Goal: Task Accomplishment & Management: Manage account settings

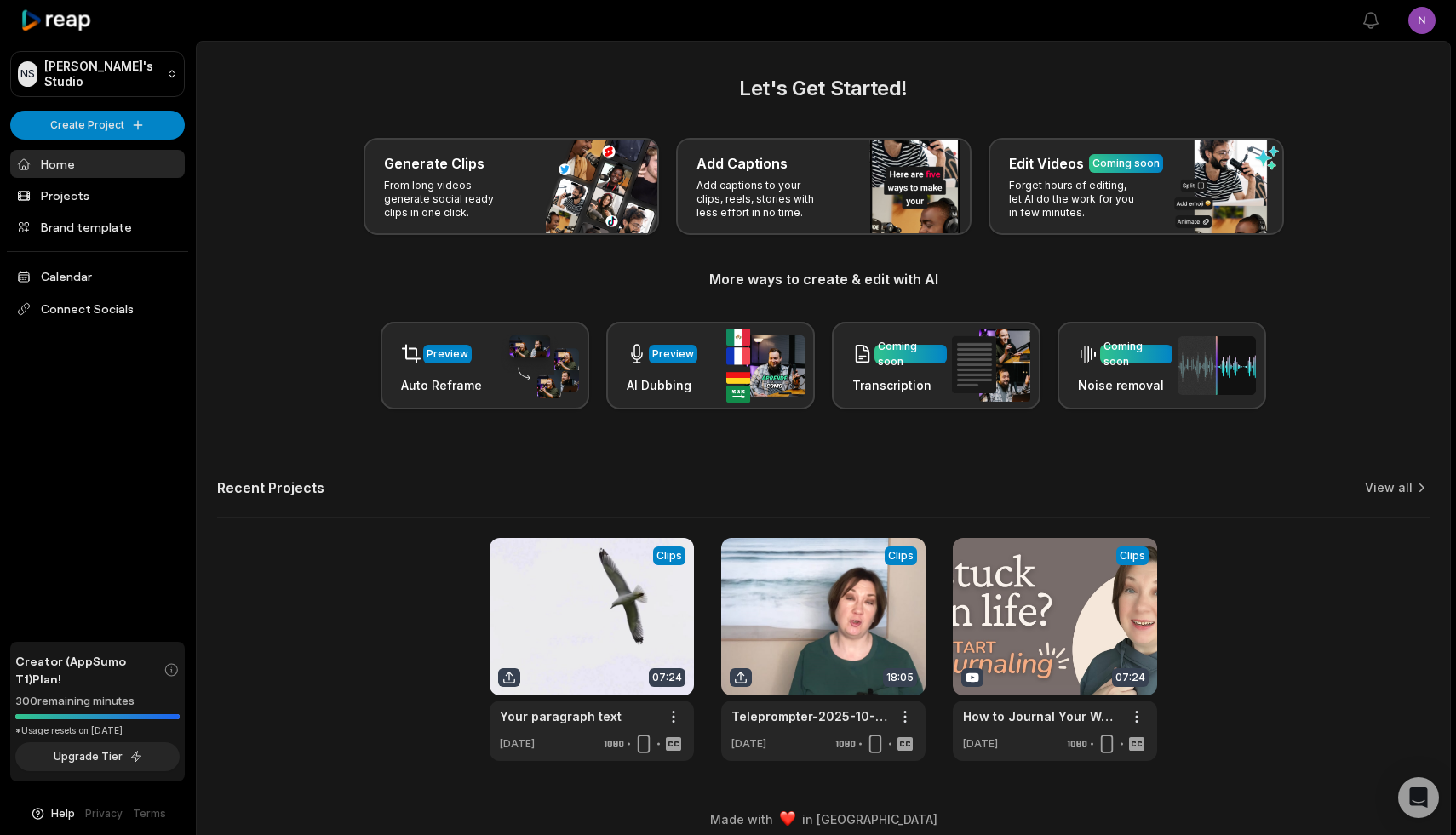
click at [1426, 17] on html "NS [PERSON_NAME]'s Studio Create Project Home Projects Brand template Calendar …" at bounding box center [728, 417] width 1456 height 835
click at [1406, 231] on html "NS Nadya's Studio Create Project Home Projects Brand template Calendar Connect …" at bounding box center [728, 417] width 1456 height 835
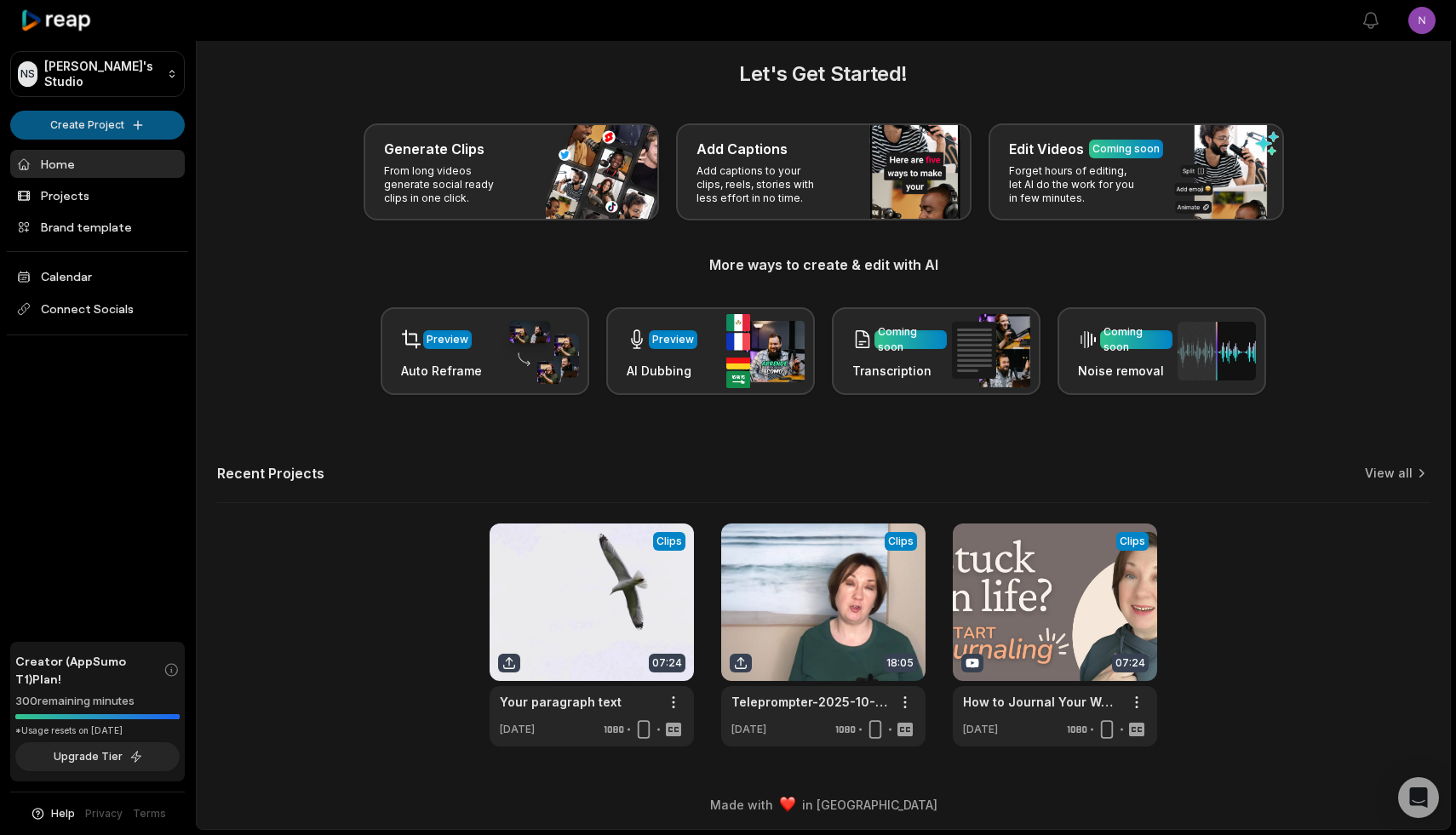
click at [131, 119] on html "NS Nadya's Studio Create Project Home Projects Brand template Calendar Connect …" at bounding box center [728, 403] width 1456 height 835
click at [297, 91] on html "NS Nadya's Studio Create Project Home Projects Brand template Calendar Connect …" at bounding box center [728, 403] width 1456 height 835
click at [100, 123] on html "NS Nadya's Studio Create Project Home Projects Brand template Calendar Connect …" at bounding box center [728, 403] width 1456 height 835
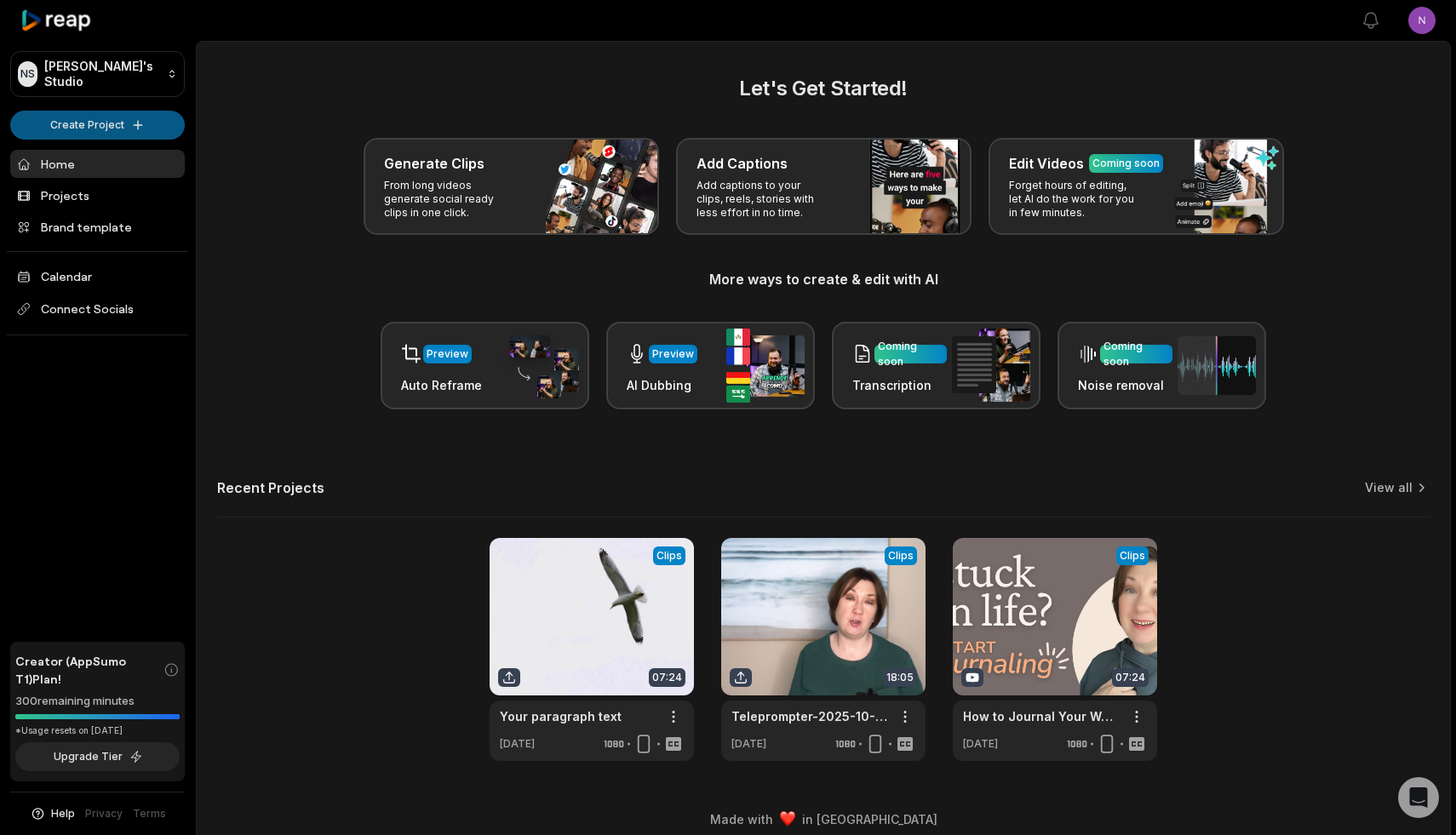
scroll to position [14, 0]
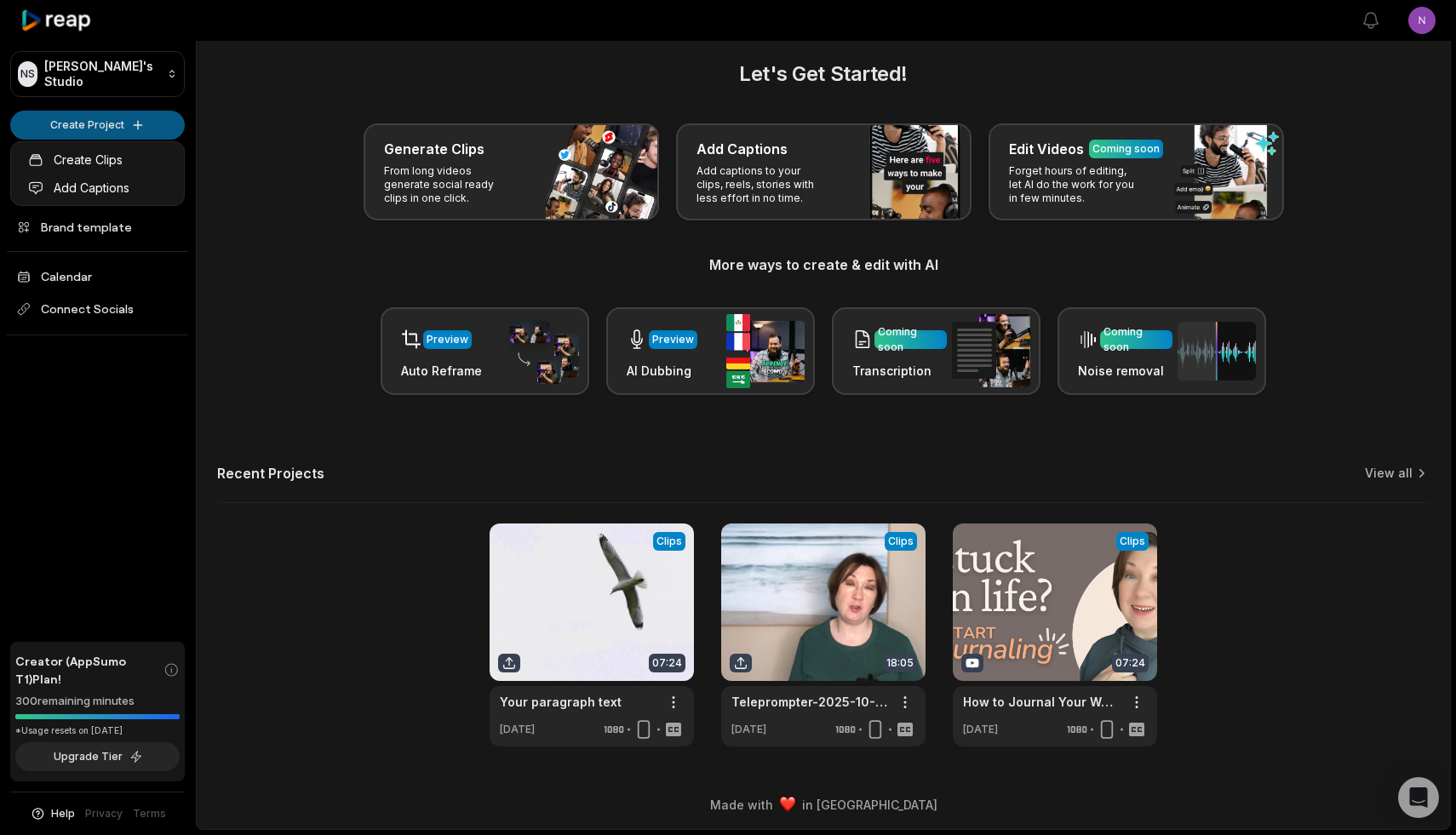
click at [86, 118] on html "NS Nadya's Studio Create Project Home Projects Brand template Calendar Connect …" at bounding box center [728, 403] width 1456 height 835
click at [119, 150] on link "Create Clips" at bounding box center [97, 160] width 166 height 28
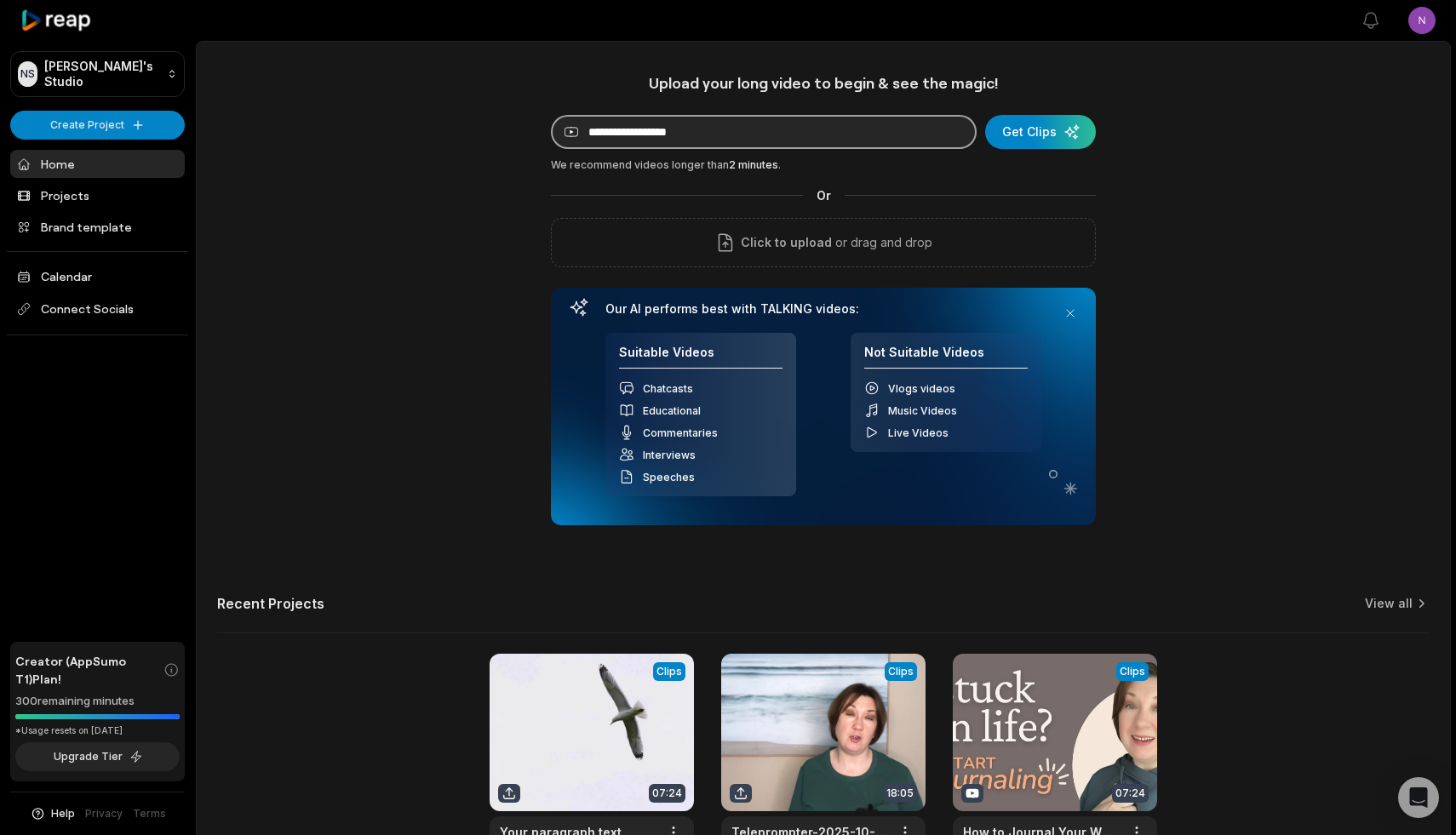
click at [693, 133] on input at bounding box center [764, 132] width 426 height 34
paste input "**********"
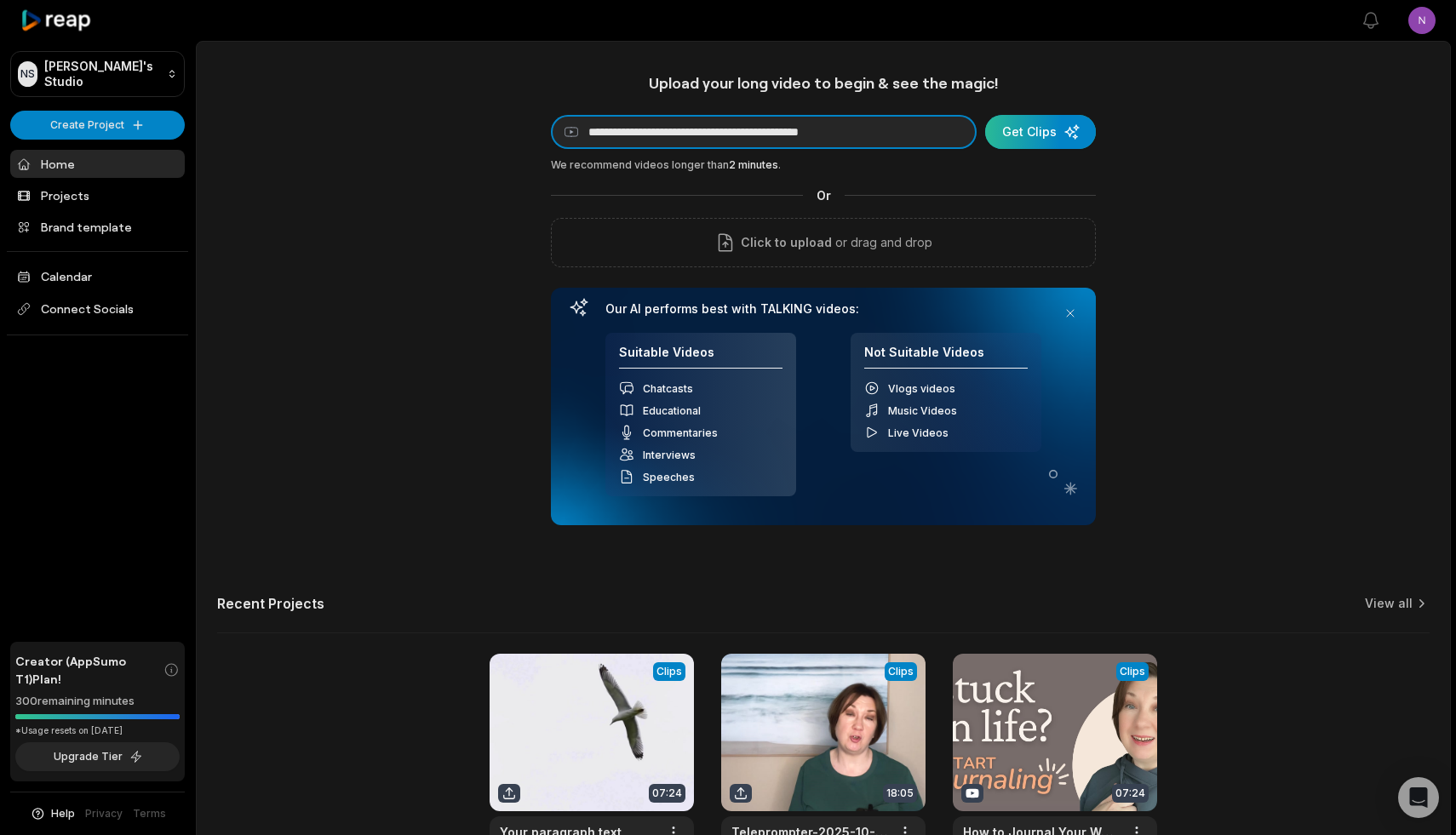
type input "**********"
click at [1044, 127] on div "submit" at bounding box center [1041, 132] width 110 height 34
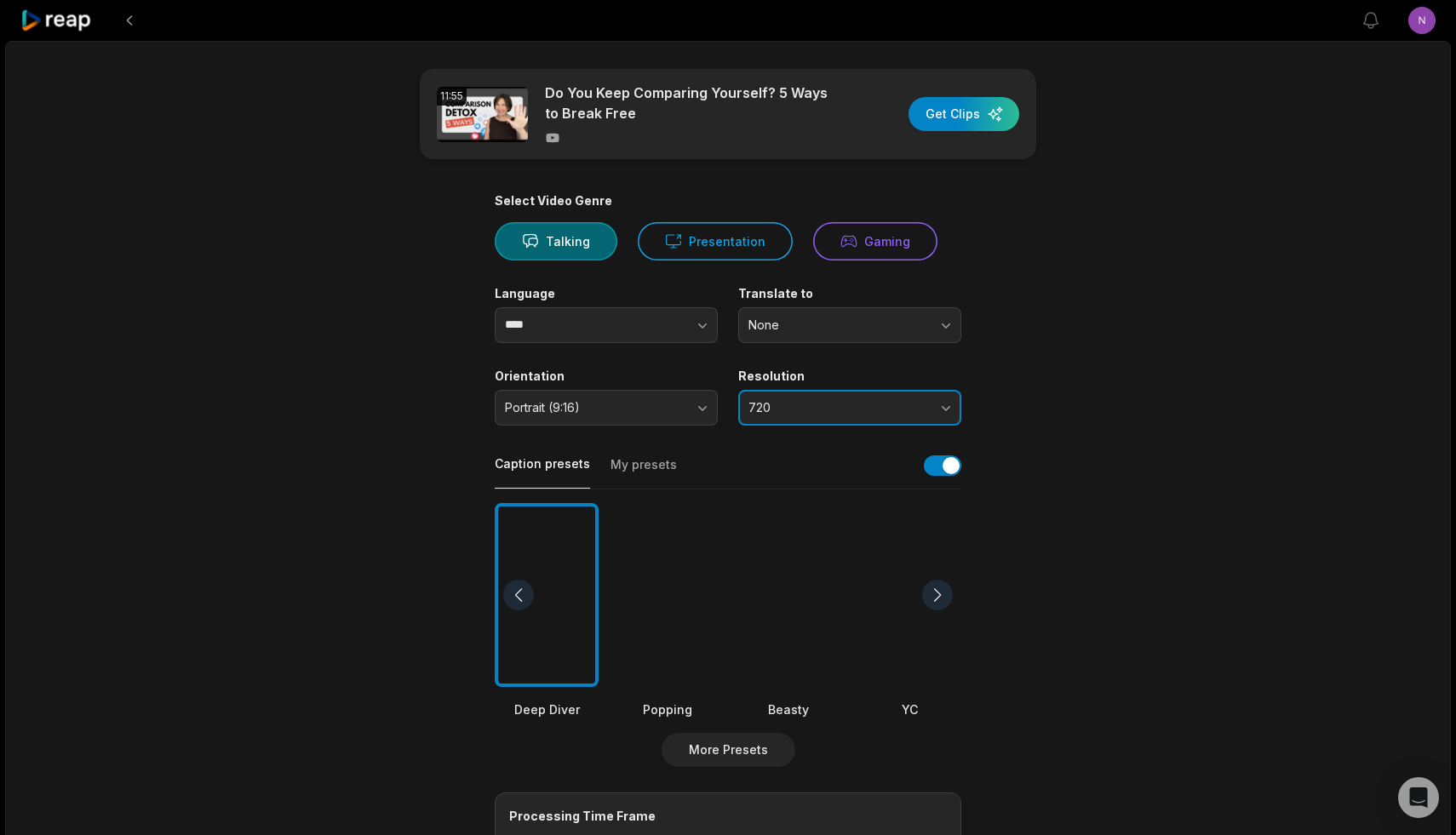
click at [947, 407] on button "720" at bounding box center [850, 408] width 223 height 36
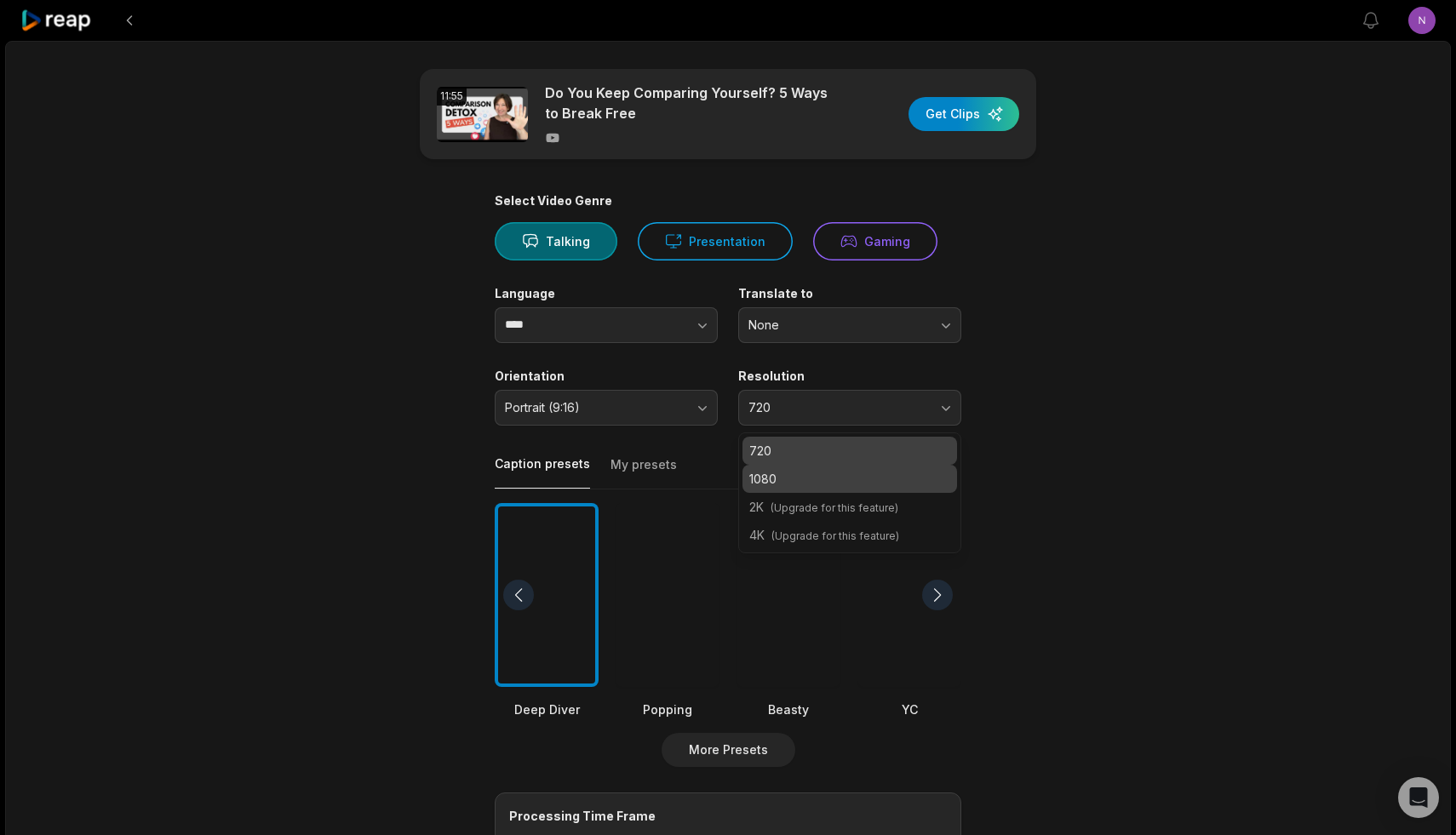
click at [894, 474] on p "1080" at bounding box center [850, 479] width 201 height 18
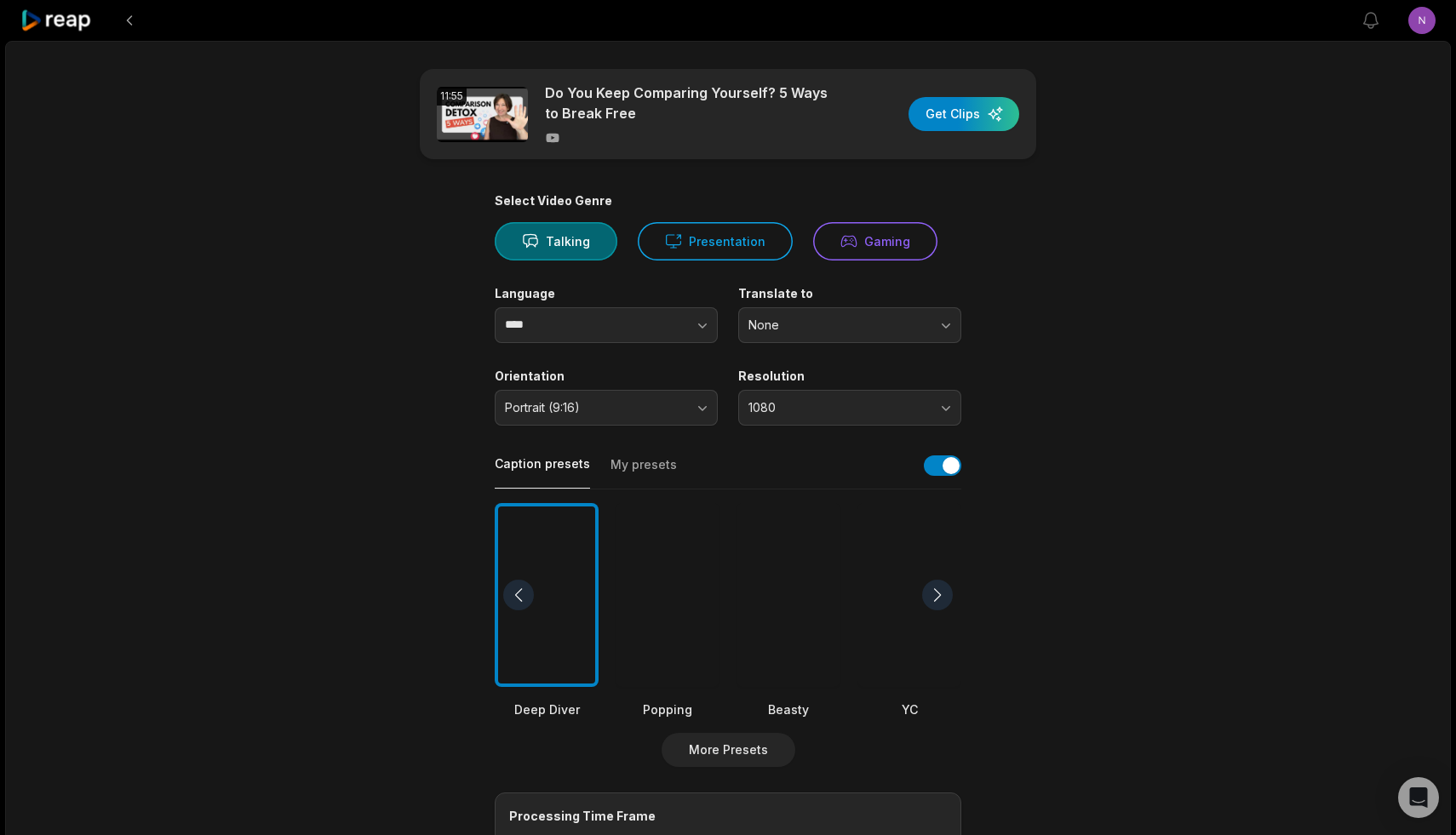
click at [1047, 526] on main "11:55 Do You Keep Comparing Yourself? 5 Ways to Break Free Get Clips Select Vid…" at bounding box center [727, 591] width 824 height 1043
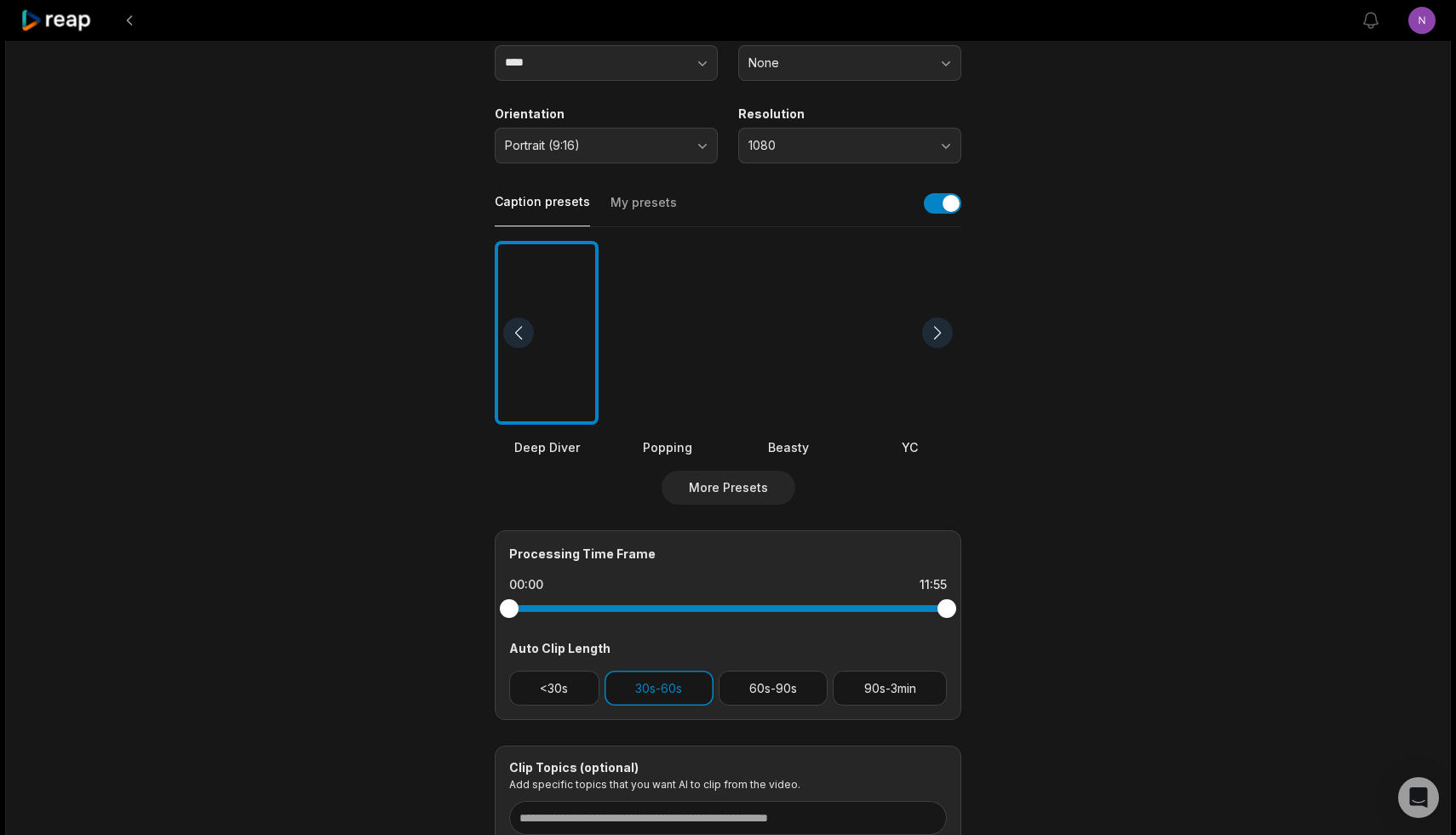
scroll to position [264, 0]
click at [620, 202] on button "My presets" at bounding box center [643, 209] width 67 height 32
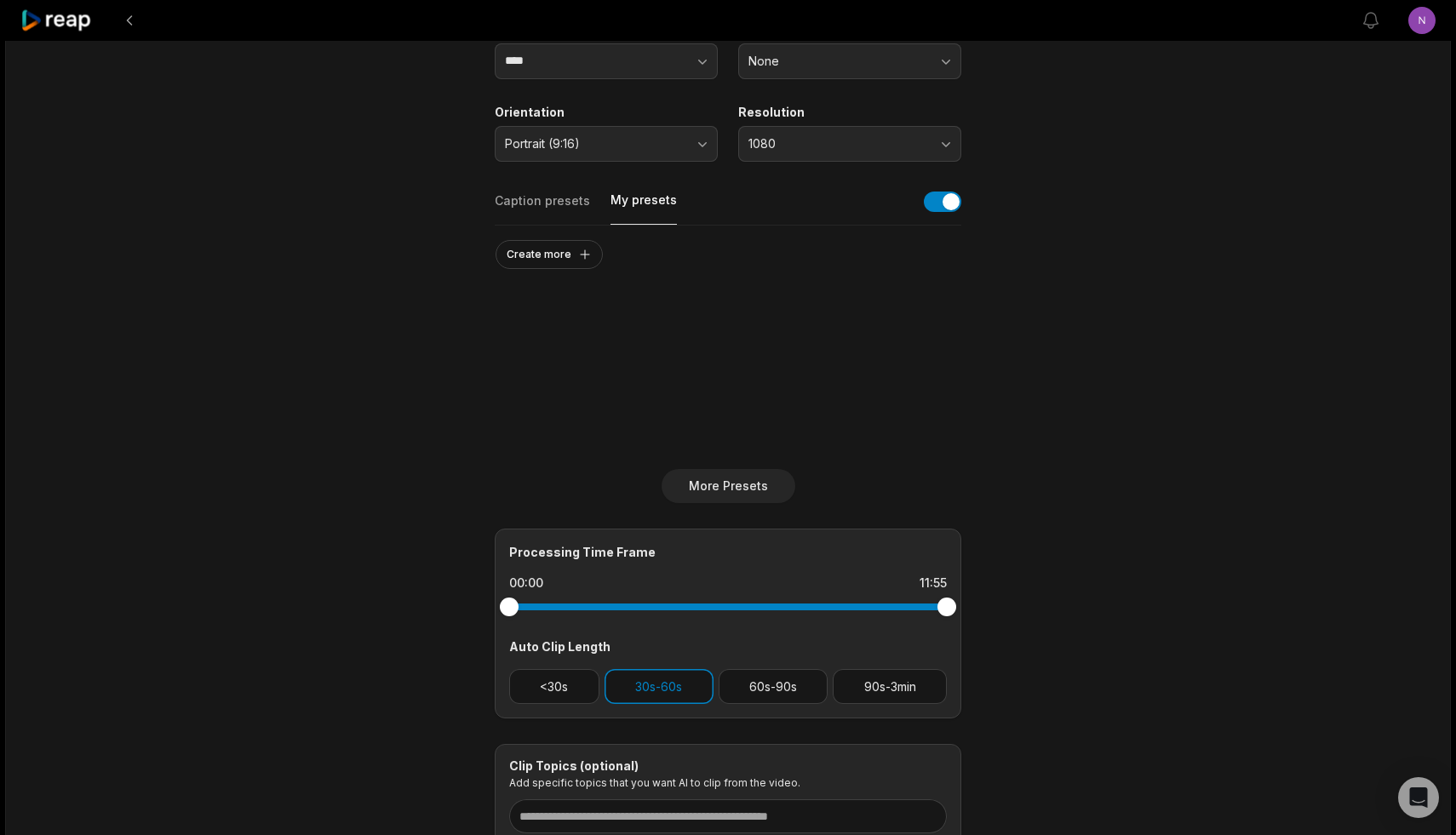
click at [533, 199] on button "Caption presets" at bounding box center [543, 209] width 95 height 32
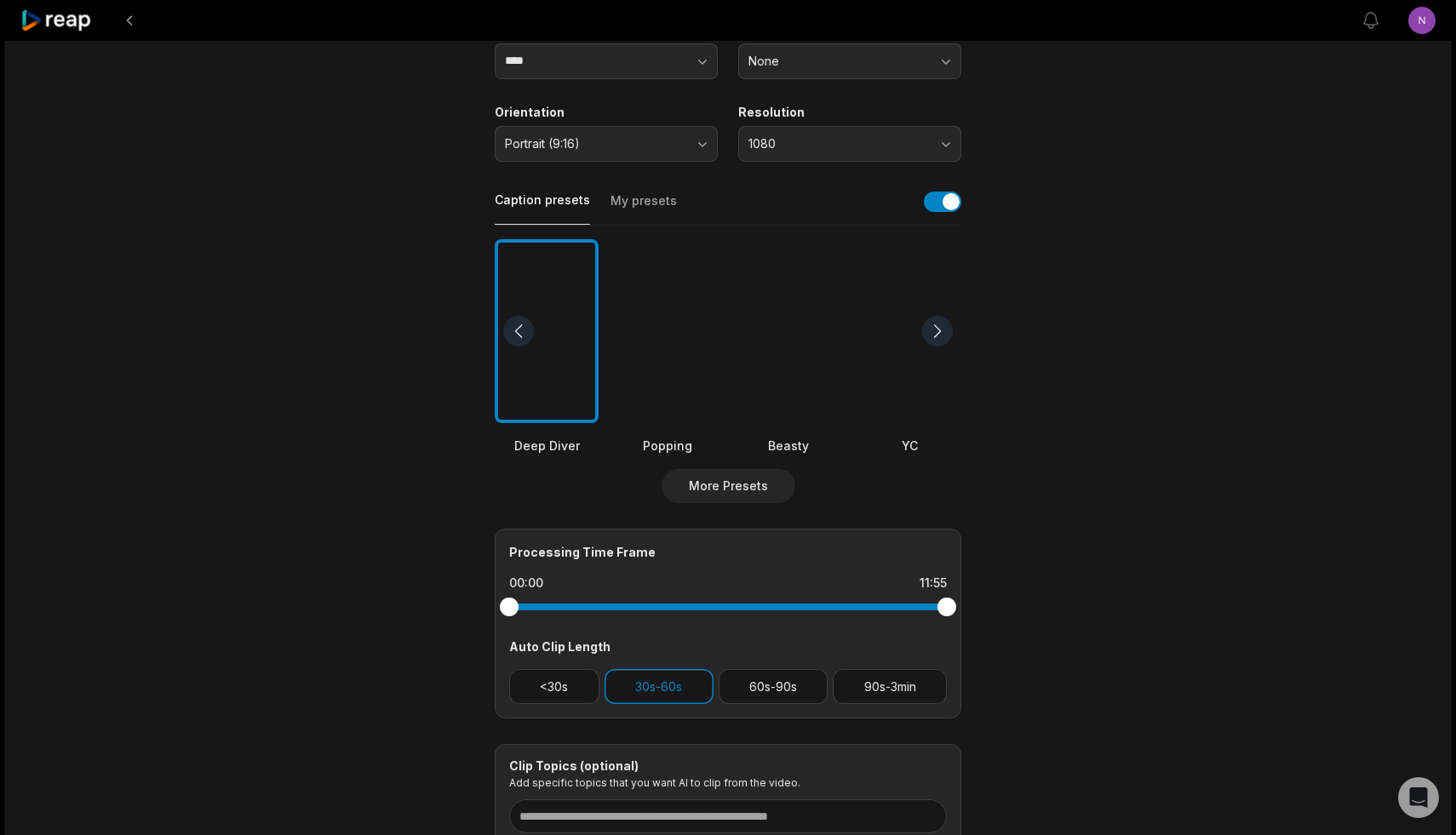
click at [643, 198] on button "My presets" at bounding box center [643, 209] width 67 height 32
click at [552, 194] on button "Caption presets" at bounding box center [543, 208] width 95 height 33
click at [709, 484] on button "More Presets" at bounding box center [728, 486] width 134 height 34
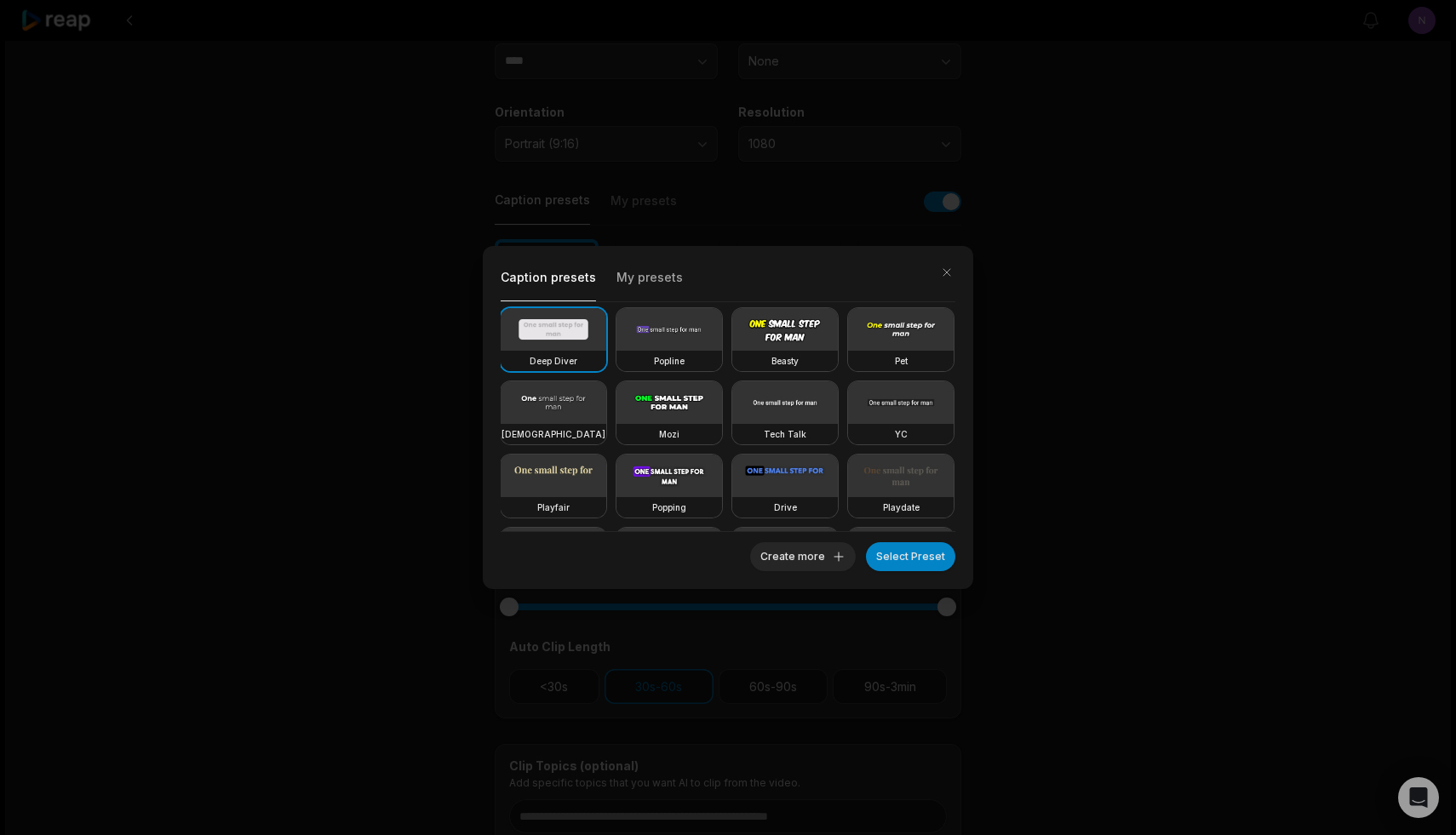
scroll to position [0, 0]
click at [947, 271] on button "button" at bounding box center [947, 272] width 24 height 24
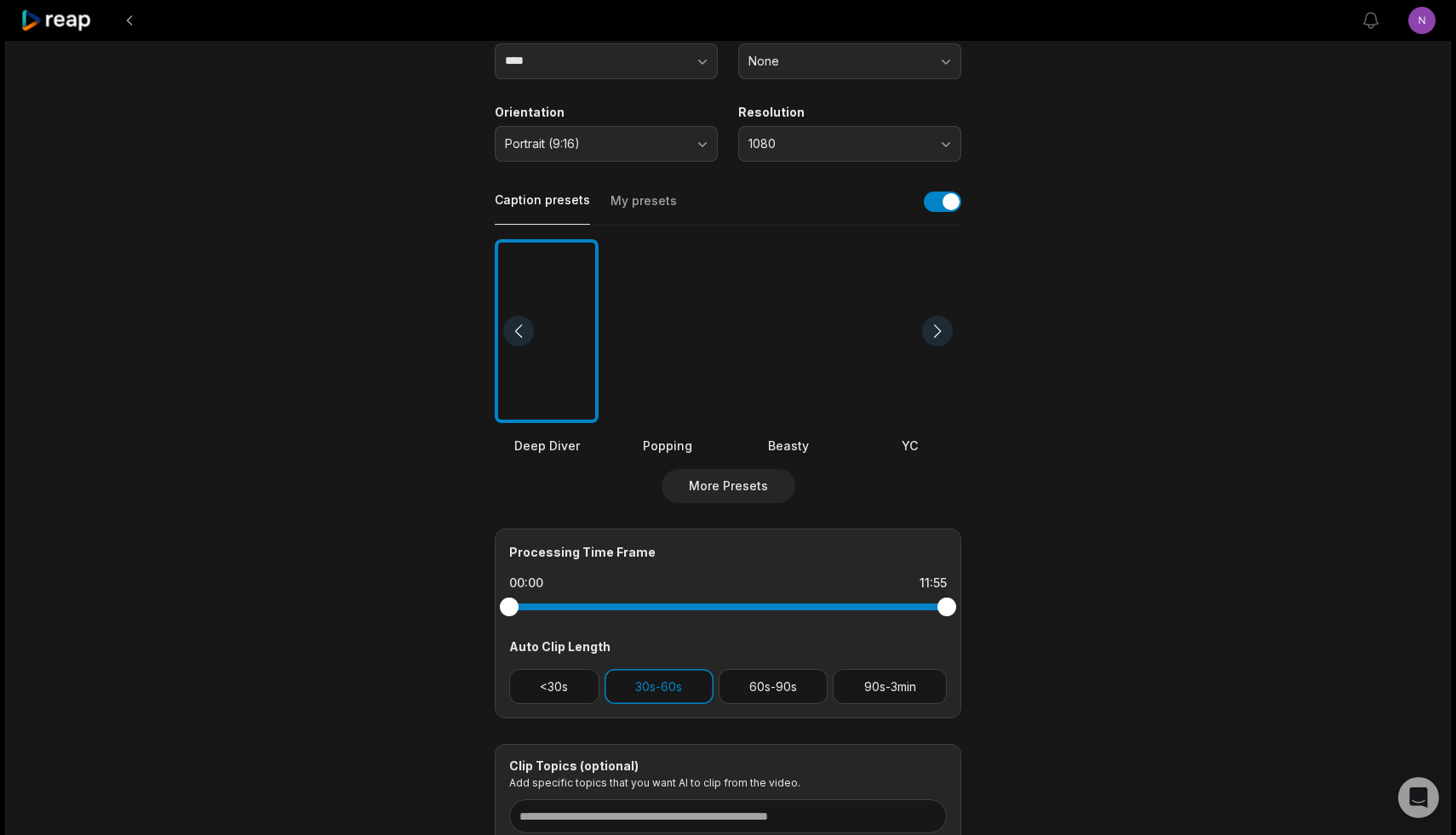
click at [941, 323] on div at bounding box center [937, 331] width 30 height 30
click at [521, 325] on div at bounding box center [519, 331] width 30 height 30
click at [791, 366] on div at bounding box center [788, 332] width 104 height 184
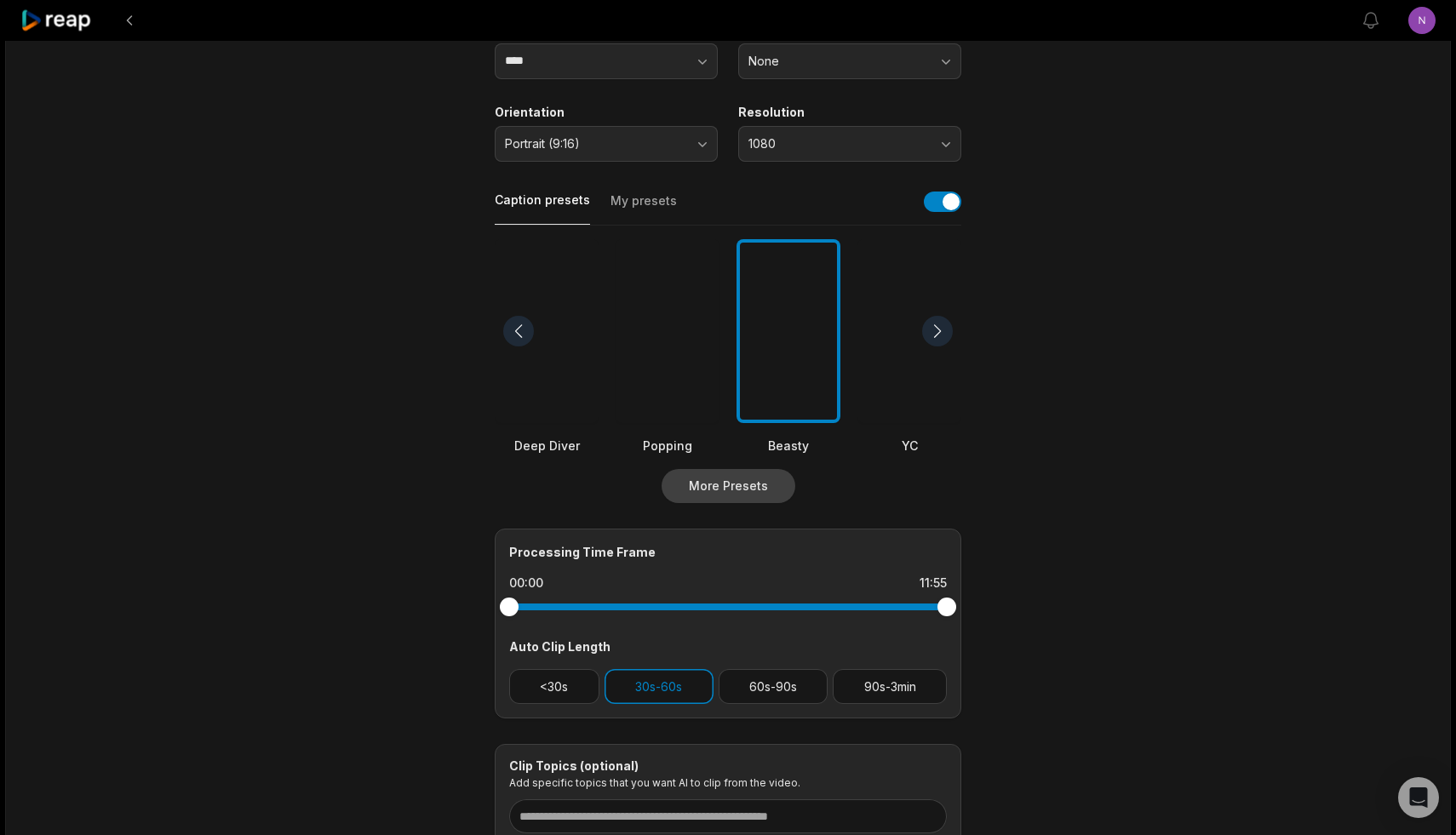
click at [729, 482] on button "More Presets" at bounding box center [728, 486] width 134 height 34
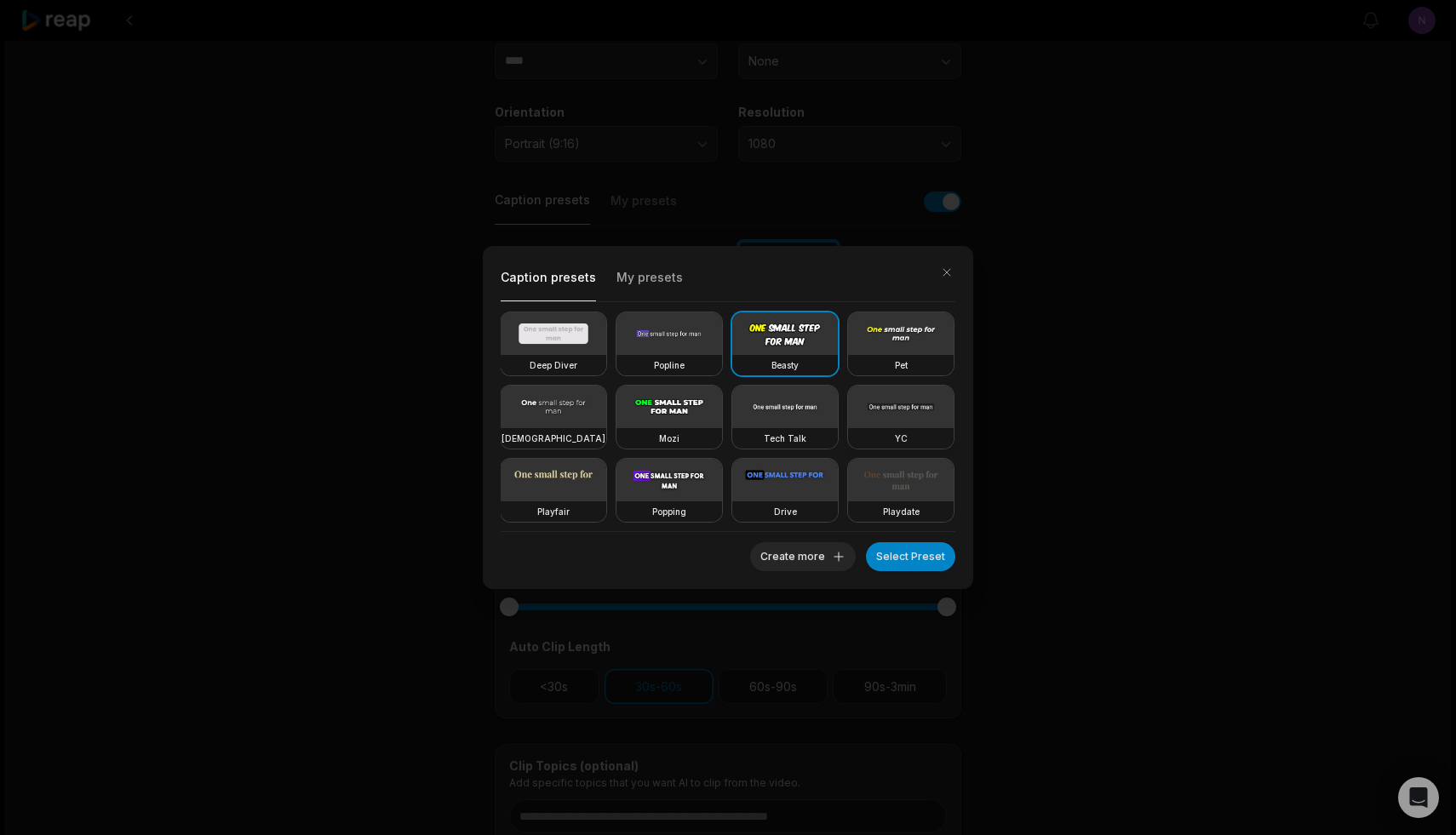
scroll to position [149, 0]
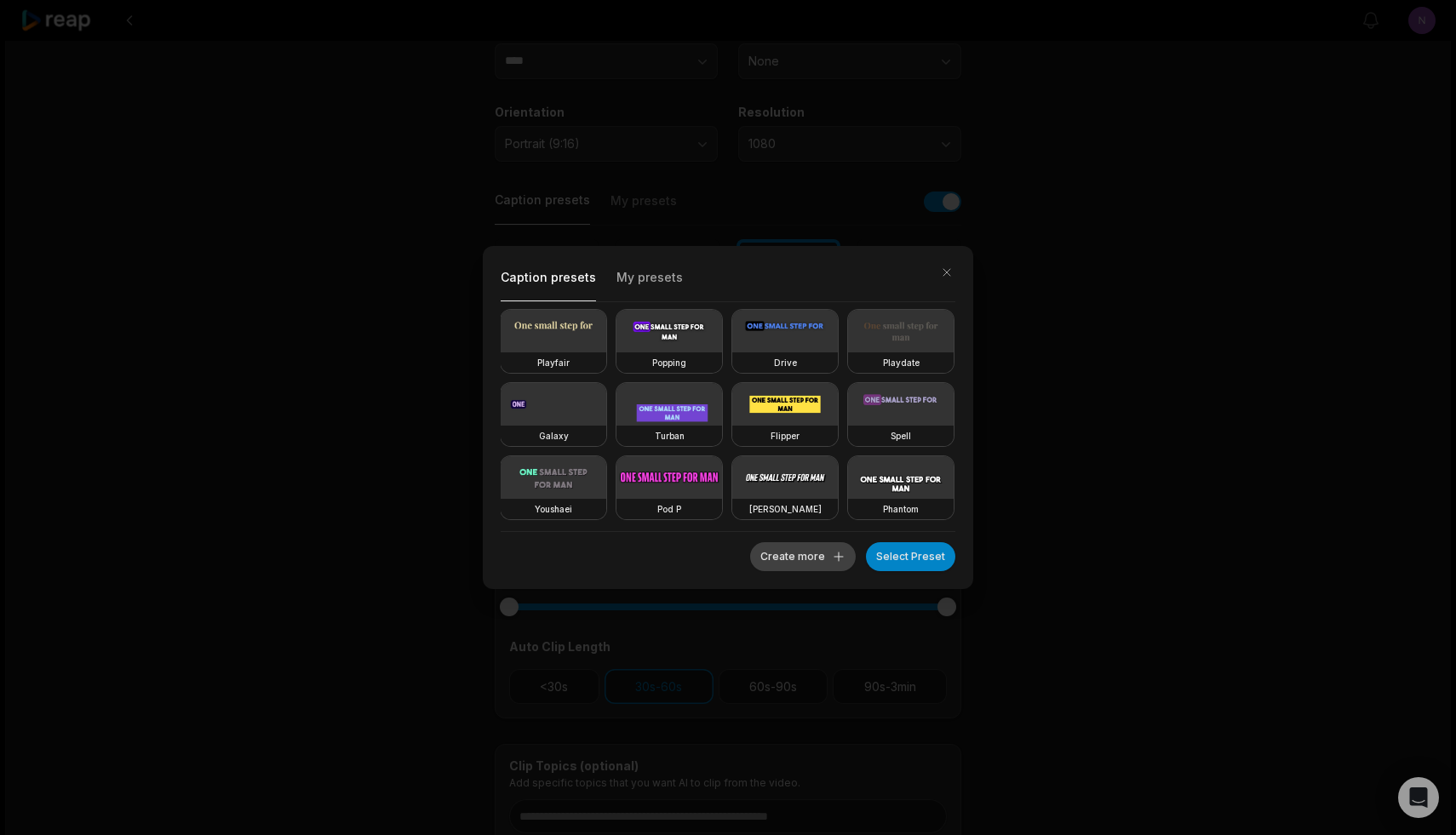
click at [813, 554] on button "Create more" at bounding box center [802, 557] width 105 height 28
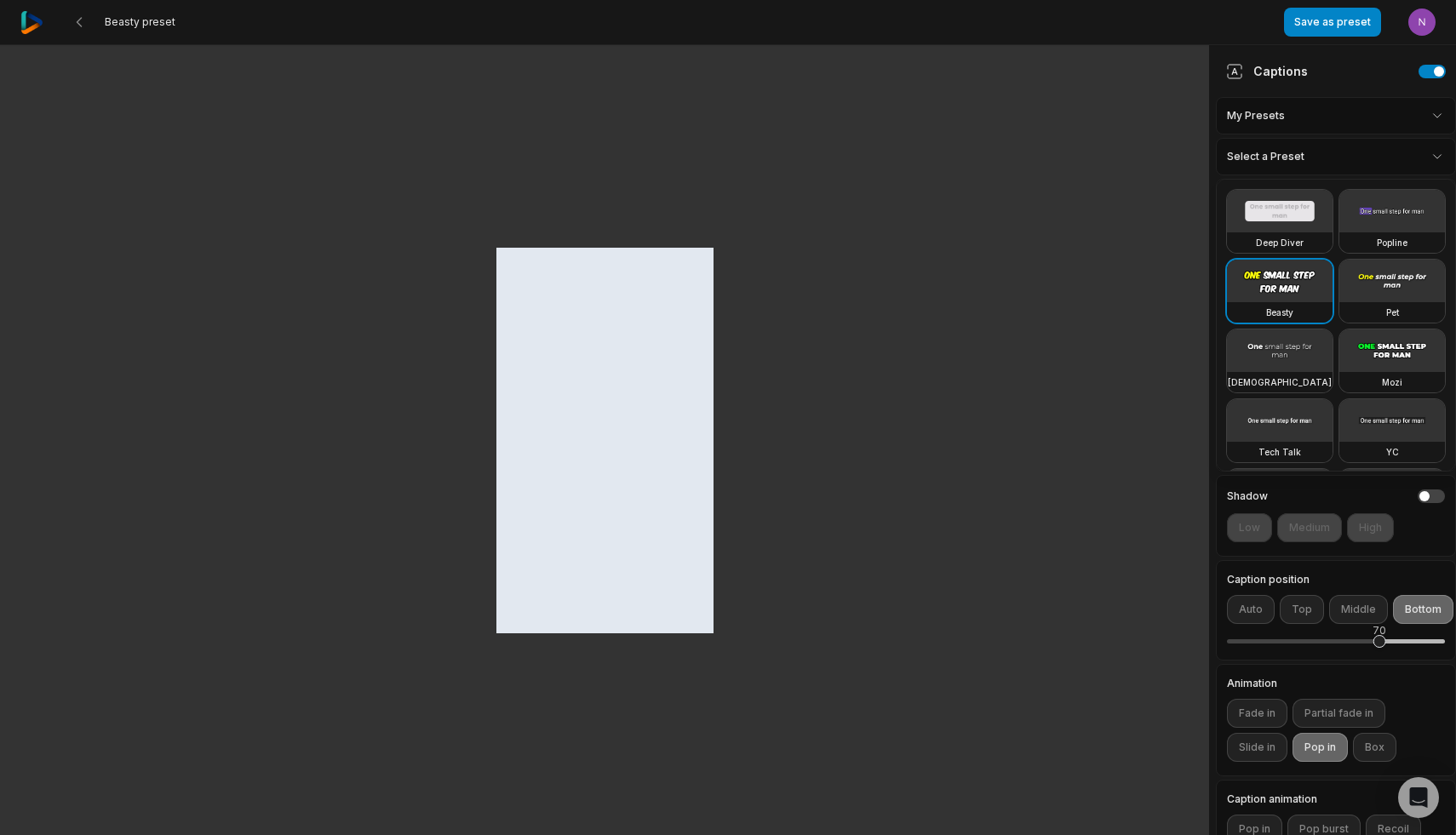
click at [1437, 155] on html "Beasty preset Save as preset Open user menu Captions My Presets Select a Preset…" at bounding box center [728, 417] width 1456 height 835
click at [1407, 345] on video at bounding box center [1392, 351] width 105 height 43
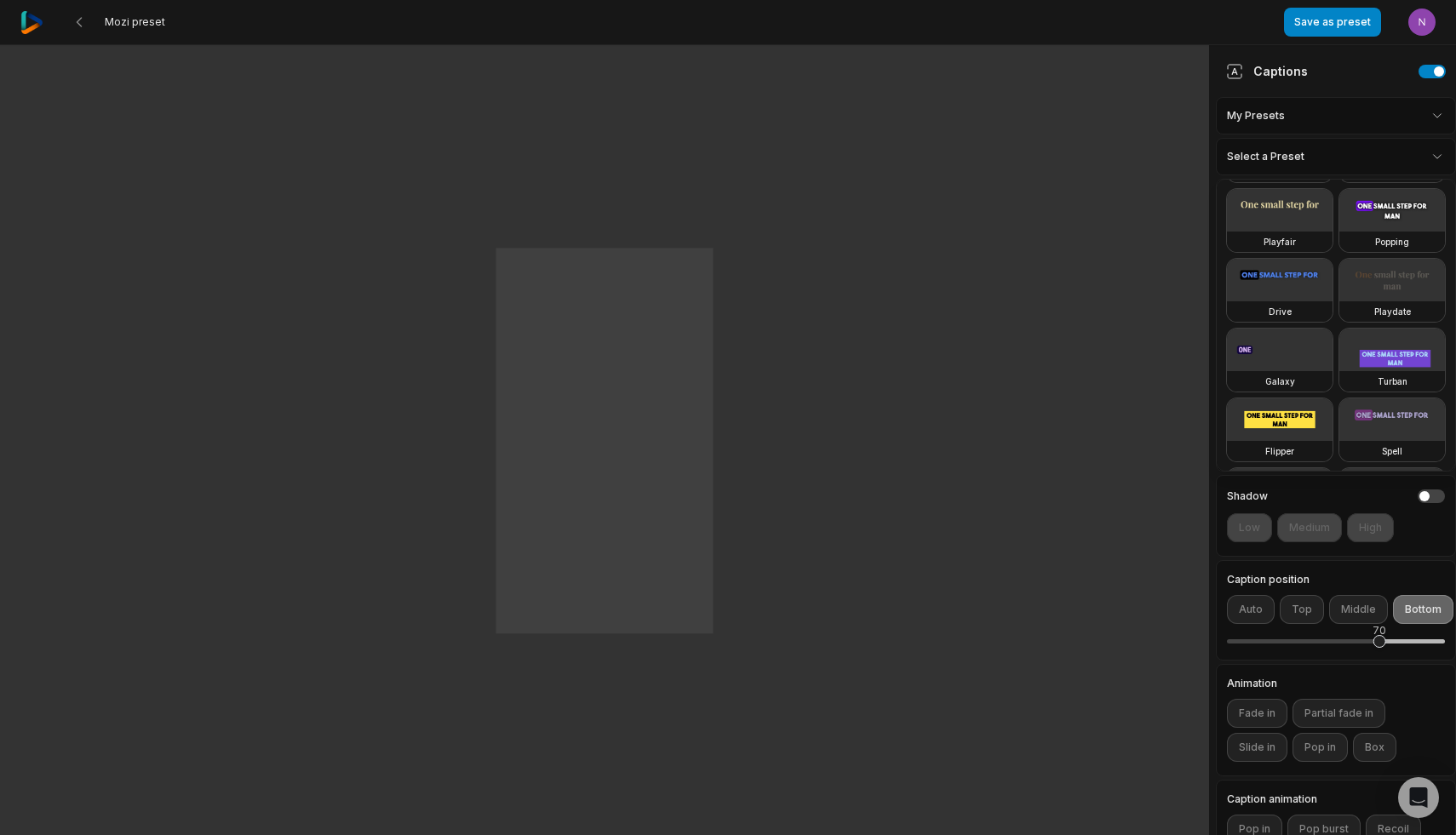
scroll to position [281, 0]
click at [1395, 205] on video at bounding box center [1392, 209] width 105 height 43
type input "**"
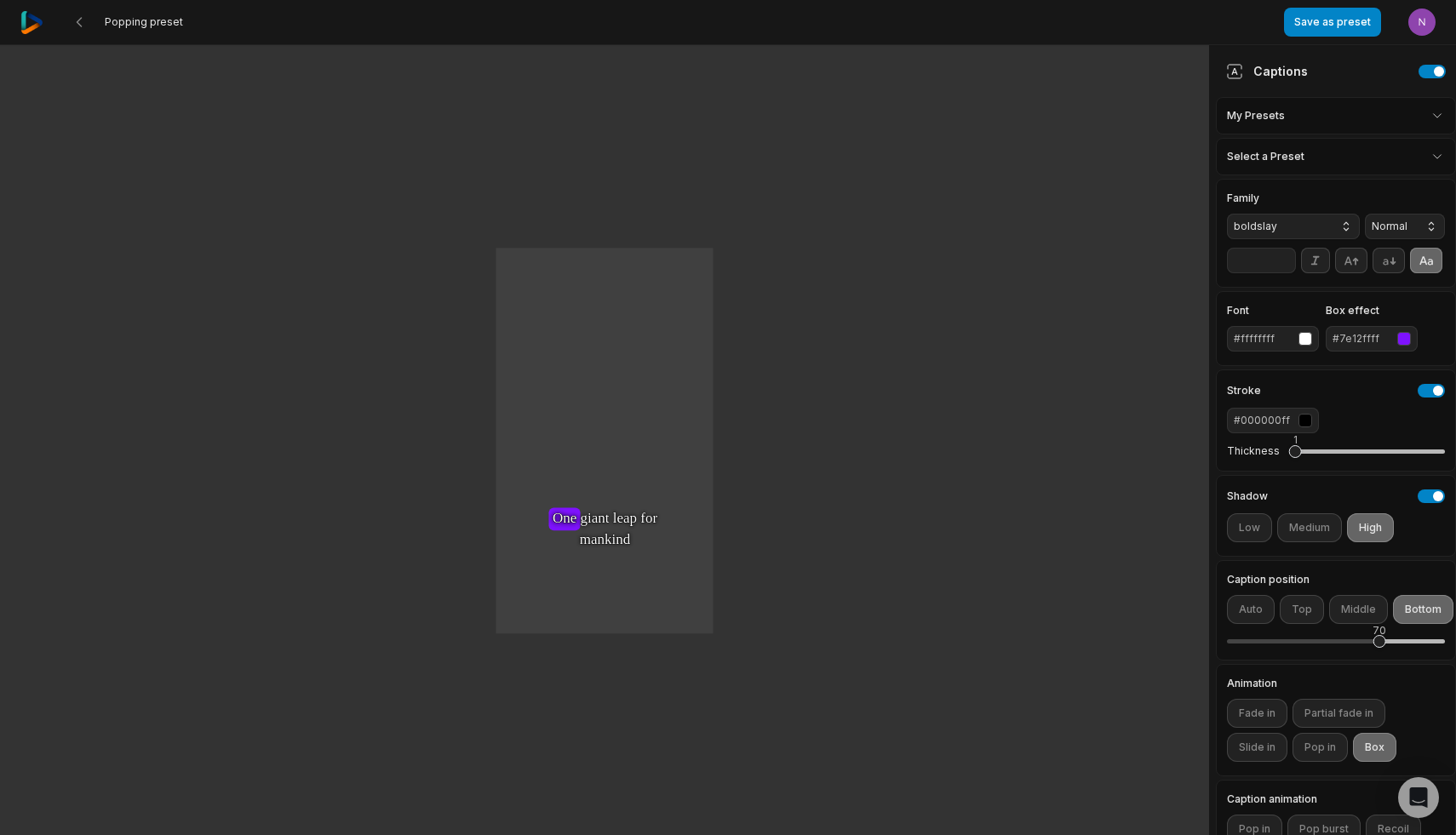
click at [1389, 639] on html "Popping preset Save as preset Open user menu One One small small step step for …" at bounding box center [728, 417] width 1456 height 835
drag, startPoint x: 1389, startPoint y: 639, endPoint x: 1368, endPoint y: 642, distance: 21.2
click at [1368, 642] on div "64" at bounding box center [1335, 641] width 218 height 4
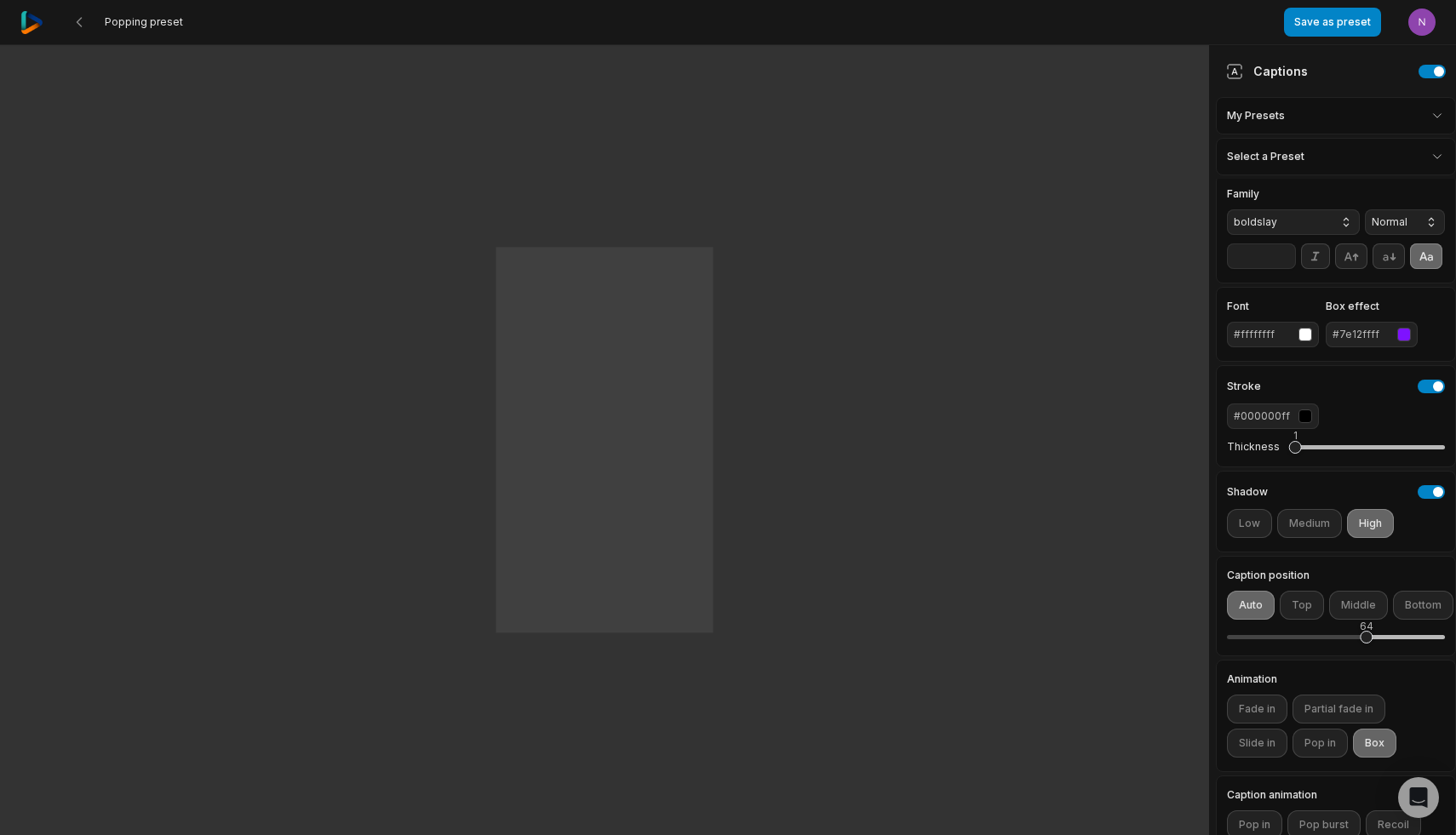
scroll to position [0, 0]
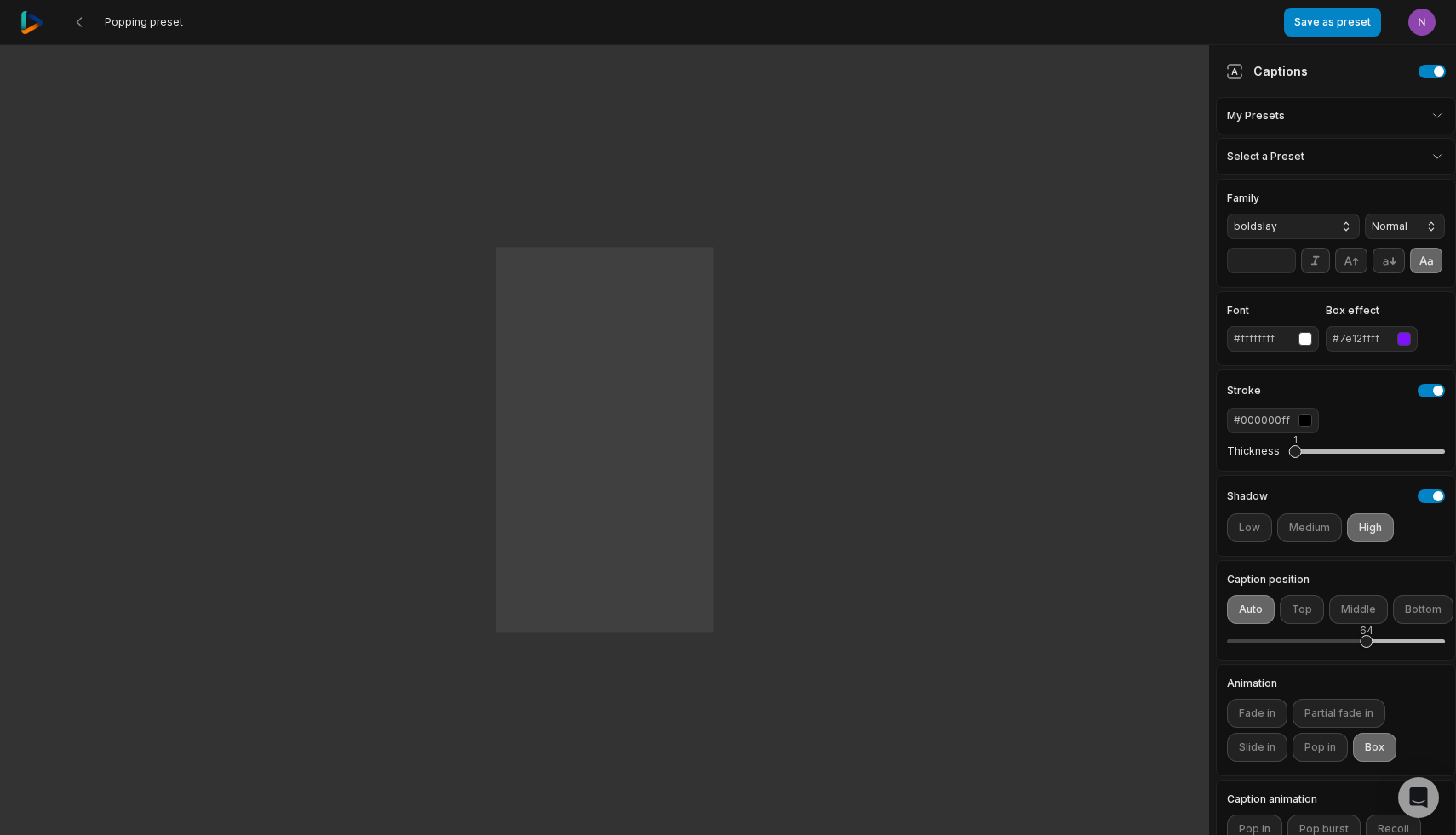
click at [1406, 338] on div "button" at bounding box center [1404, 338] width 13 height 13
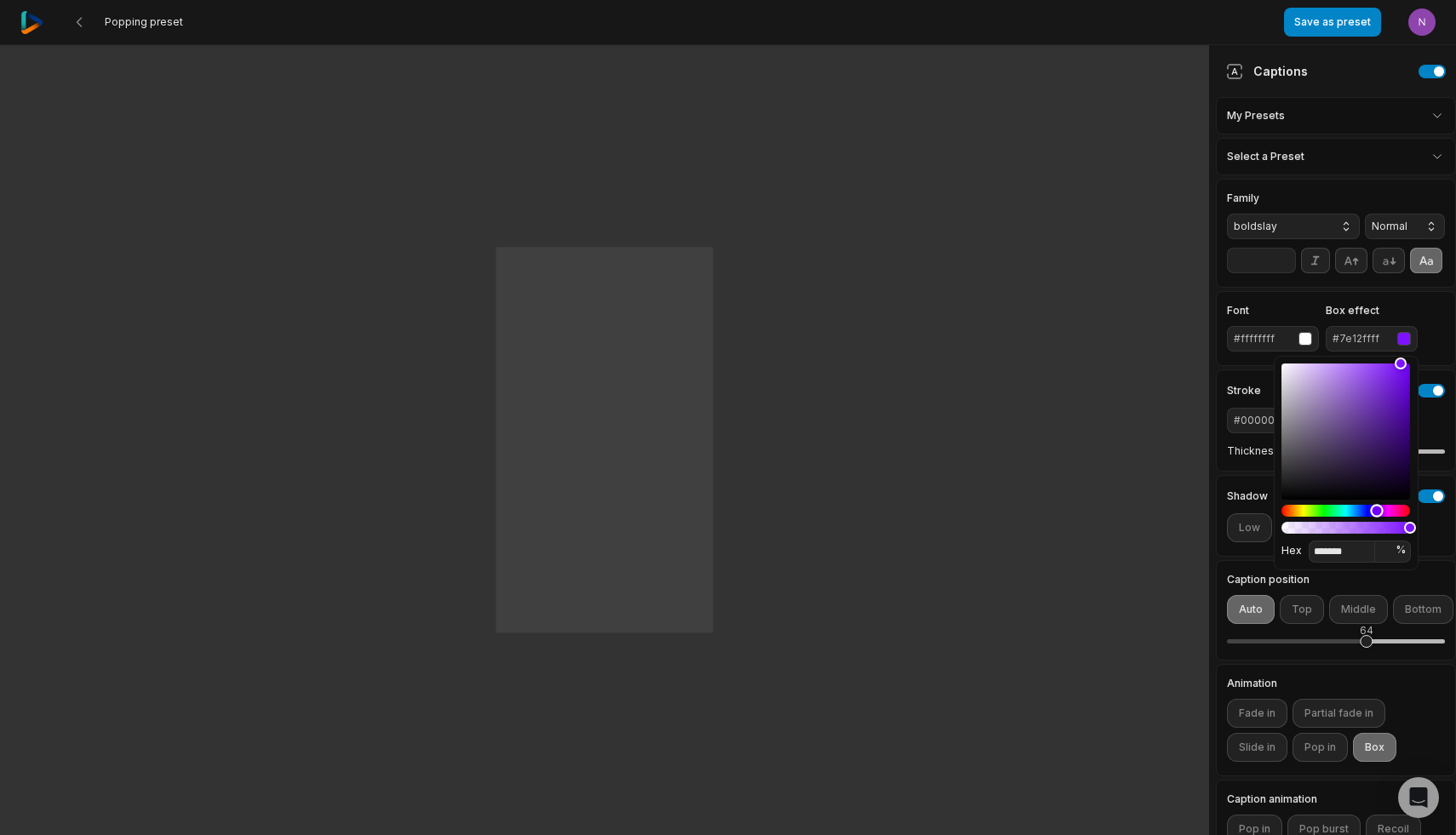
click at [1295, 507] on div "Hue" at bounding box center [1346, 510] width 128 height 12
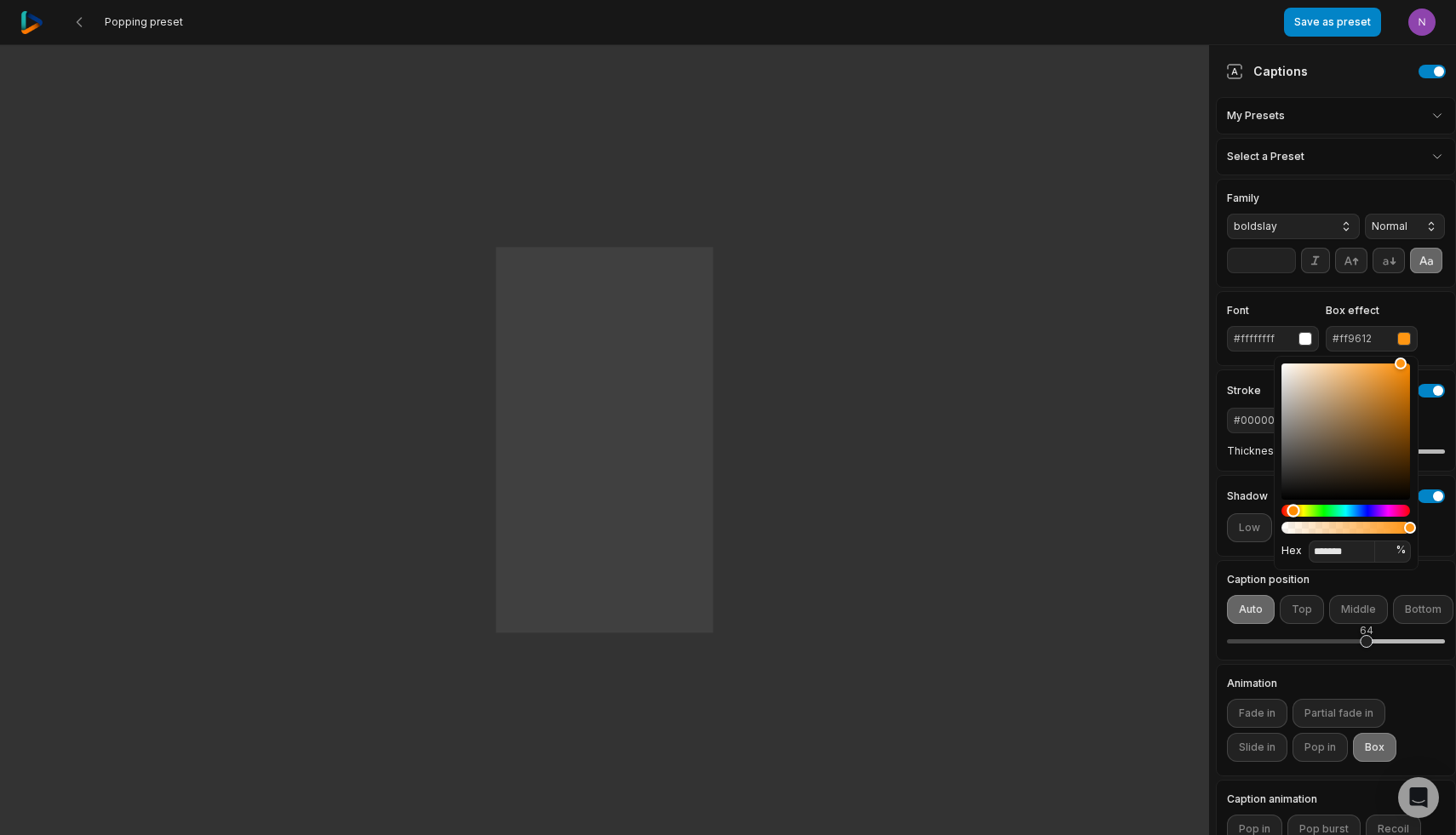
click at [1293, 508] on div "Hue" at bounding box center [1293, 509] width 12 height 12
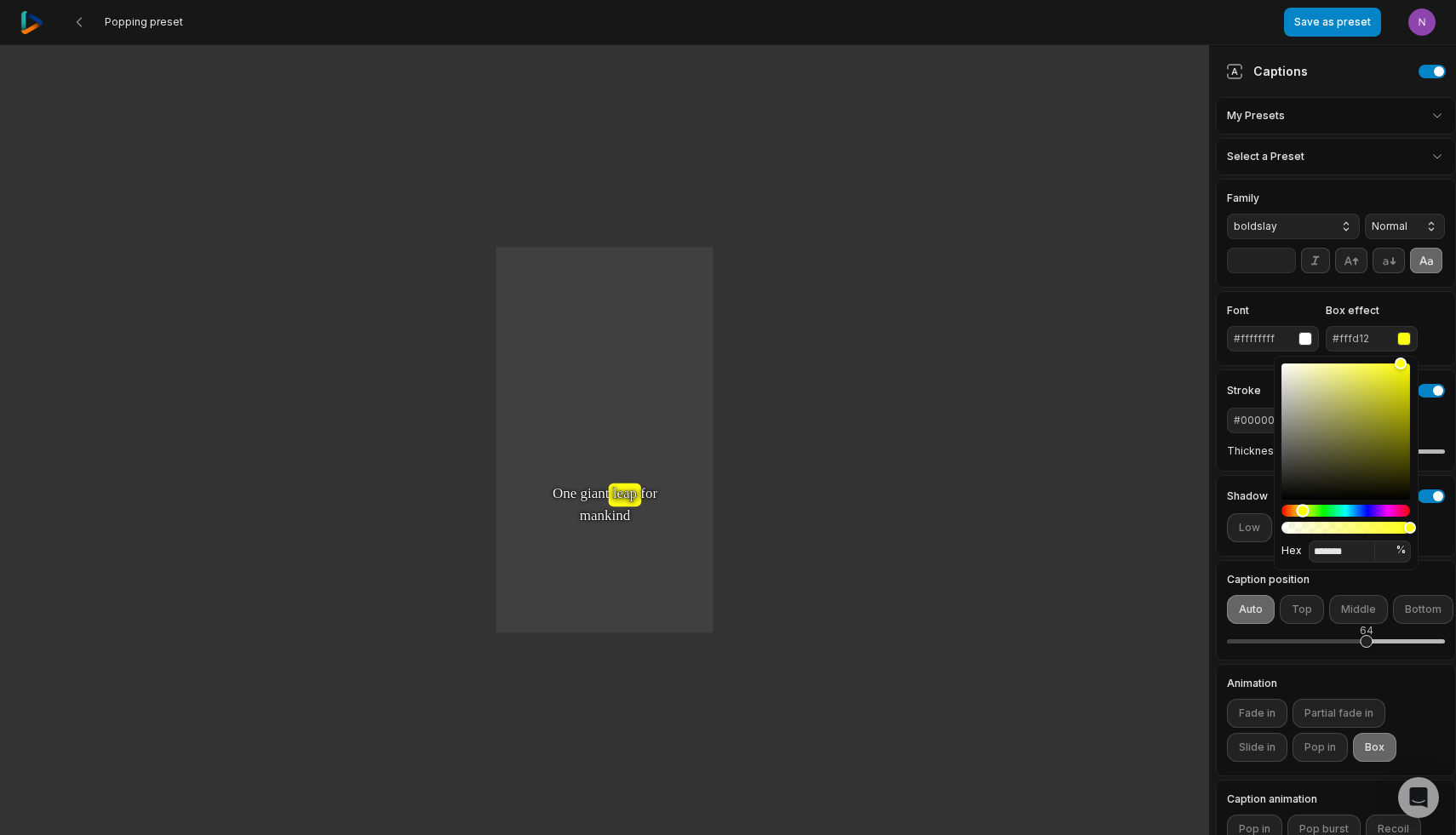
drag, startPoint x: 1293, startPoint y: 508, endPoint x: 1303, endPoint y: 510, distance: 10.2
click at [1303, 510] on div "Hue" at bounding box center [1302, 509] width 12 height 12
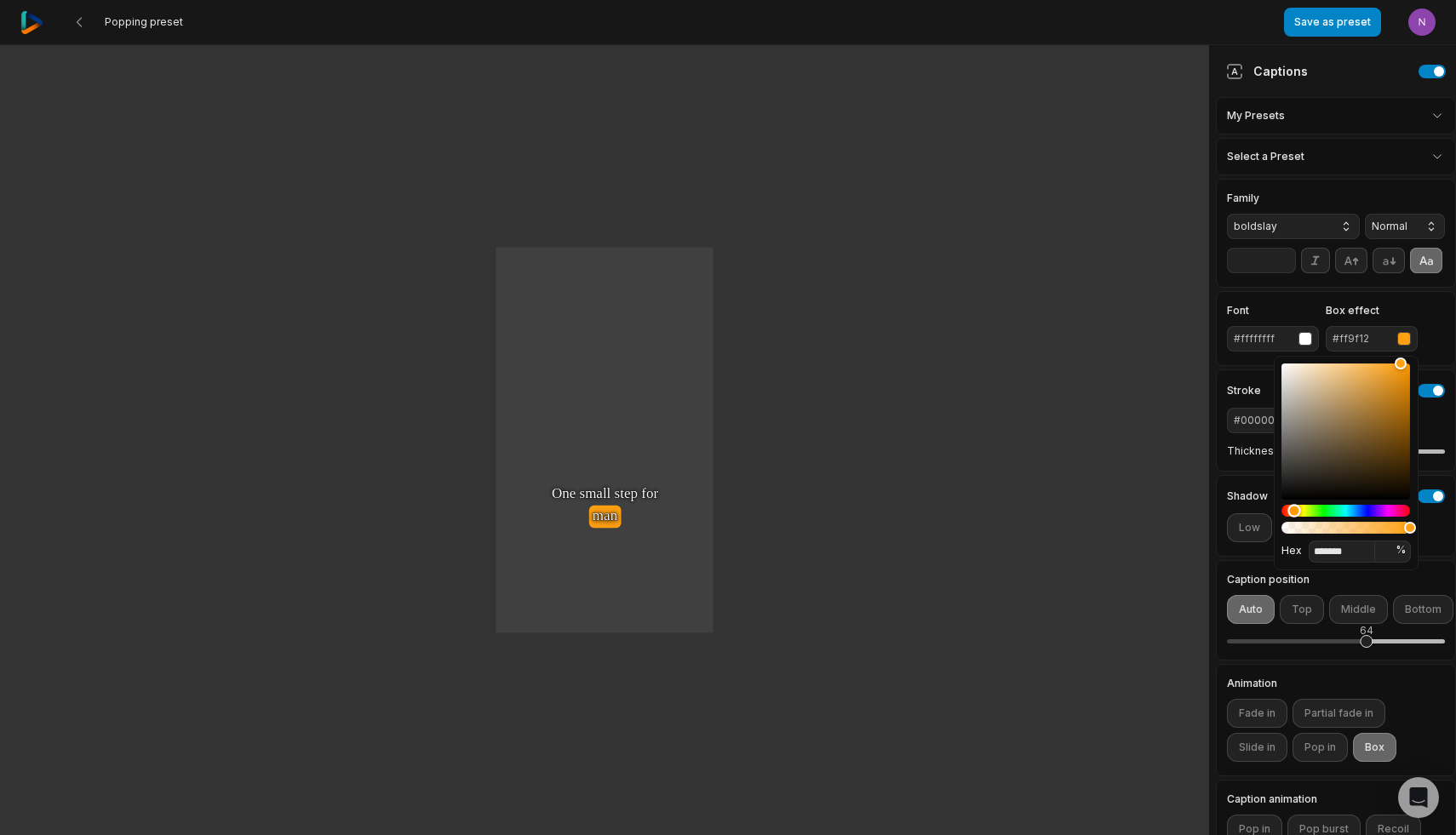
drag, startPoint x: 1306, startPoint y: 512, endPoint x: 1294, endPoint y: 512, distance: 12.0
click at [1294, 512] on div "Hue" at bounding box center [1293, 509] width 12 height 12
type input "*******"
click at [1292, 514] on div "Hue" at bounding box center [1291, 509] width 12 height 12
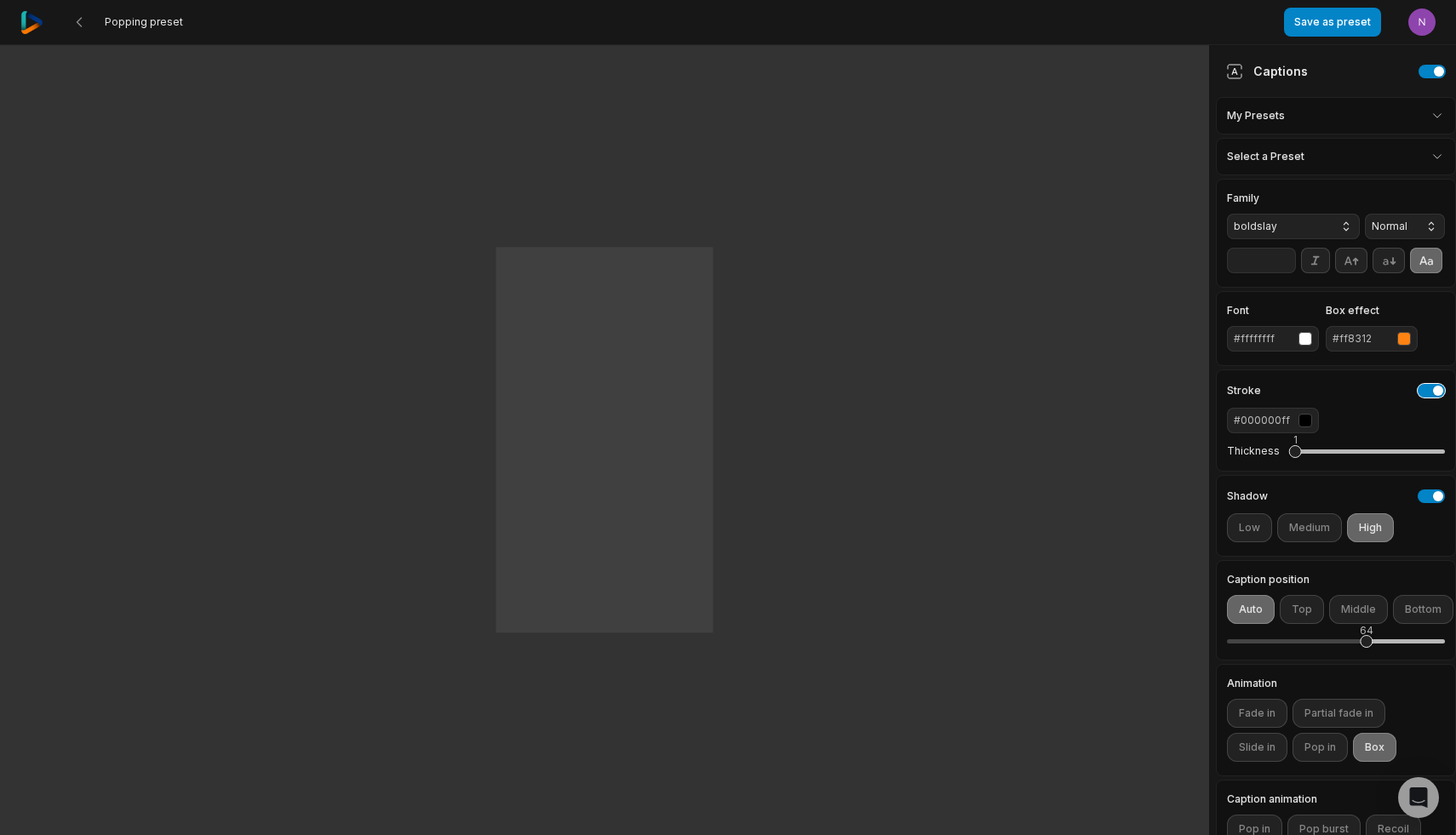
click at [1427, 390] on button "button" at bounding box center [1431, 390] width 28 height 13
click at [1431, 386] on button "button" at bounding box center [1431, 390] width 28 height 13
drag, startPoint x: 1294, startPoint y: 447, endPoint x: 1281, endPoint y: 463, distance: 20.6
click at [1281, 463] on div "Thickness 0" at bounding box center [1335, 451] width 218 height 36
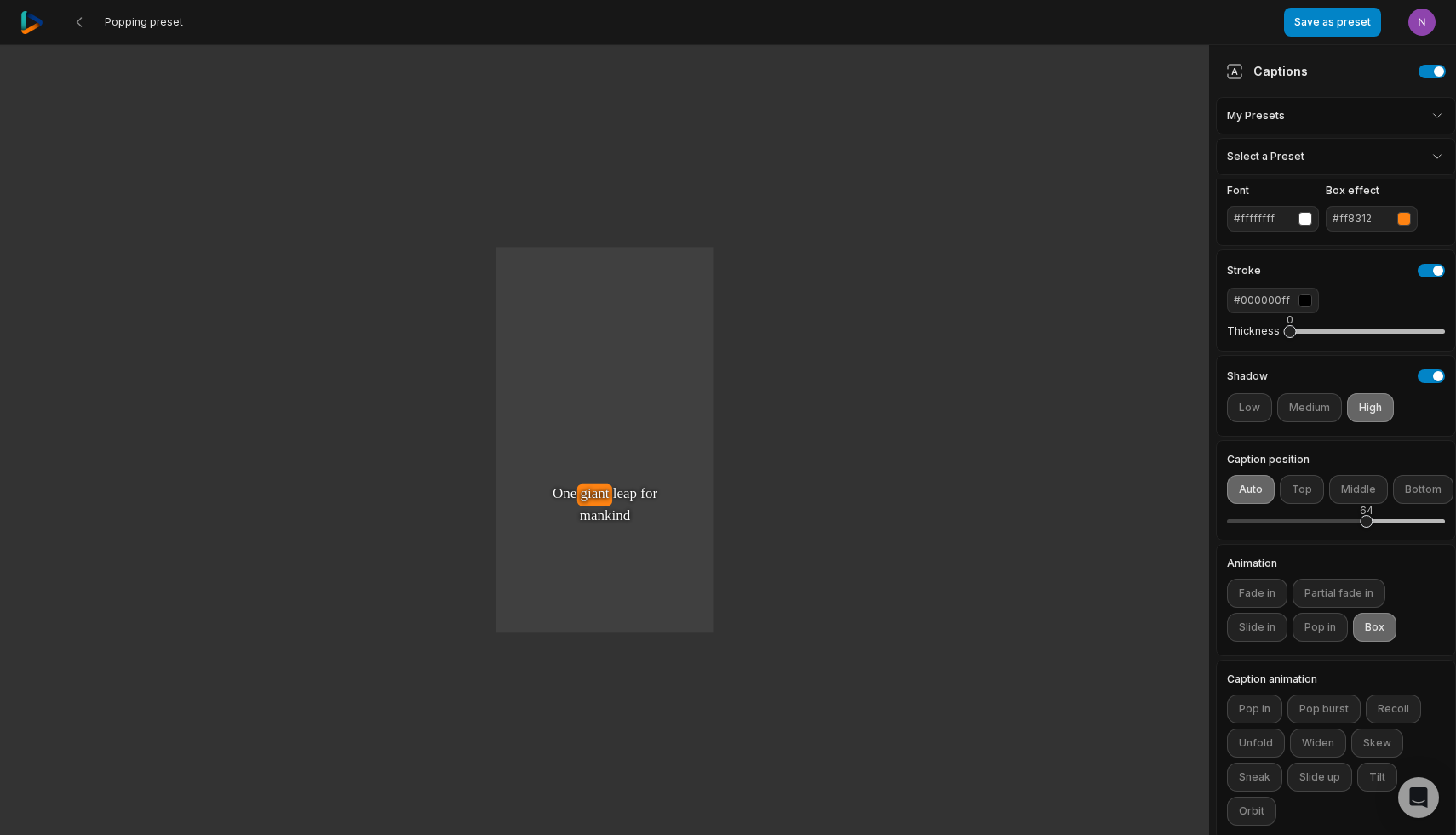
scroll to position [132, 0]
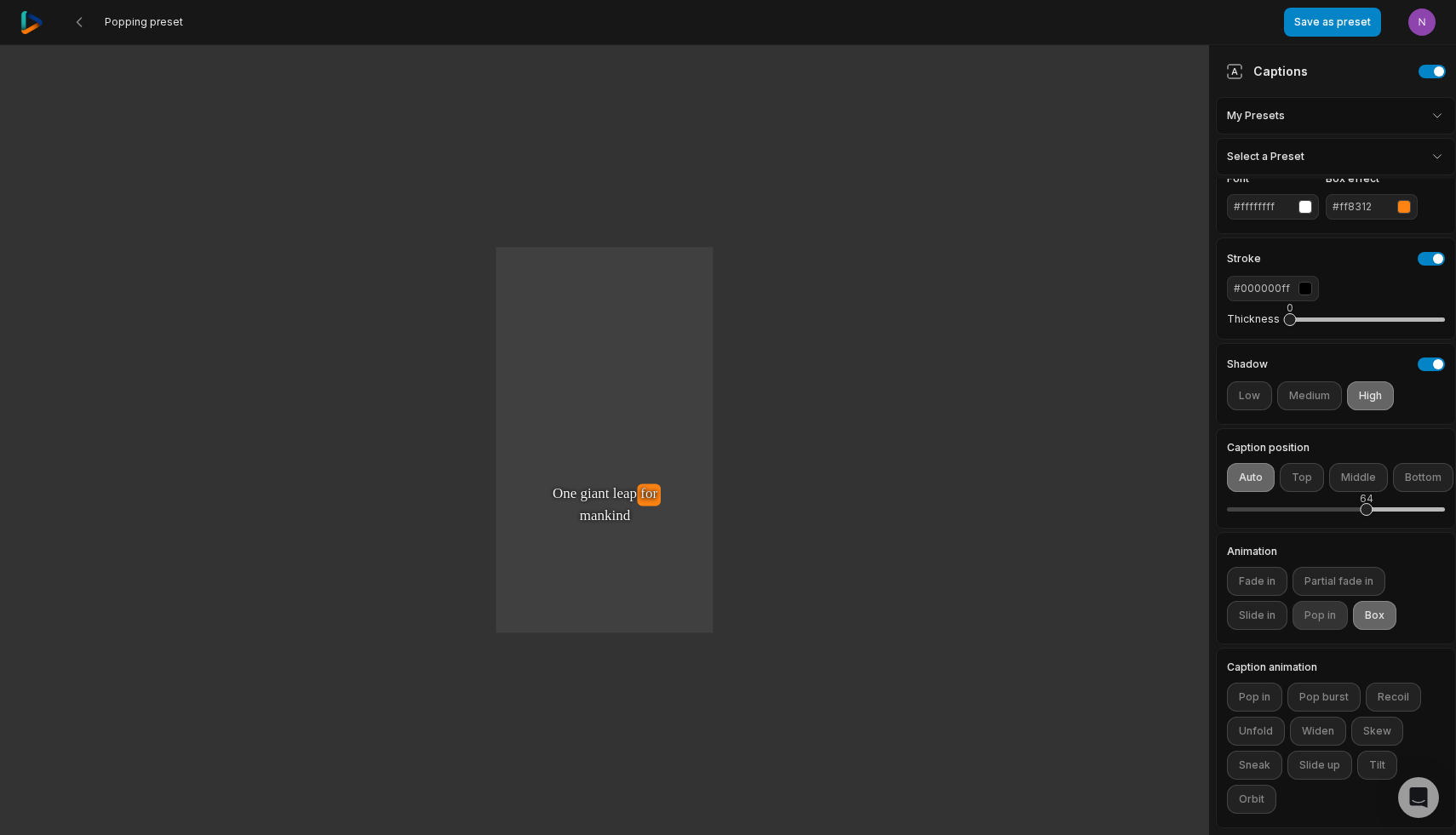
click at [1321, 612] on button "Pop in" at bounding box center [1320, 616] width 55 height 28
click at [1369, 609] on button "Box" at bounding box center [1375, 616] width 44 height 28
click at [1381, 608] on button "Box" at bounding box center [1375, 616] width 44 height 28
click at [1348, 579] on button "Partial fade in" at bounding box center [1339, 581] width 93 height 28
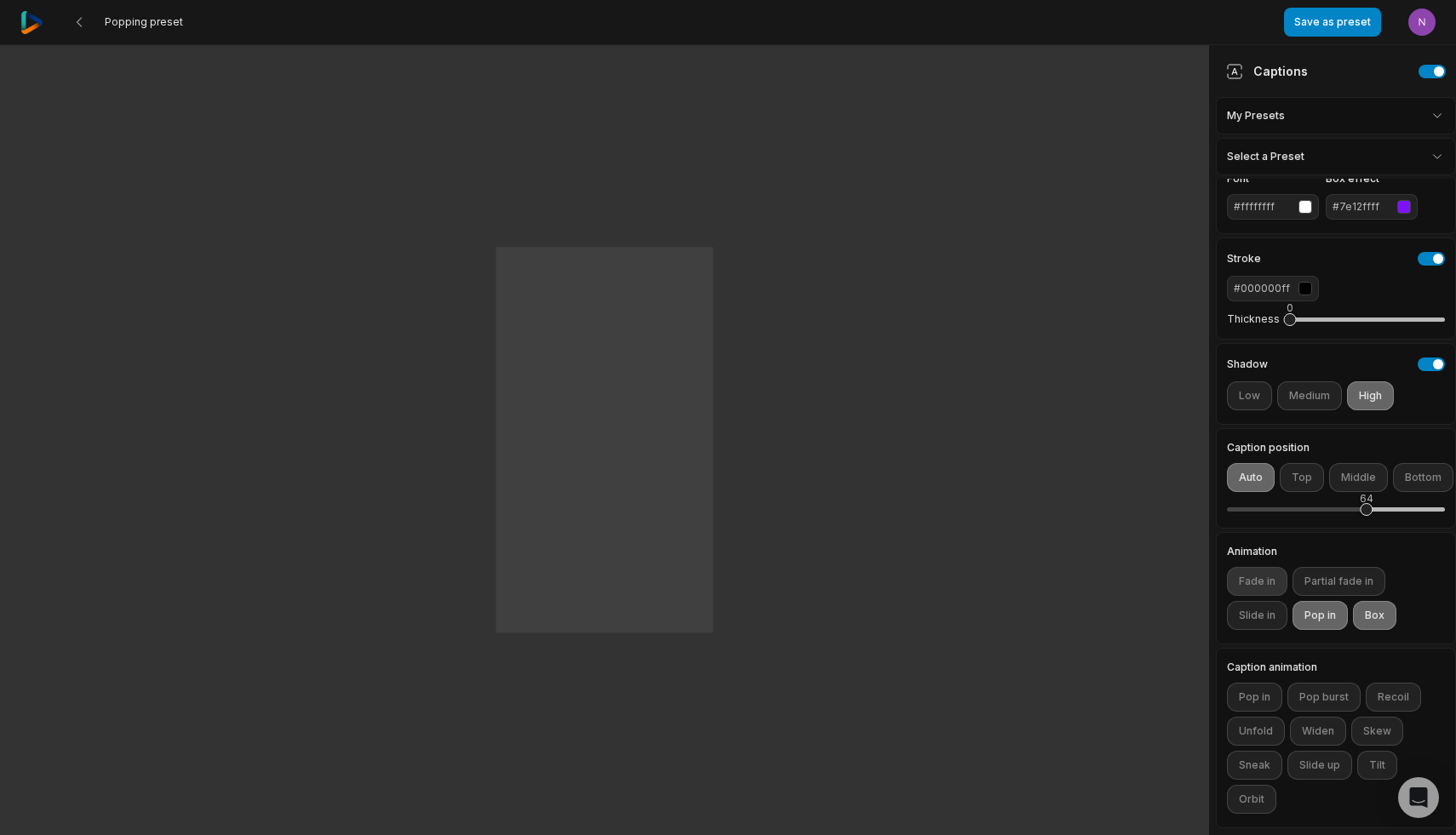
click at [1255, 582] on button "Fade in" at bounding box center [1257, 581] width 61 height 28
click at [1266, 613] on button "Slide in" at bounding box center [1257, 616] width 61 height 28
click at [1312, 615] on button "Pop in" at bounding box center [1320, 616] width 55 height 28
click at [1266, 614] on button "Slide in" at bounding box center [1257, 616] width 61 height 28
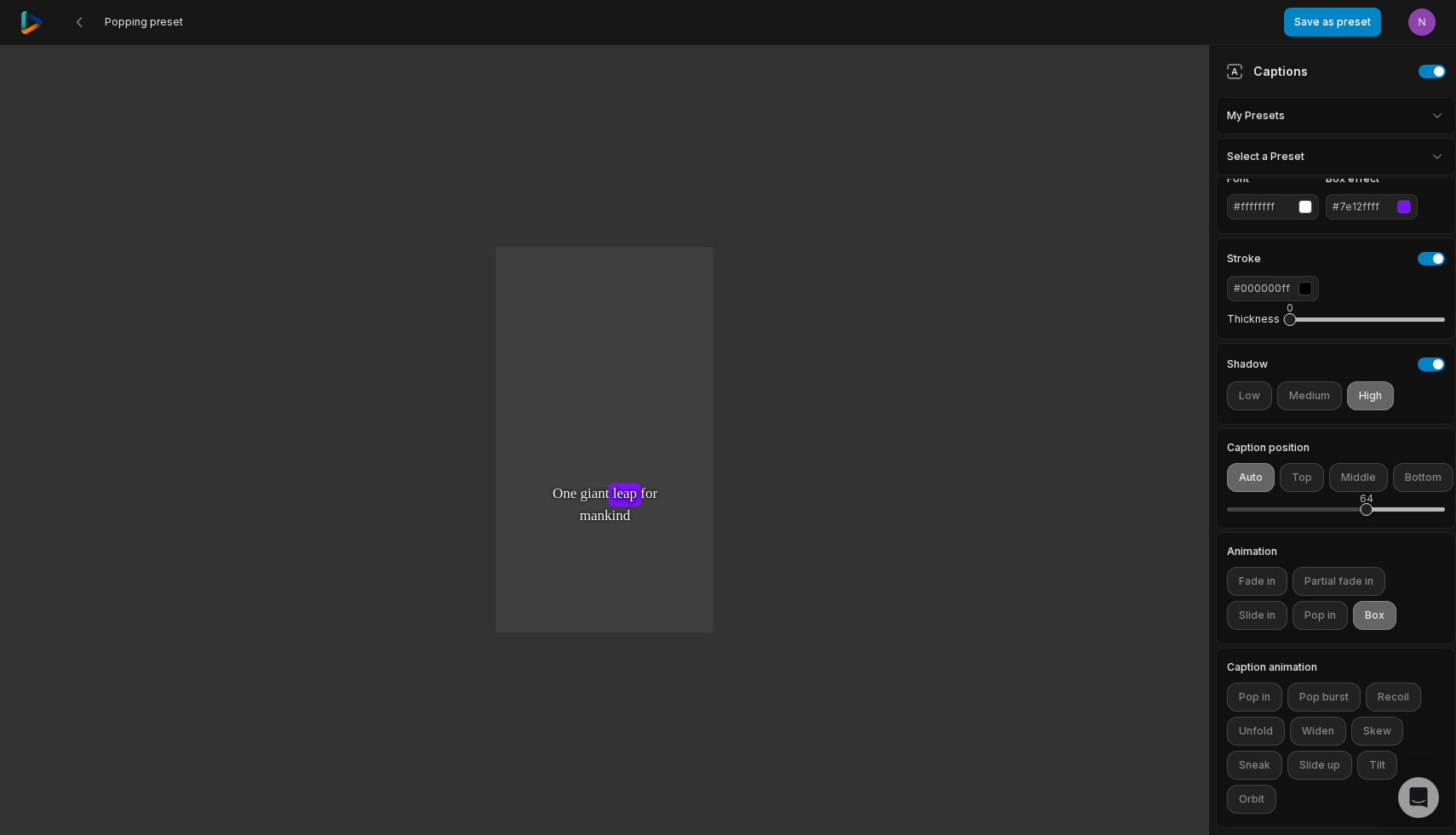
click at [1404, 208] on div "button" at bounding box center [1404, 207] width 13 height 13
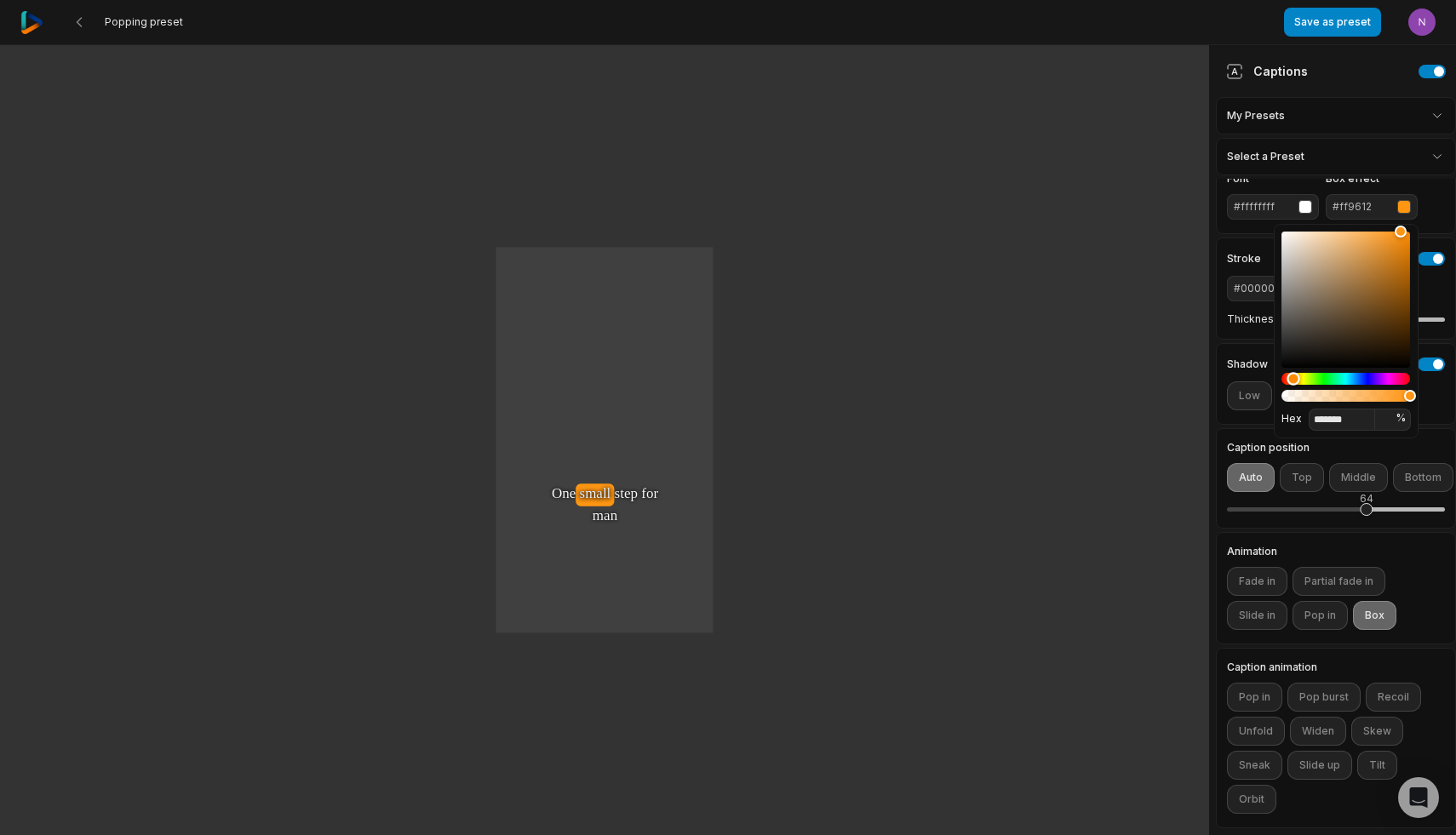
click at [1293, 377] on div "Hue" at bounding box center [1346, 378] width 128 height 12
click at [1293, 381] on div "Hue" at bounding box center [1293, 378] width 12 height 12
type input "*******"
drag, startPoint x: 1401, startPoint y: 232, endPoint x: 1405, endPoint y: 240, distance: 8.9
click at [1405, 239] on div "Color" at bounding box center [1403, 238] width 12 height 12
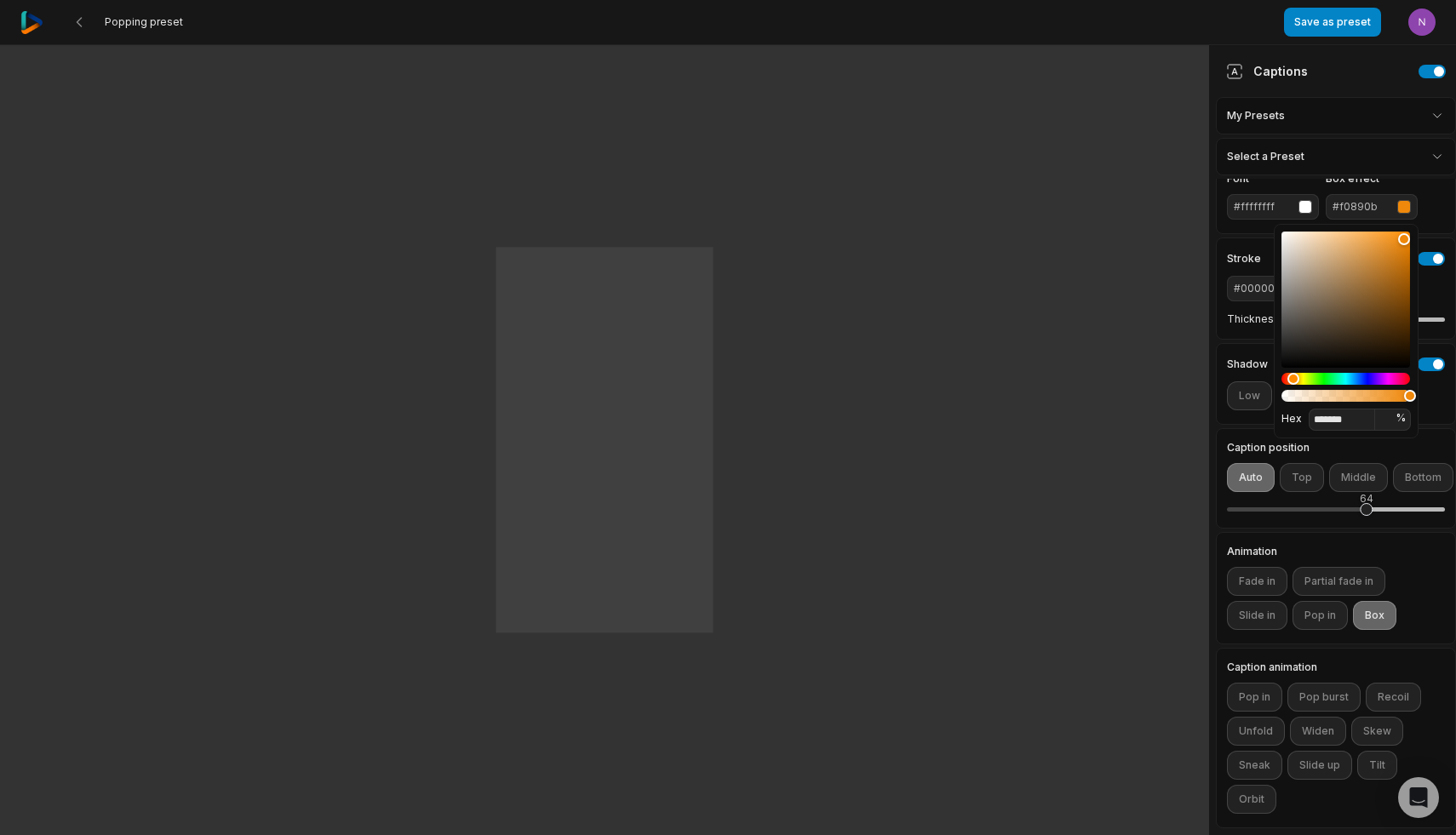
click at [1429, 227] on div "Font #ffffffff Box effect #f0890b" at bounding box center [1336, 197] width 240 height 75
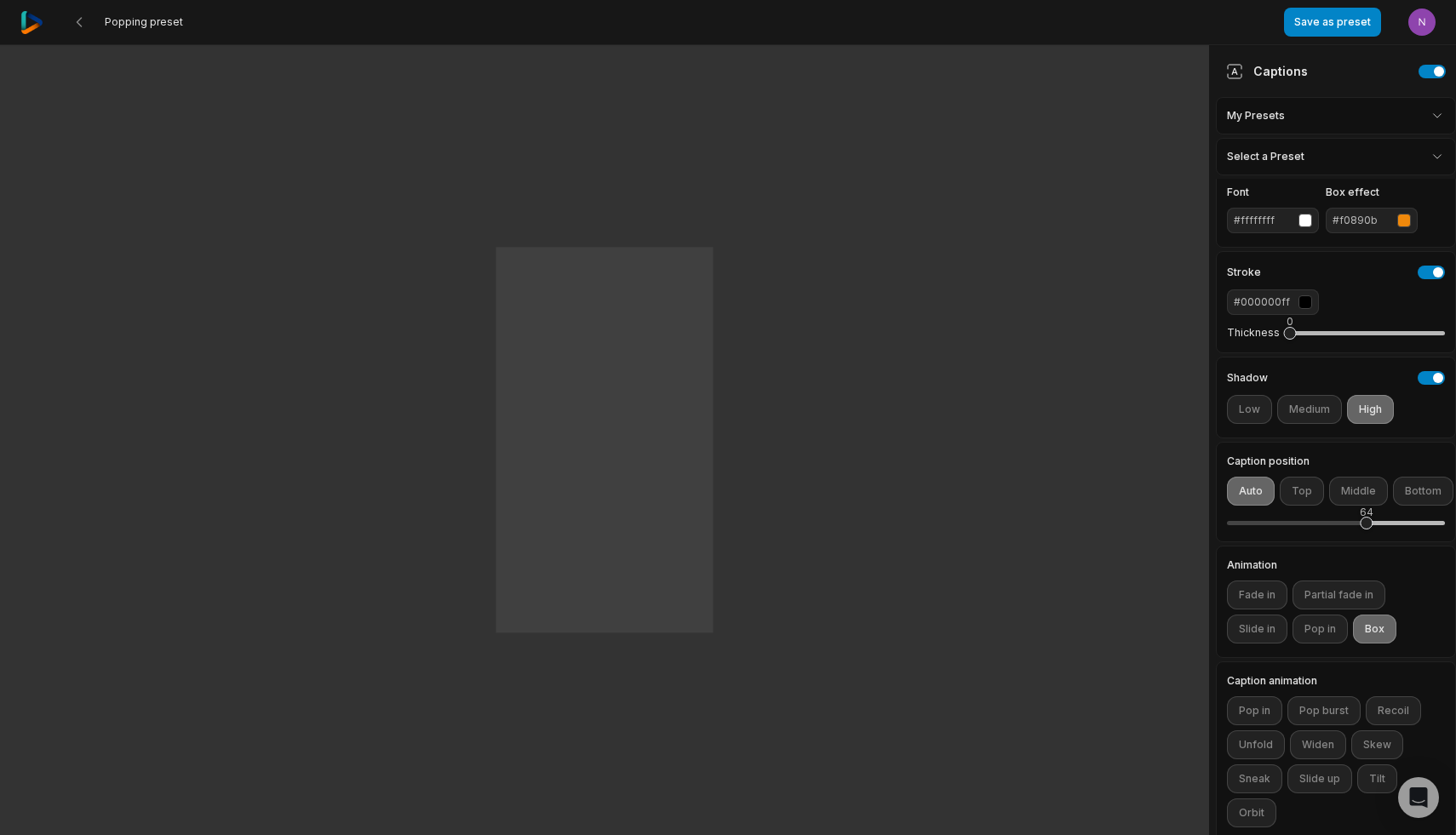
scroll to position [111, 0]
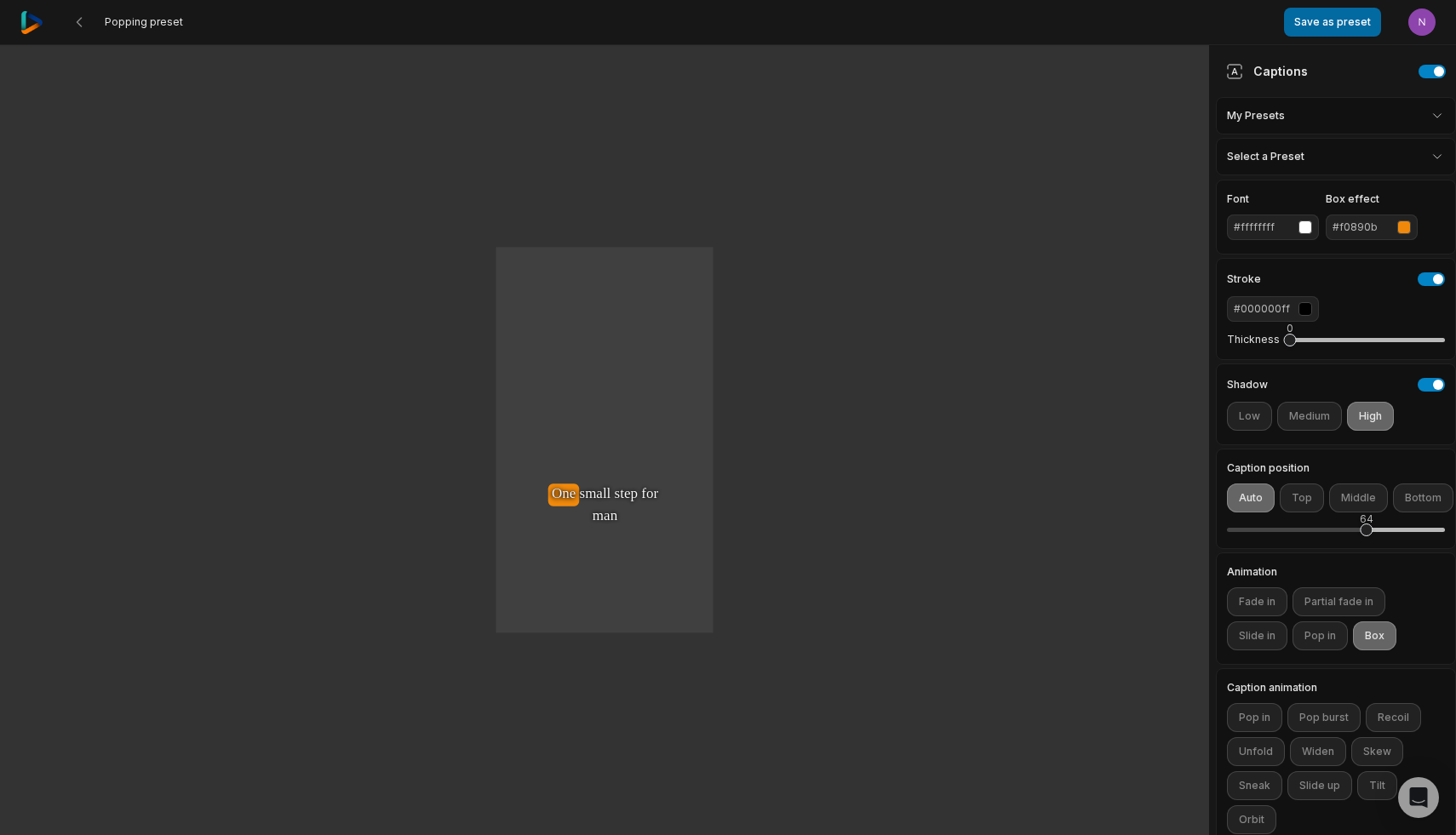
click at [1331, 13] on button "Save as preset" at bounding box center [1332, 22] width 97 height 28
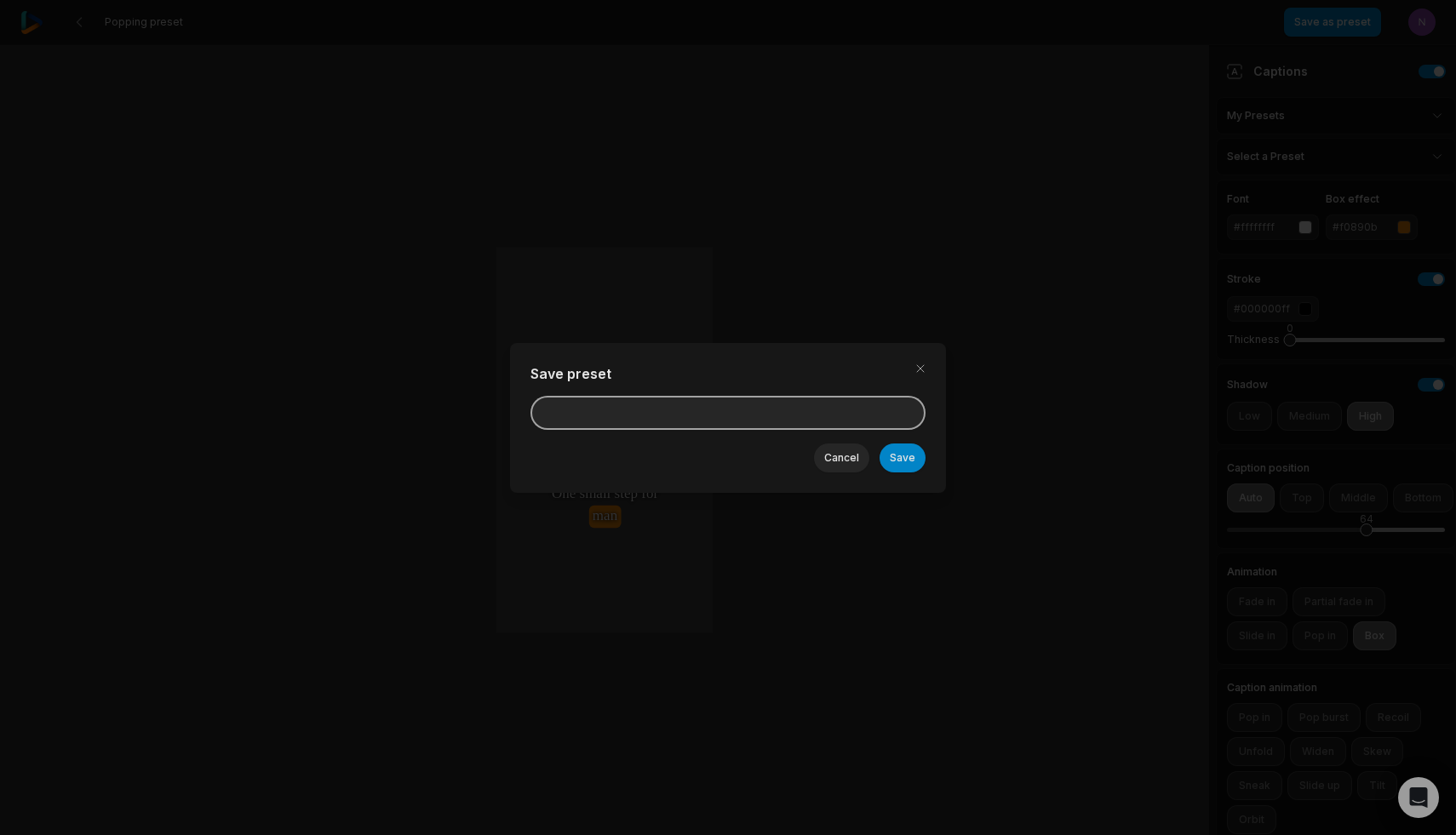
click at [707, 410] on input at bounding box center [728, 413] width 395 height 34
type input "**********"
click at [906, 455] on button "Save" at bounding box center [903, 458] width 46 height 28
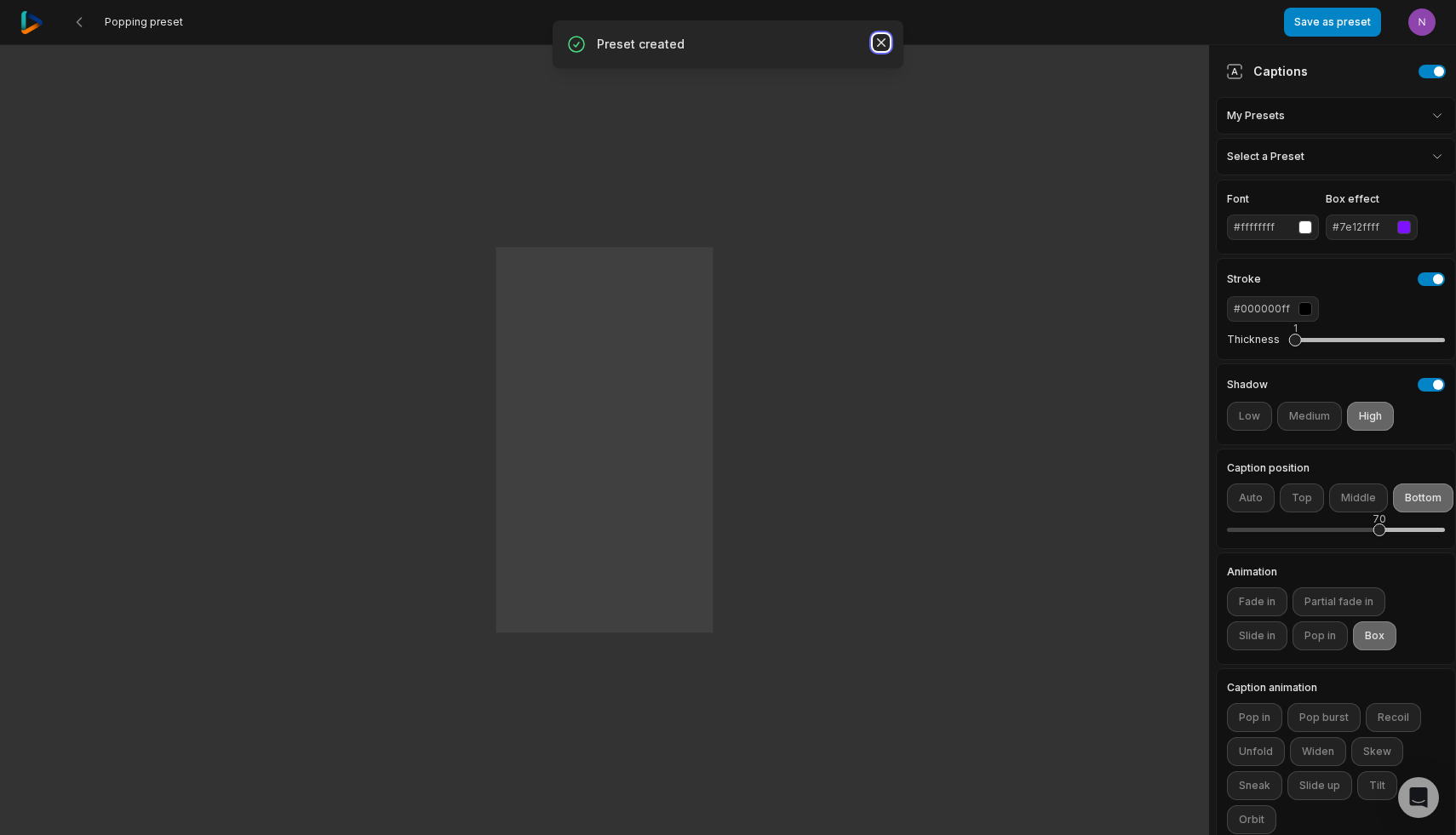
click at [882, 41] on icon "button" at bounding box center [881, 42] width 9 height 9
click at [84, 20] on icon at bounding box center [79, 22] width 13 height 13
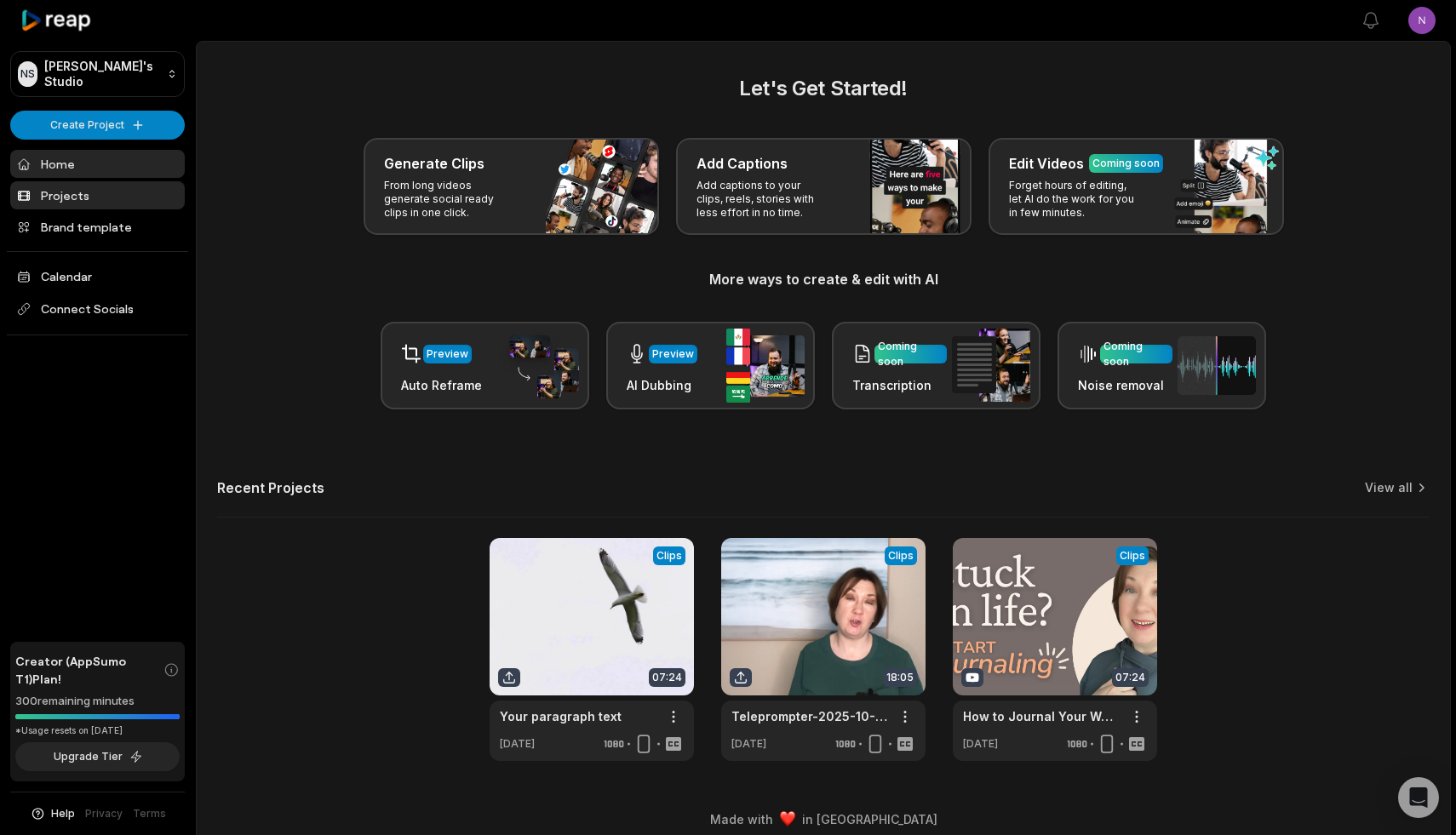
click at [80, 189] on link "Projects" at bounding box center [98, 196] width 175 height 28
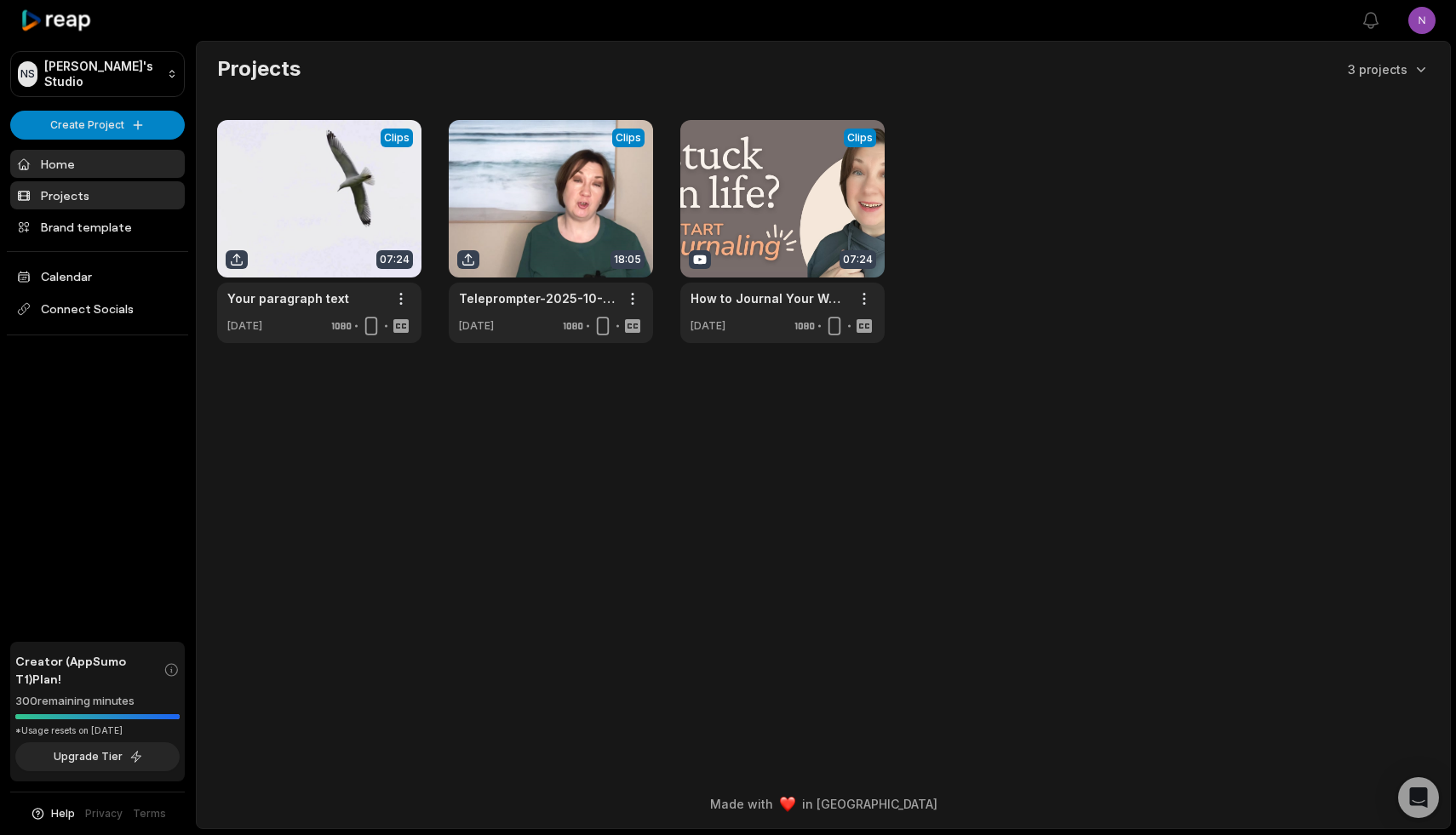
click at [72, 158] on link "Home" at bounding box center [98, 164] width 175 height 28
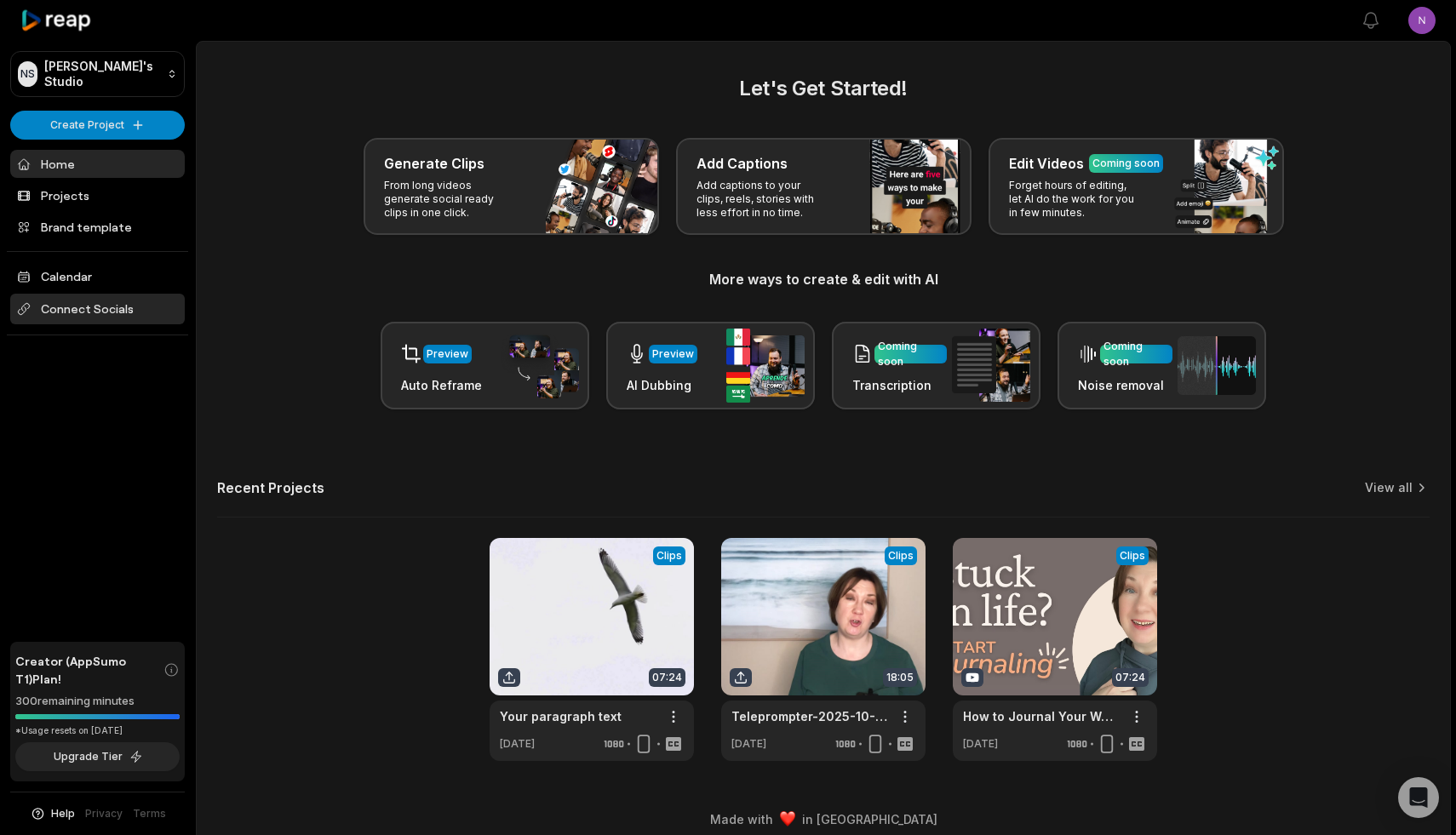
click at [105, 307] on span "Connect Socials" at bounding box center [98, 309] width 175 height 30
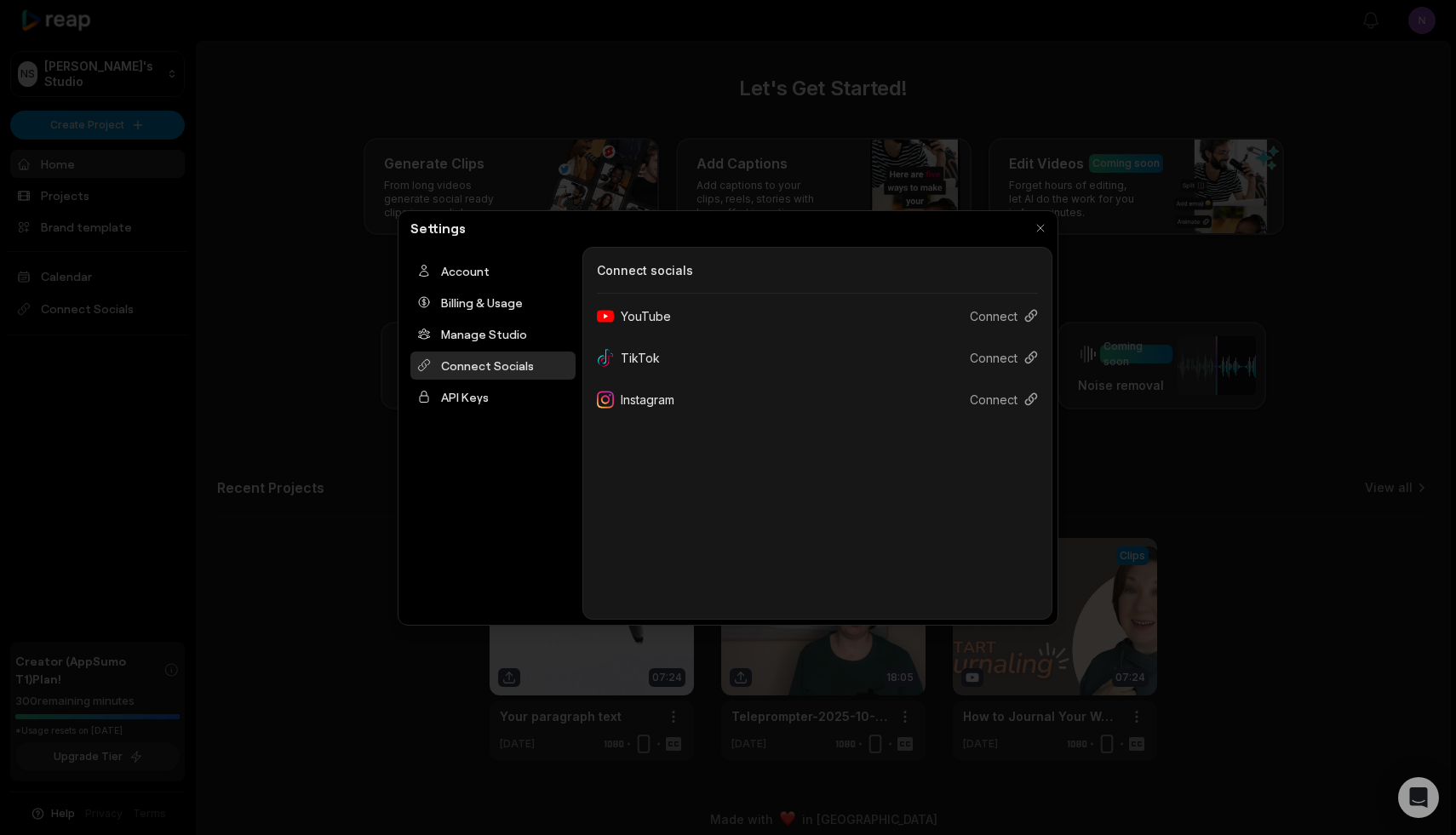
click at [654, 315] on div "YouTube" at bounding box center [641, 315] width 87 height 31
click at [1015, 312] on button "Connect" at bounding box center [997, 315] width 82 height 31
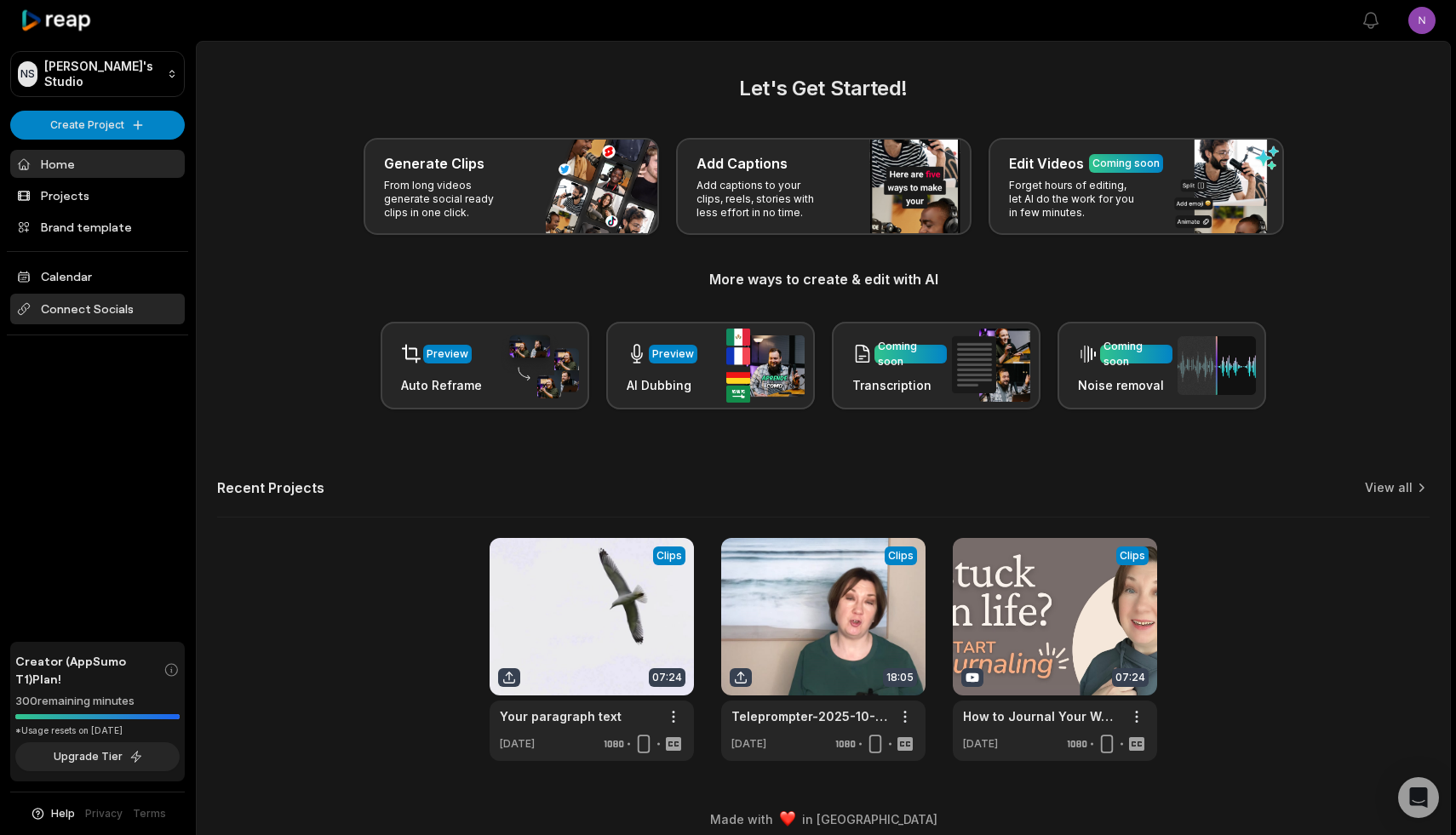
click at [117, 311] on span "Connect Socials" at bounding box center [98, 309] width 175 height 30
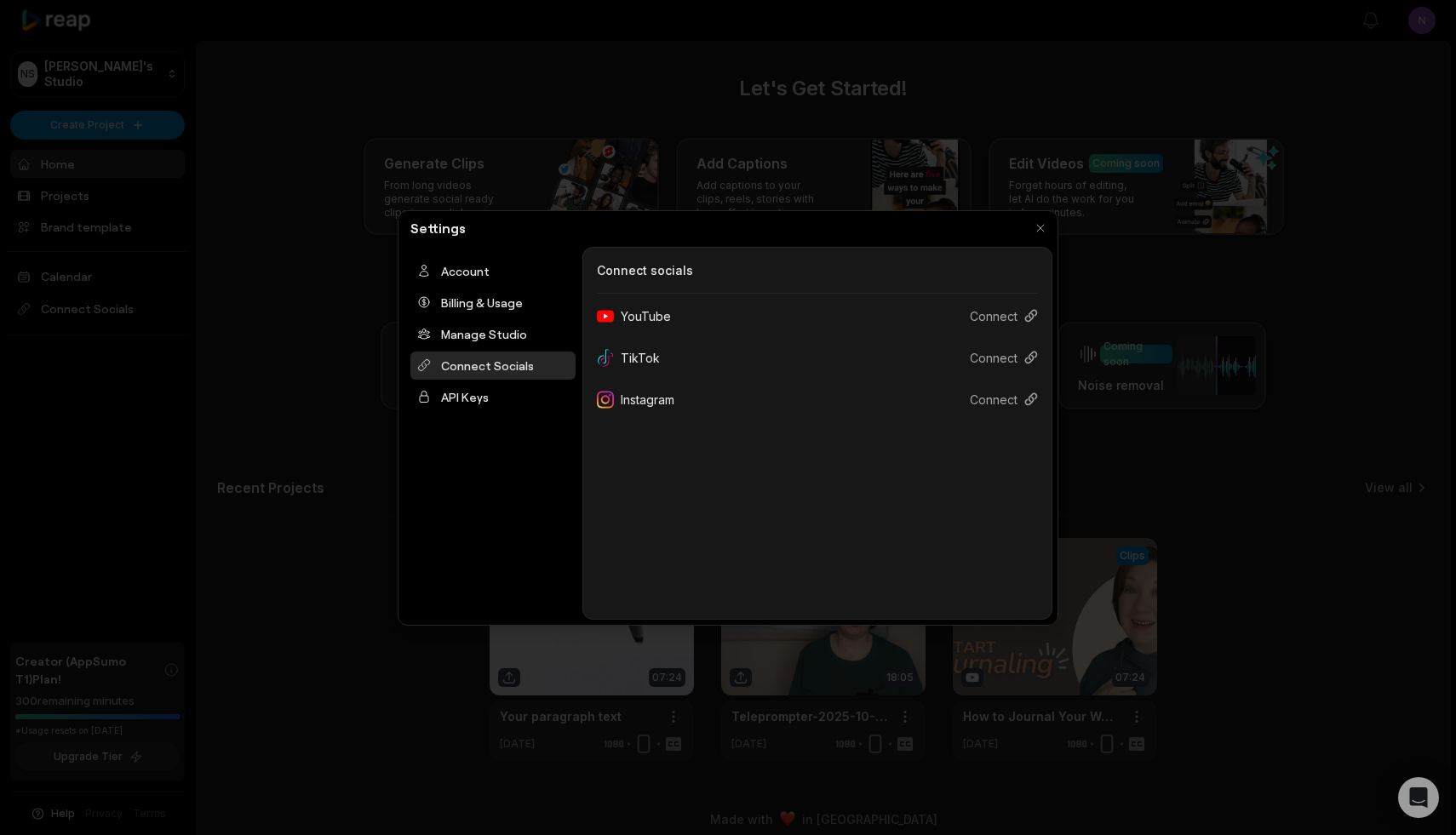
click at [660, 358] on div "TikTok" at bounding box center [635, 357] width 77 height 31
click at [1009, 353] on button "Connect" at bounding box center [997, 357] width 82 height 31
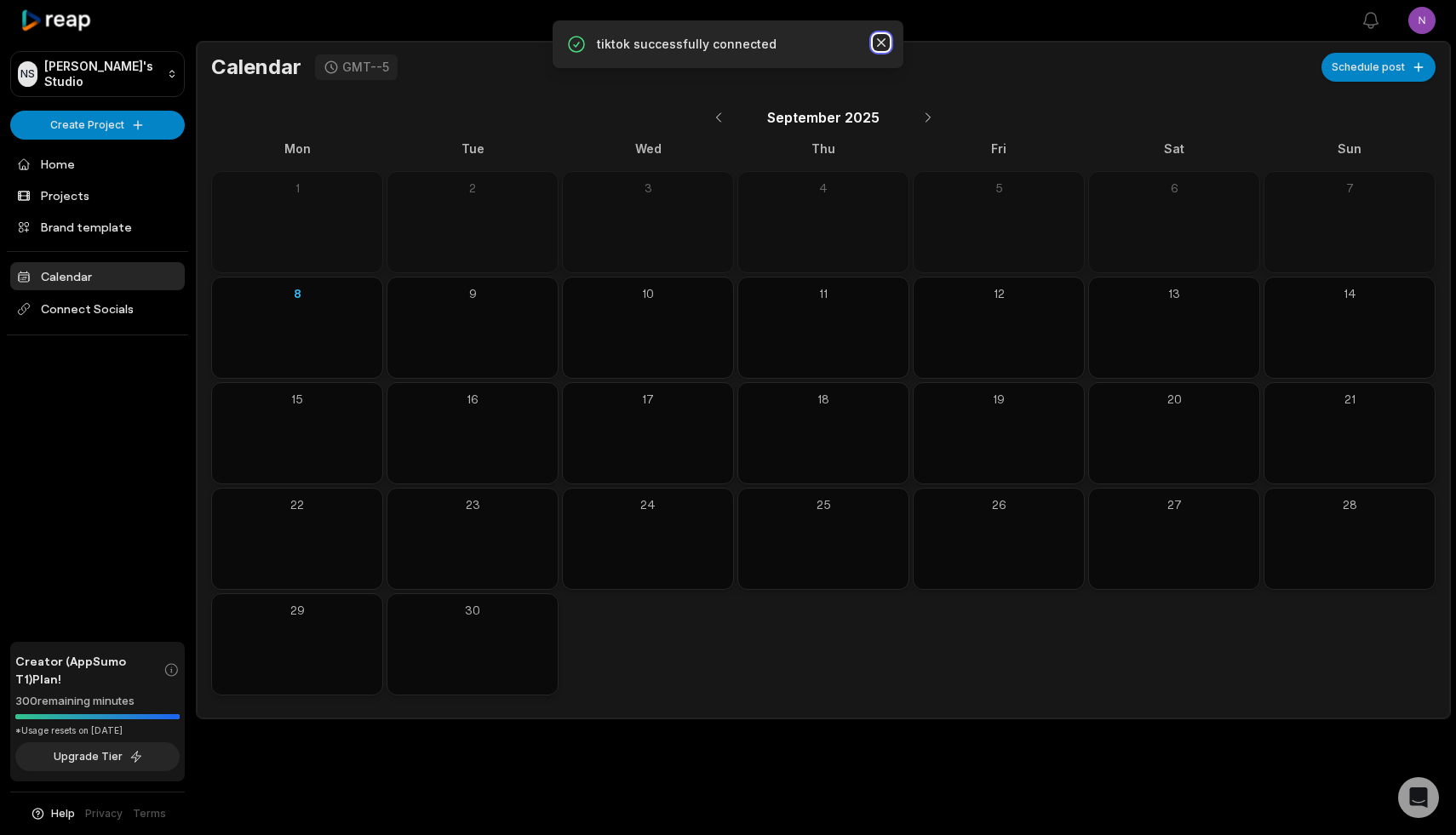
click at [882, 43] on icon "button" at bounding box center [881, 42] width 9 height 9
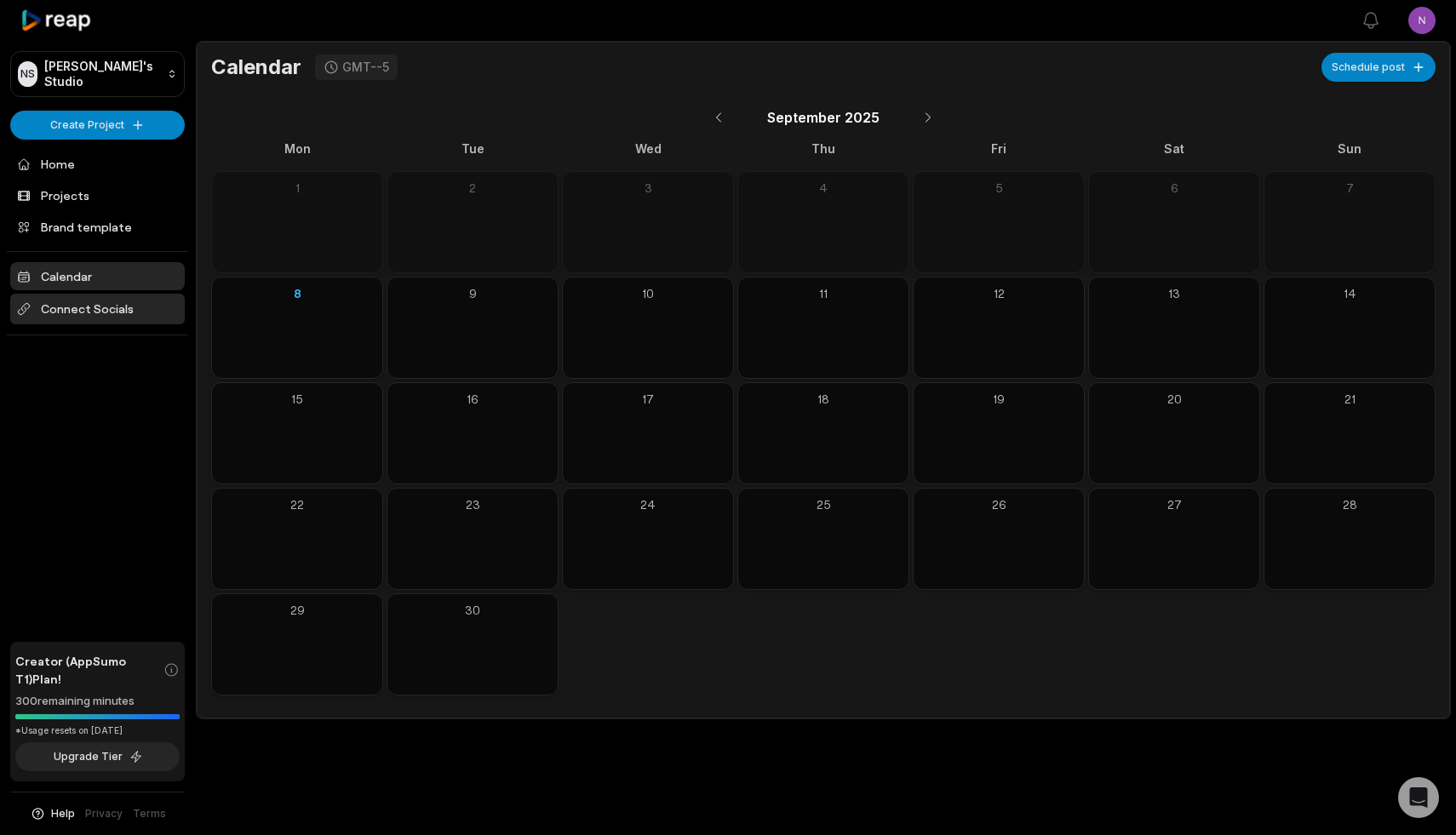
click at [88, 311] on span "Connect Socials" at bounding box center [98, 309] width 175 height 30
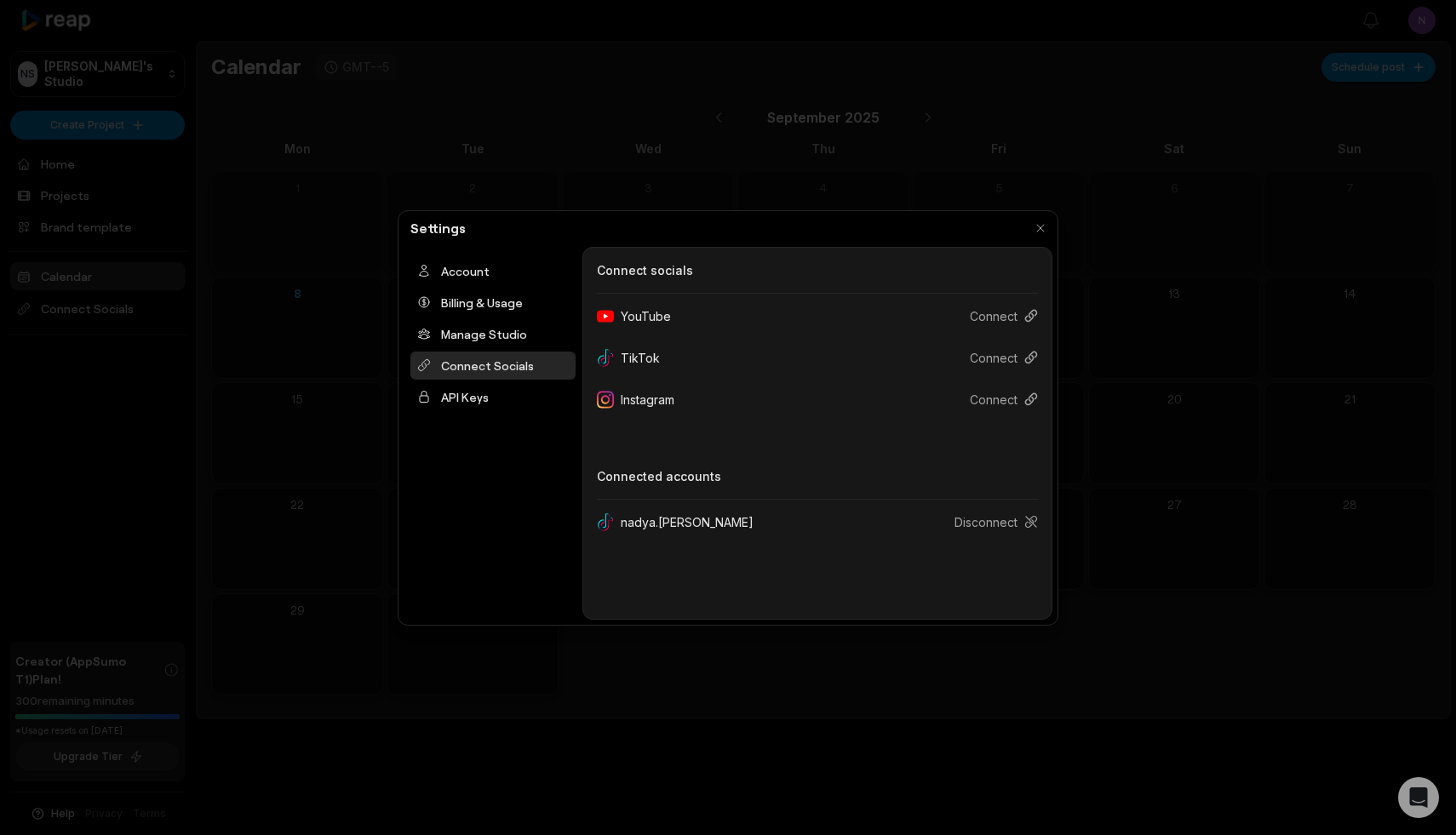
click at [659, 313] on div "YouTube" at bounding box center [641, 315] width 87 height 31
click at [1008, 311] on button "Connect" at bounding box center [997, 315] width 82 height 31
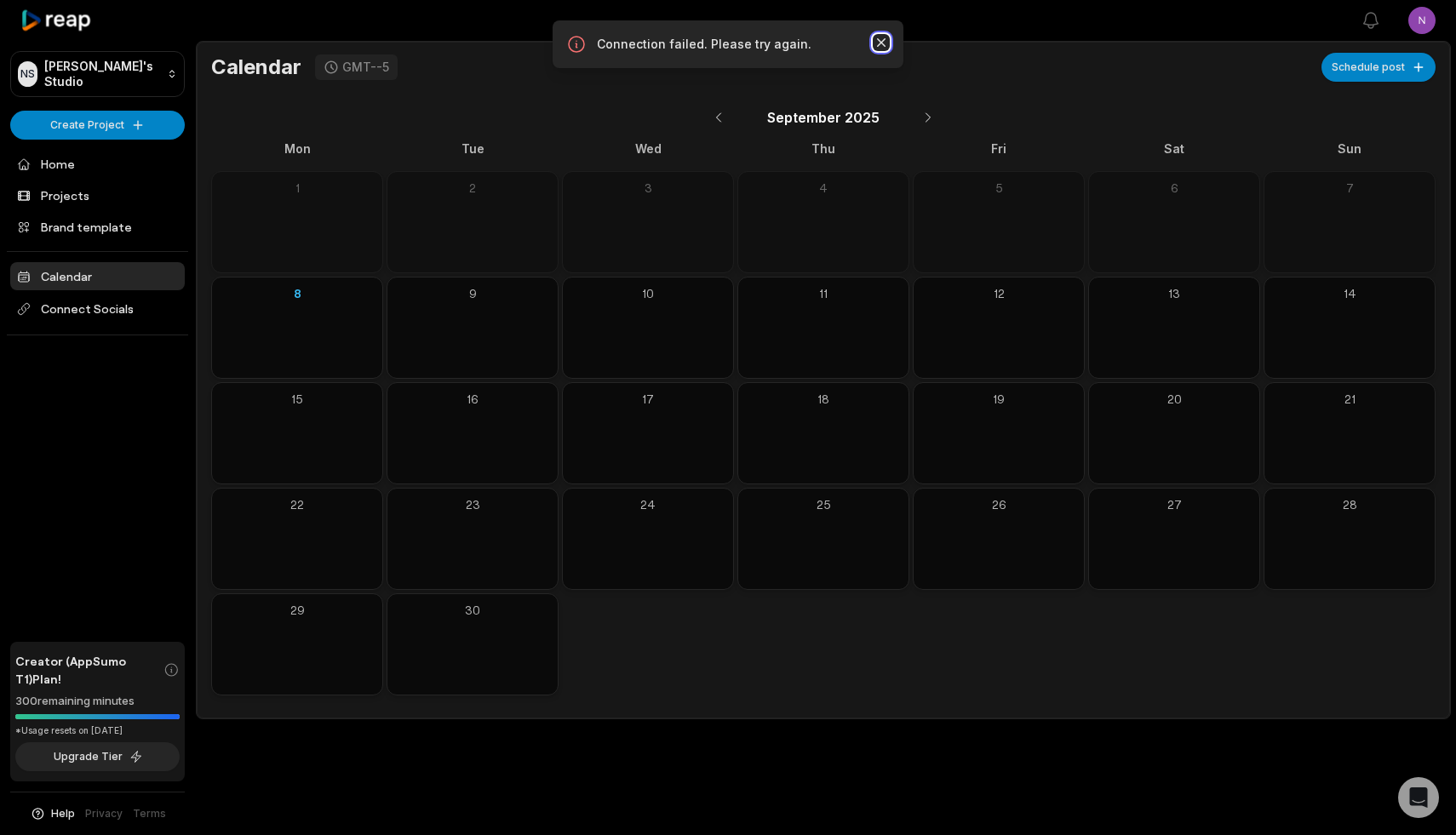
click at [884, 41] on icon "button" at bounding box center [881, 43] width 17 height 17
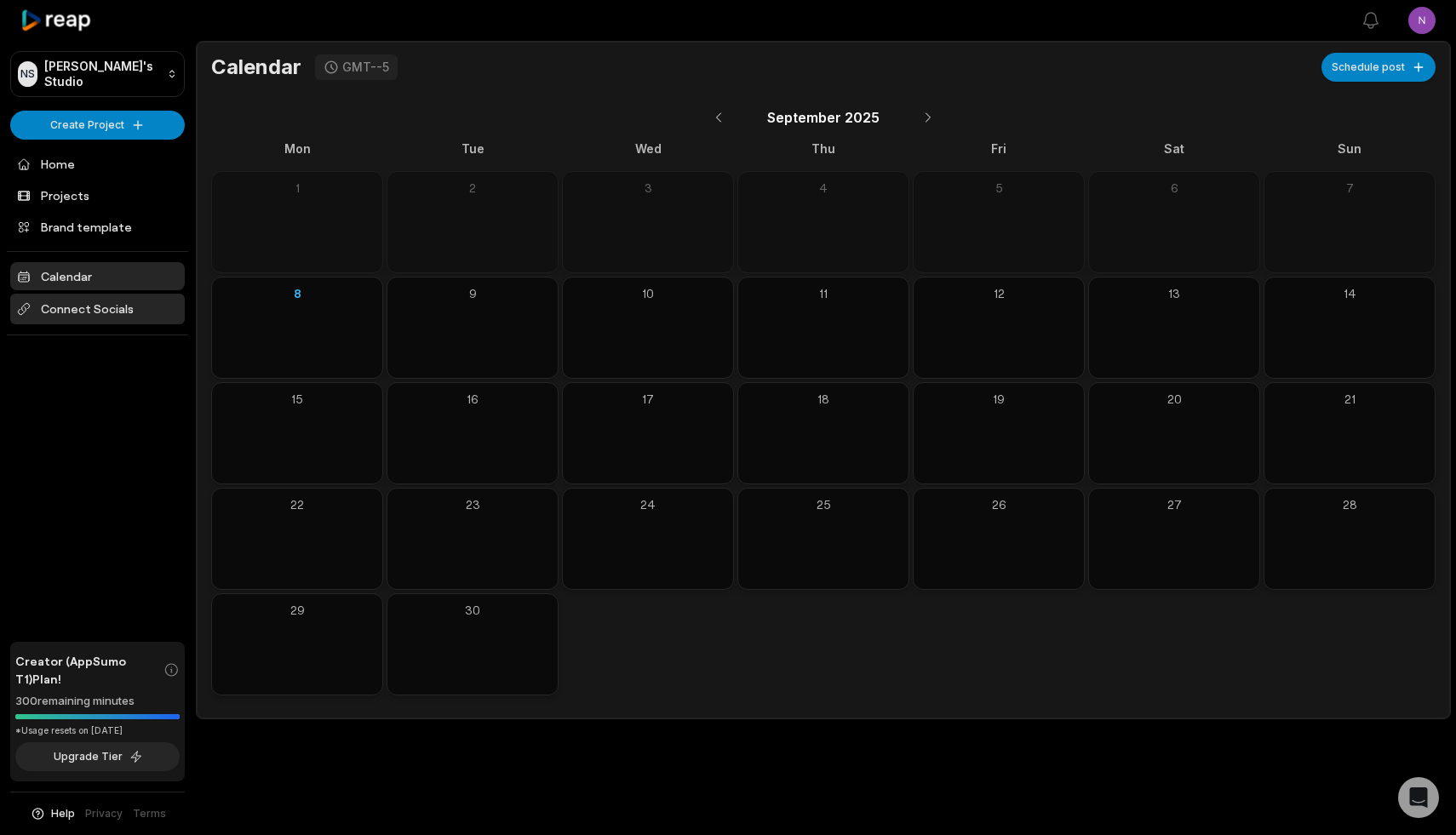
click at [103, 305] on span "Connect Socials" at bounding box center [98, 309] width 175 height 30
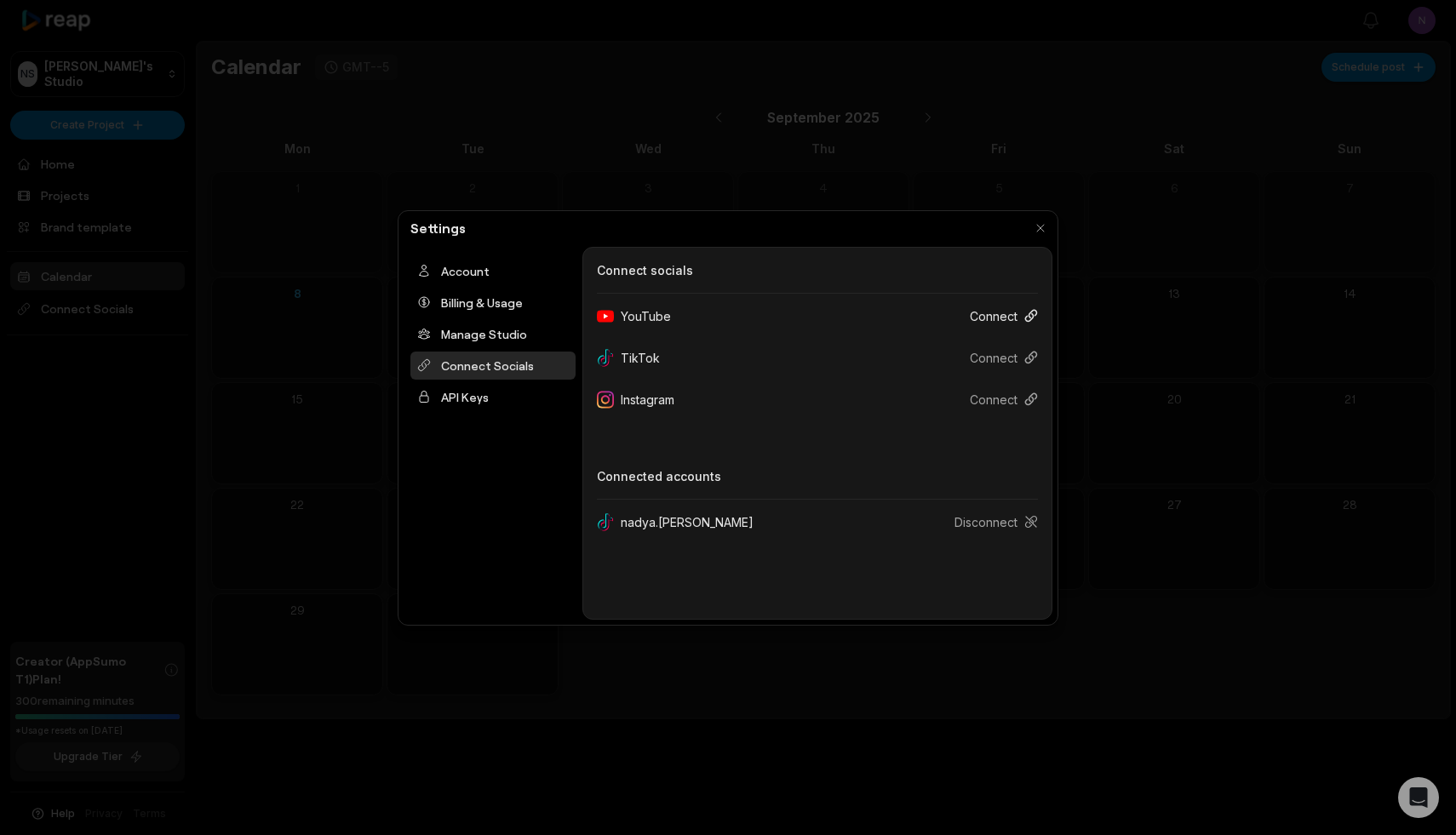
click at [1017, 308] on button "Connect" at bounding box center [997, 315] width 82 height 31
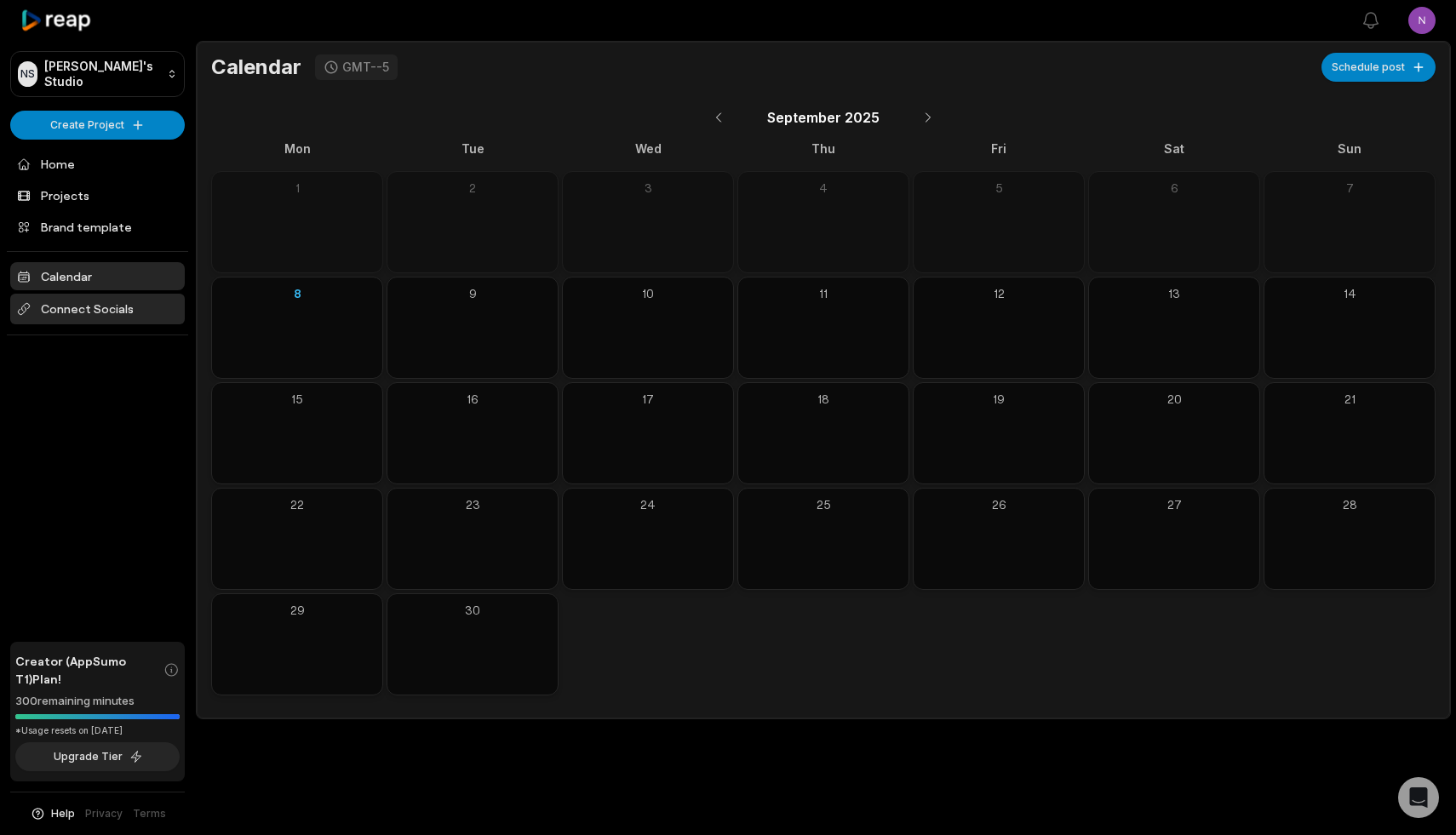
click at [96, 307] on span "Connect Socials" at bounding box center [98, 309] width 175 height 30
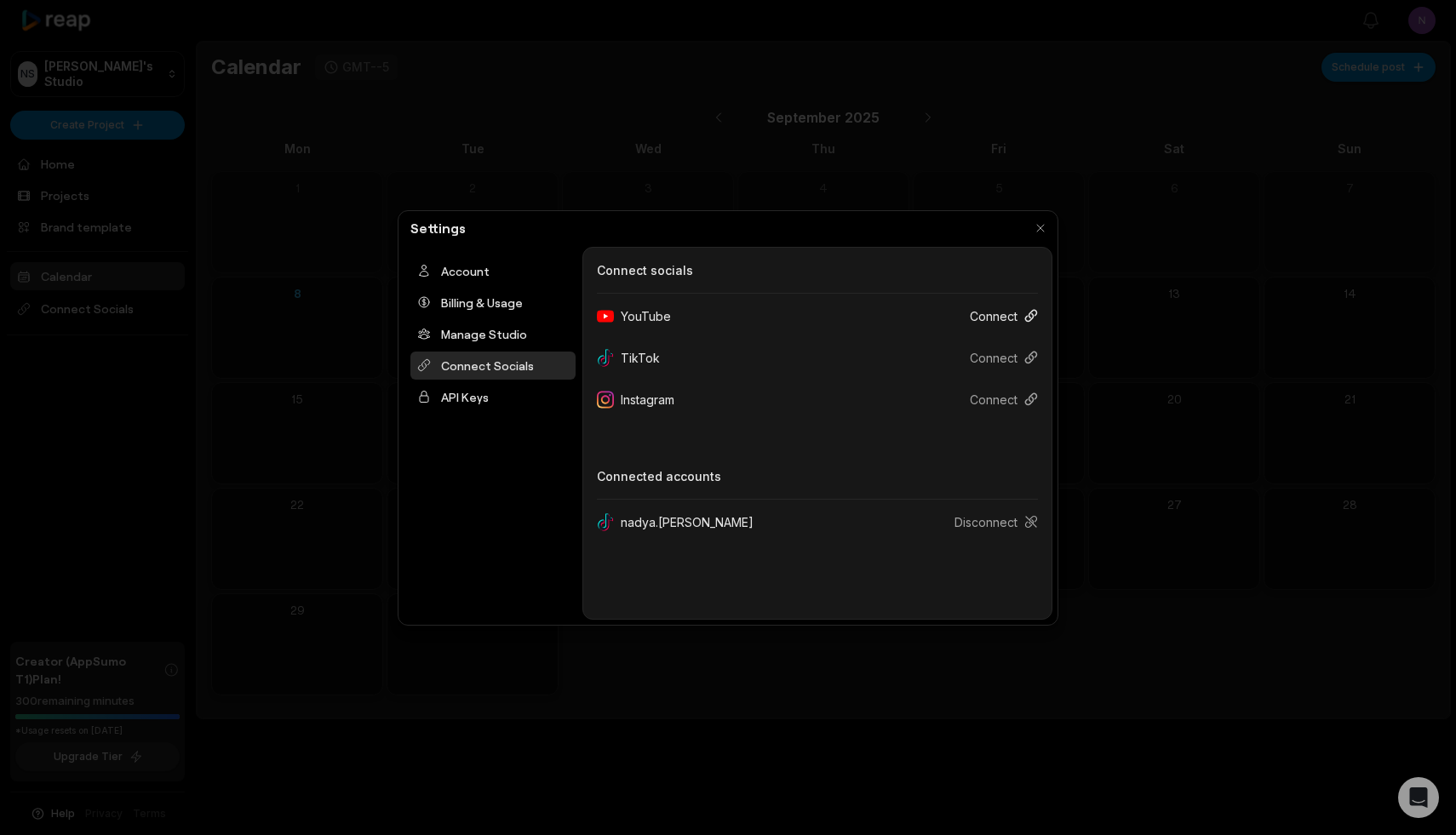
click at [1015, 314] on button "Connect" at bounding box center [997, 315] width 82 height 31
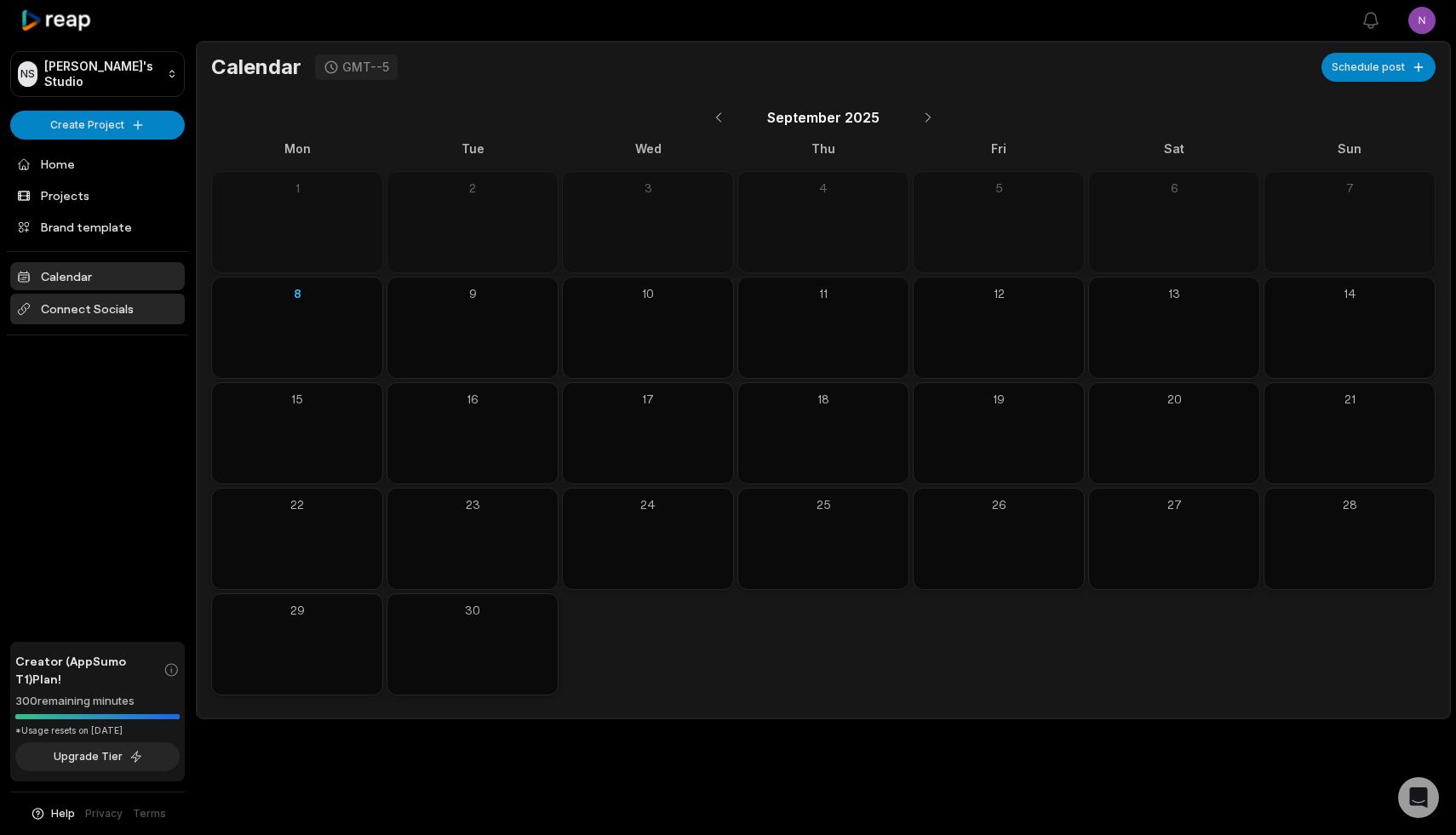
click at [123, 310] on span "Connect Socials" at bounding box center [98, 309] width 175 height 30
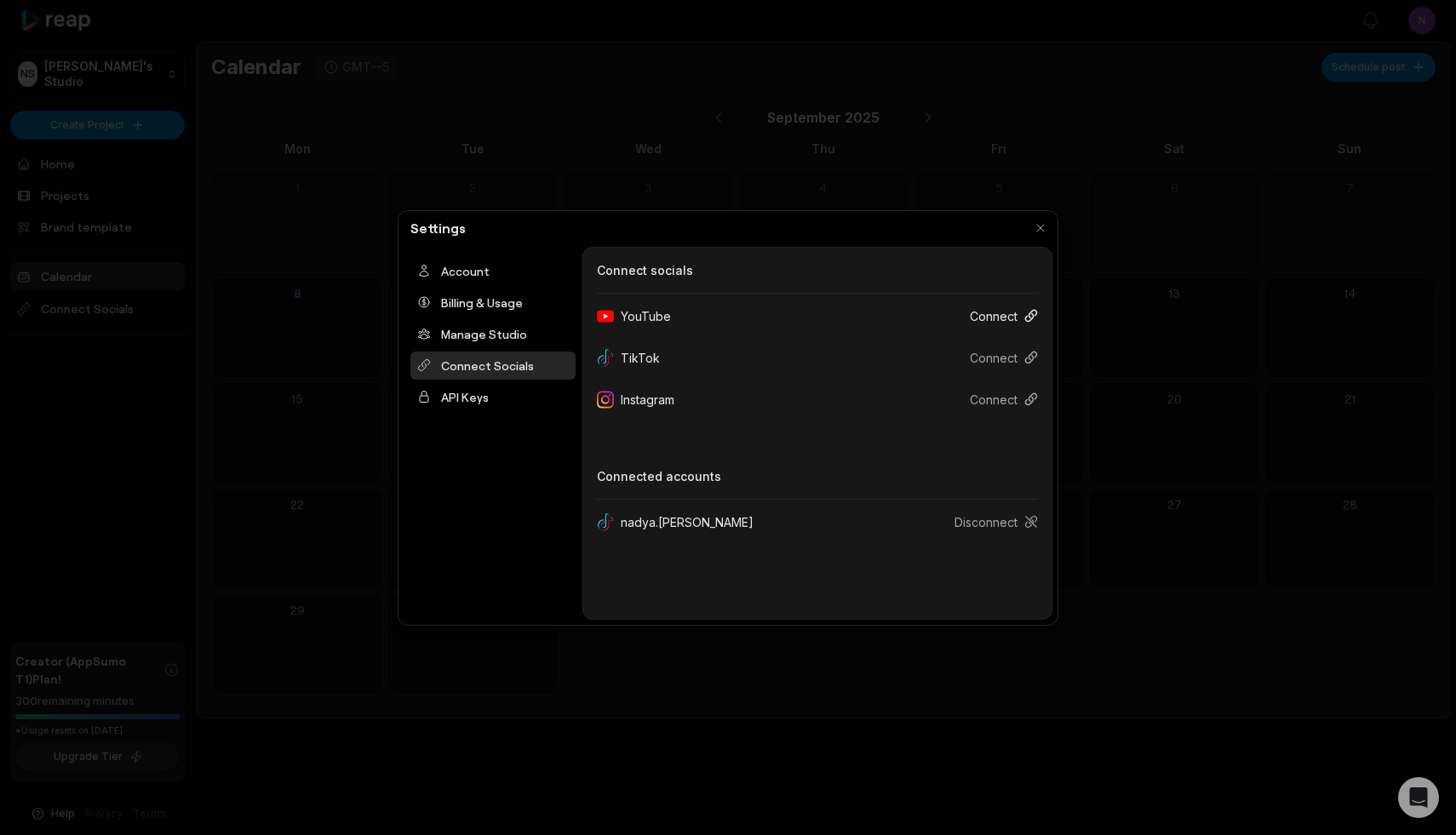
click at [1005, 312] on button "Connect" at bounding box center [997, 315] width 82 height 31
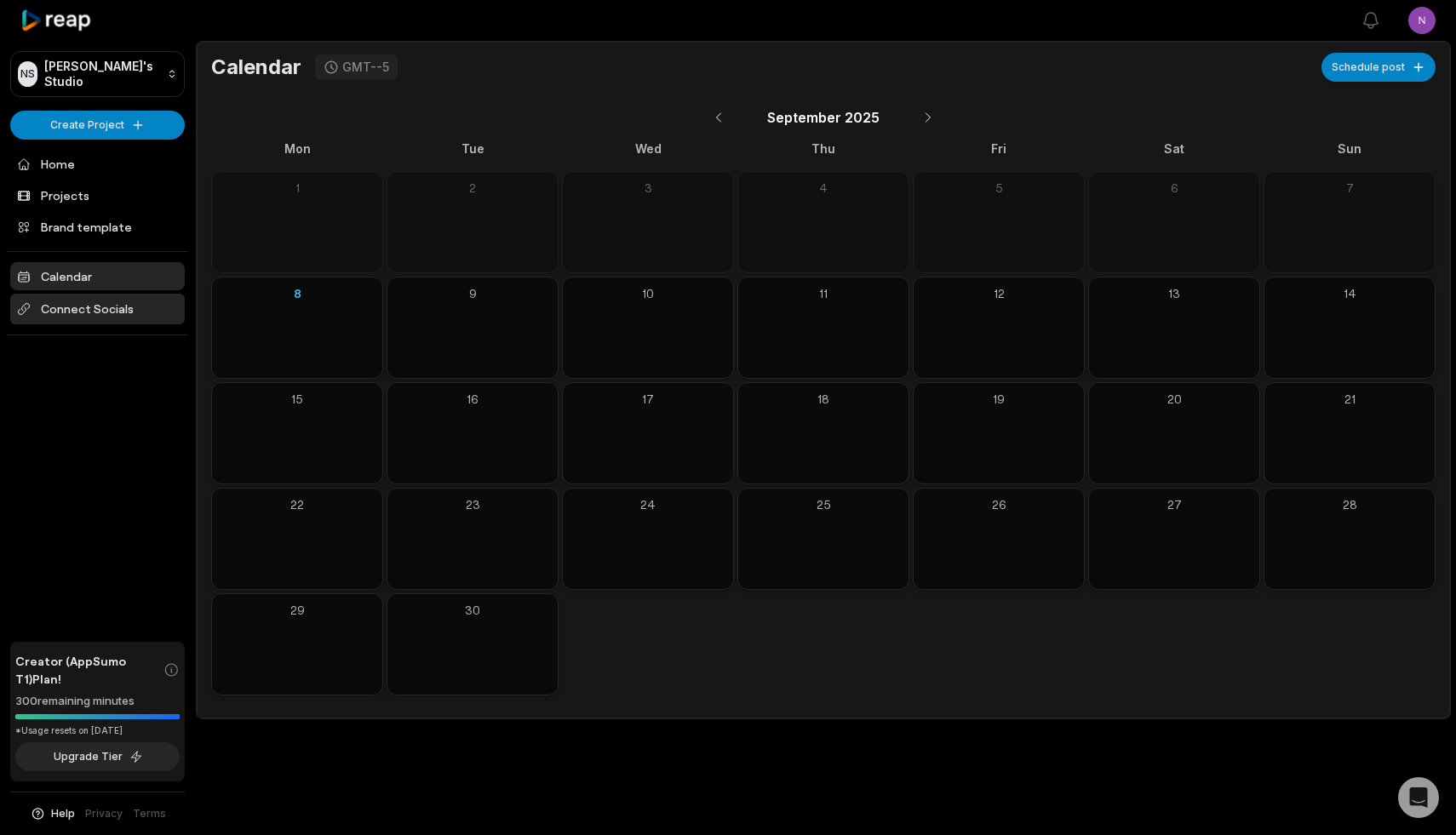
click at [111, 307] on span "Connect Socials" at bounding box center [98, 309] width 175 height 30
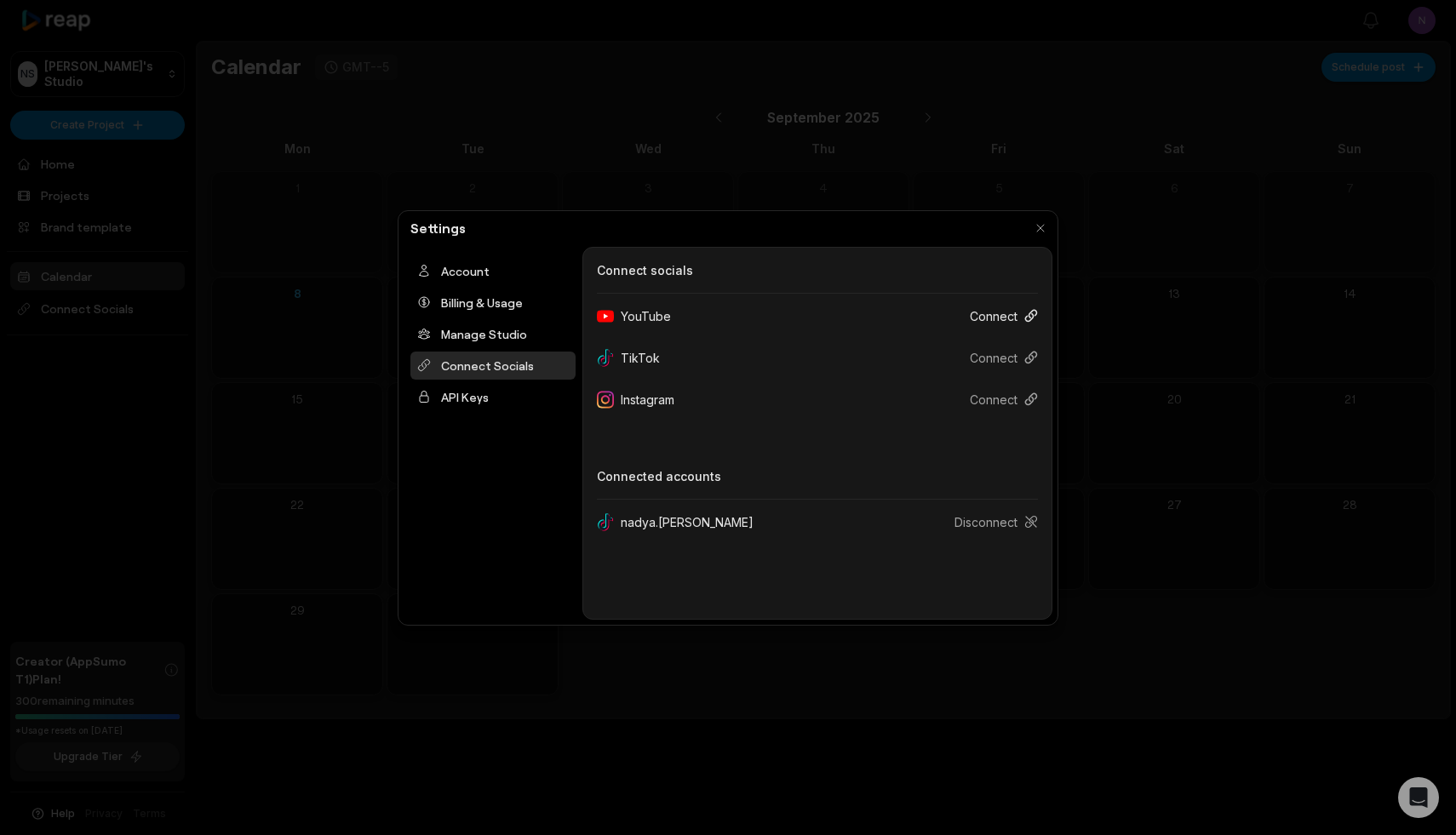
click at [987, 316] on button "Connect" at bounding box center [997, 315] width 82 height 31
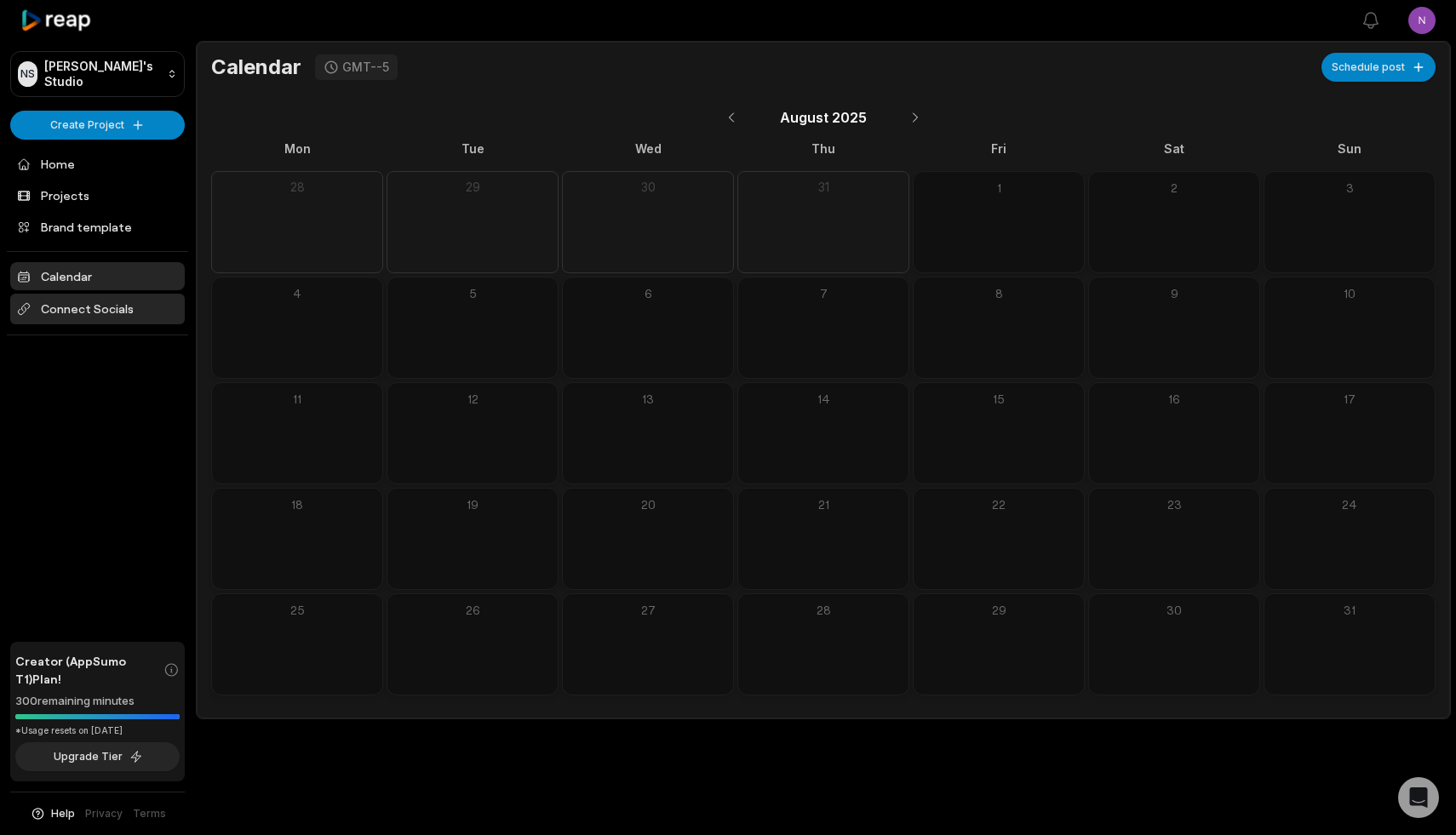
click at [104, 305] on span "Connect Socials" at bounding box center [98, 309] width 175 height 30
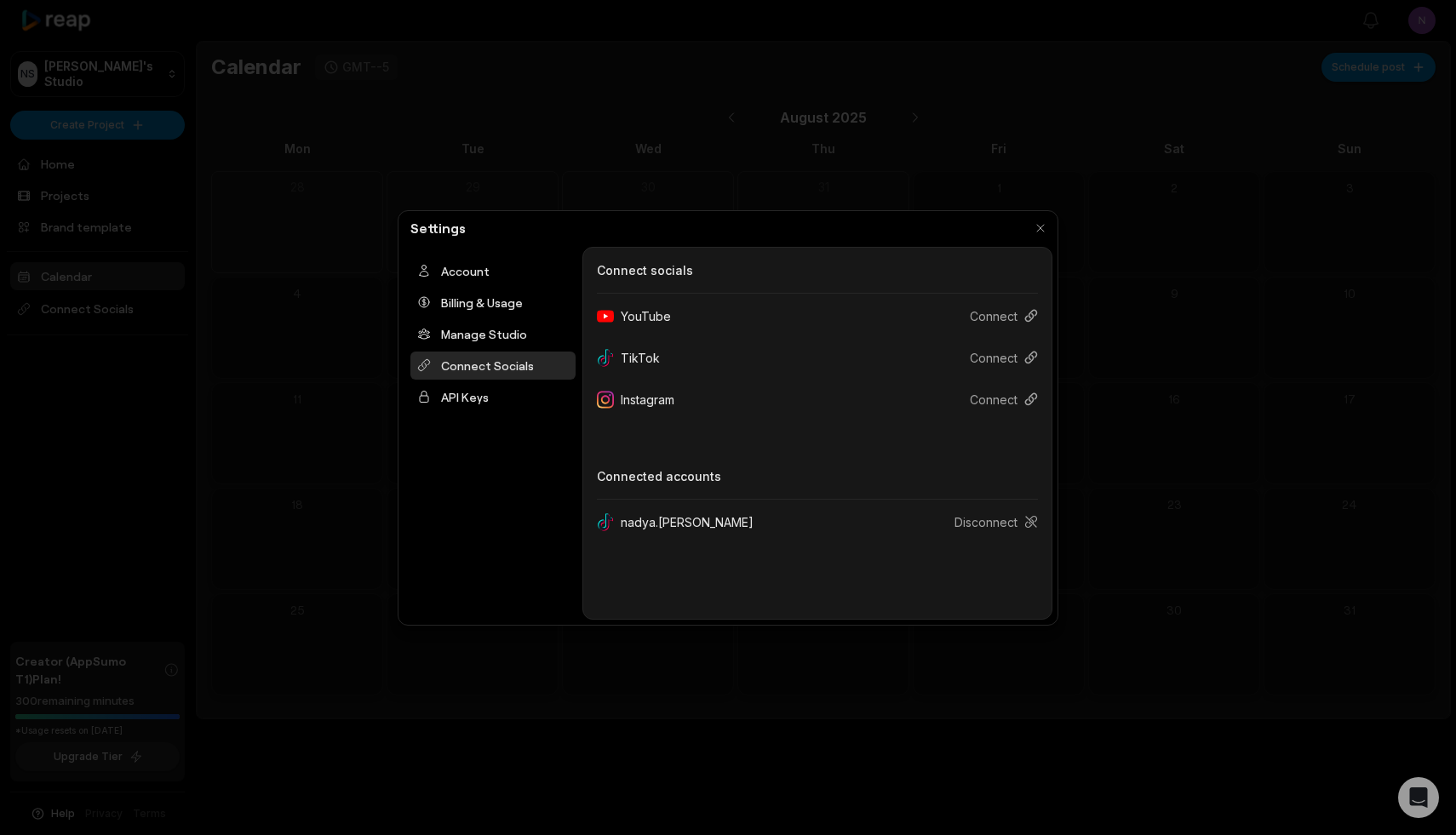
drag, startPoint x: 1005, startPoint y: 315, endPoint x: 1164, endPoint y: 387, distance: 174.5
click at [1164, 387] on body "NS Nadya's Studio Create Project Home Projects Brand template Calendar Connect …" at bounding box center [728, 417] width 1456 height 835
click at [1164, 388] on div at bounding box center [728, 417] width 1456 height 835
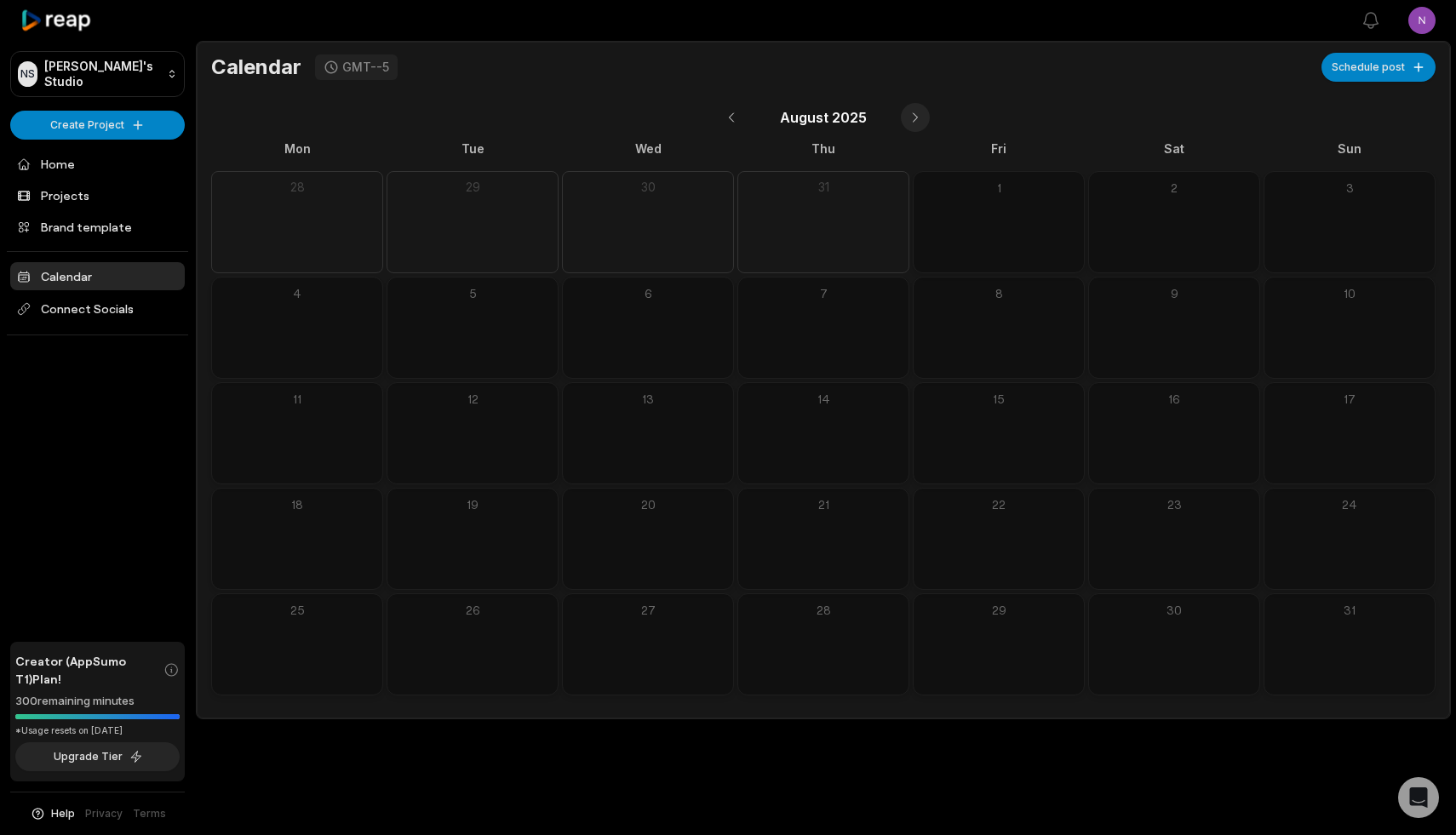
click at [912, 118] on button at bounding box center [915, 117] width 29 height 28
click at [723, 118] on button at bounding box center [718, 117] width 29 height 28
click at [913, 124] on button at bounding box center [915, 117] width 29 height 28
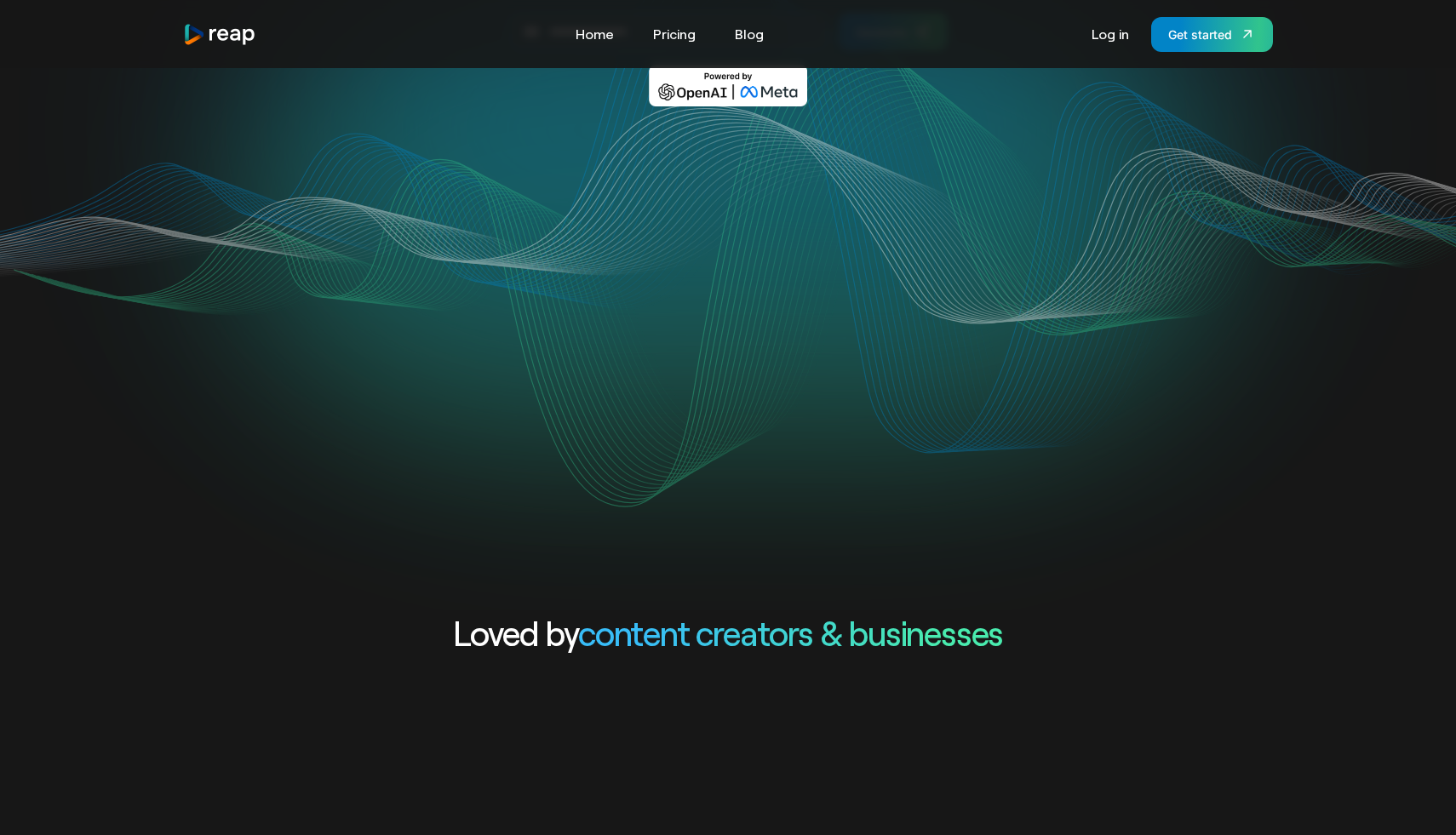
scroll to position [234, 0]
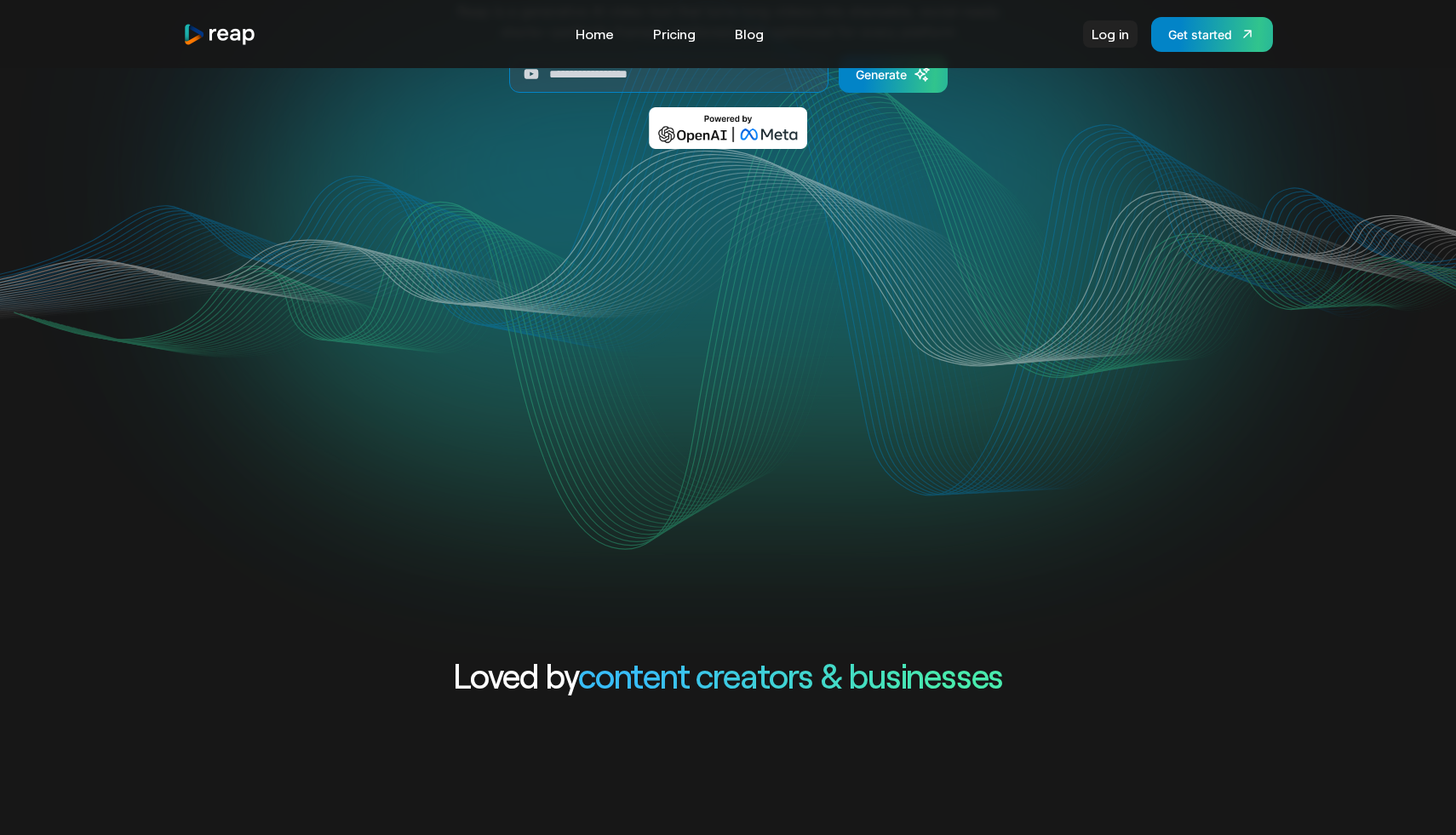
click at [1111, 38] on link "Log in" at bounding box center [1110, 34] width 54 height 28
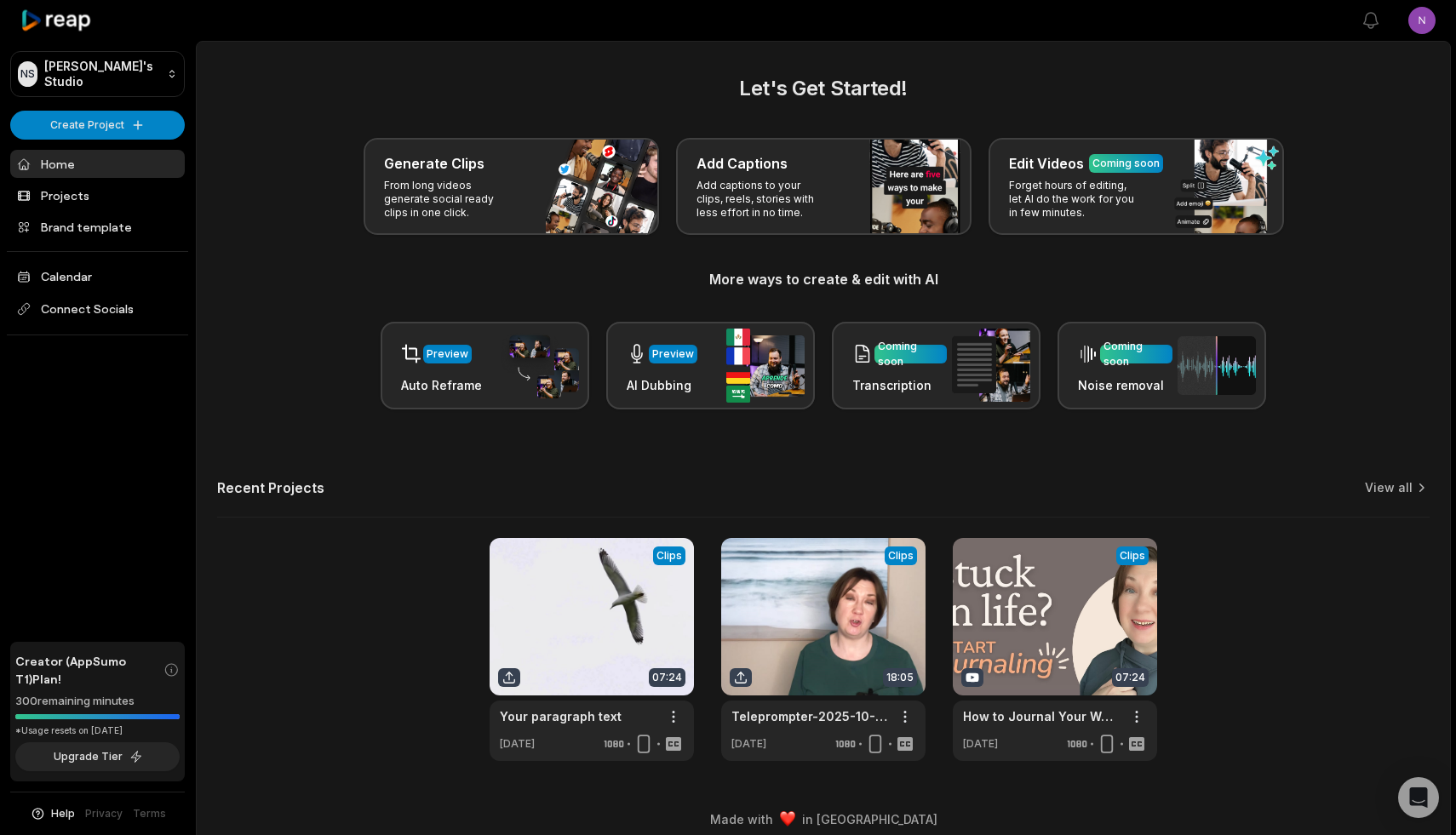
click at [1427, 14] on html "NS [PERSON_NAME]'s Studio Create Project Home Projects Brand template Calendar …" at bounding box center [728, 417] width 1456 height 835
click at [1358, 138] on span "Sign Out" at bounding box center [1336, 141] width 48 height 18
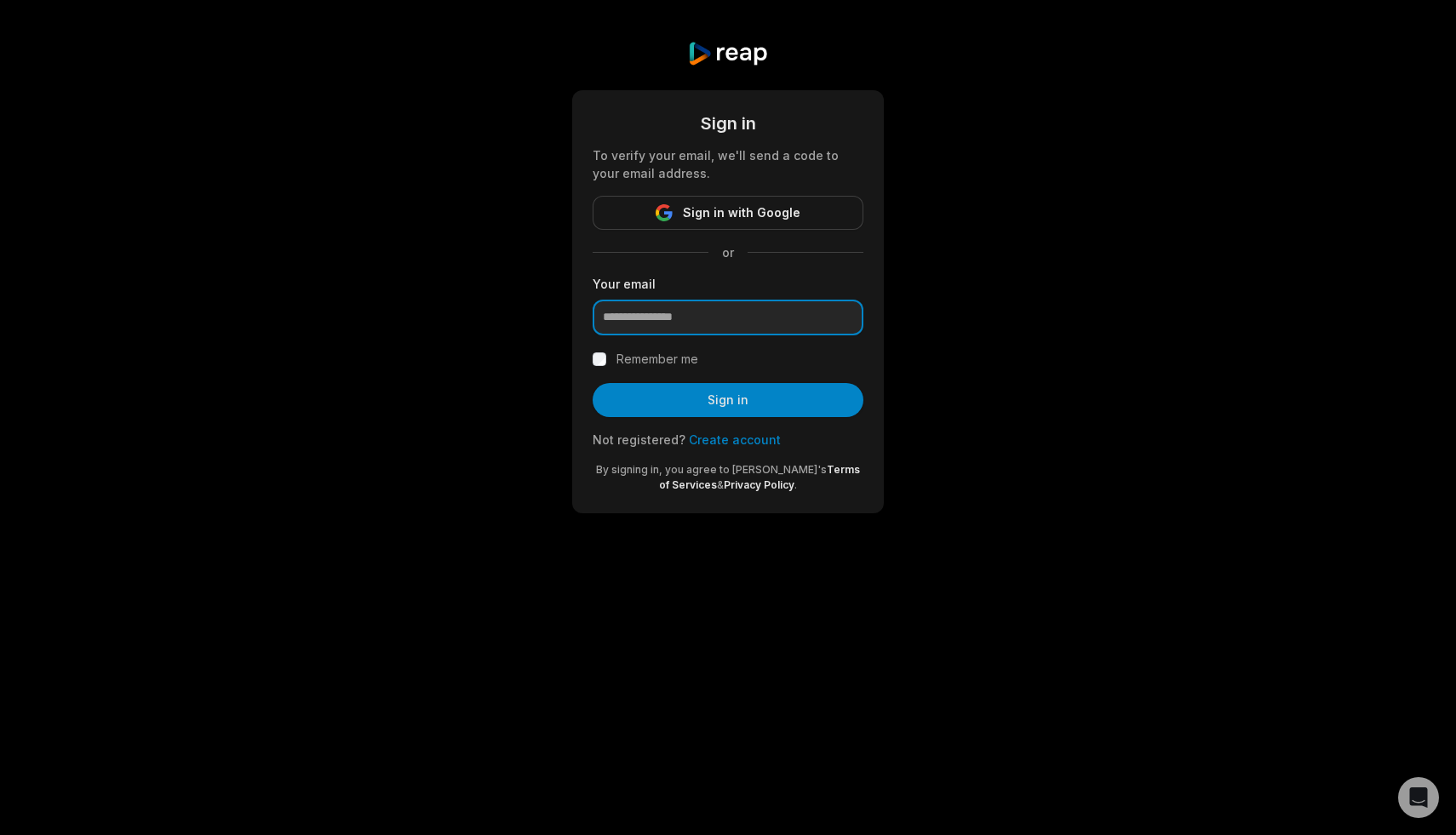
click at [660, 313] on input "email" at bounding box center [728, 317] width 271 height 36
click at [991, 250] on div "Sign in To verify your email, we'll send a code to your email address. Sign in …" at bounding box center [728, 276] width 1456 height 554
click at [641, 316] on input "email" at bounding box center [728, 317] width 271 height 36
click at [657, 313] on input "email" at bounding box center [728, 317] width 271 height 36
type input "**********"
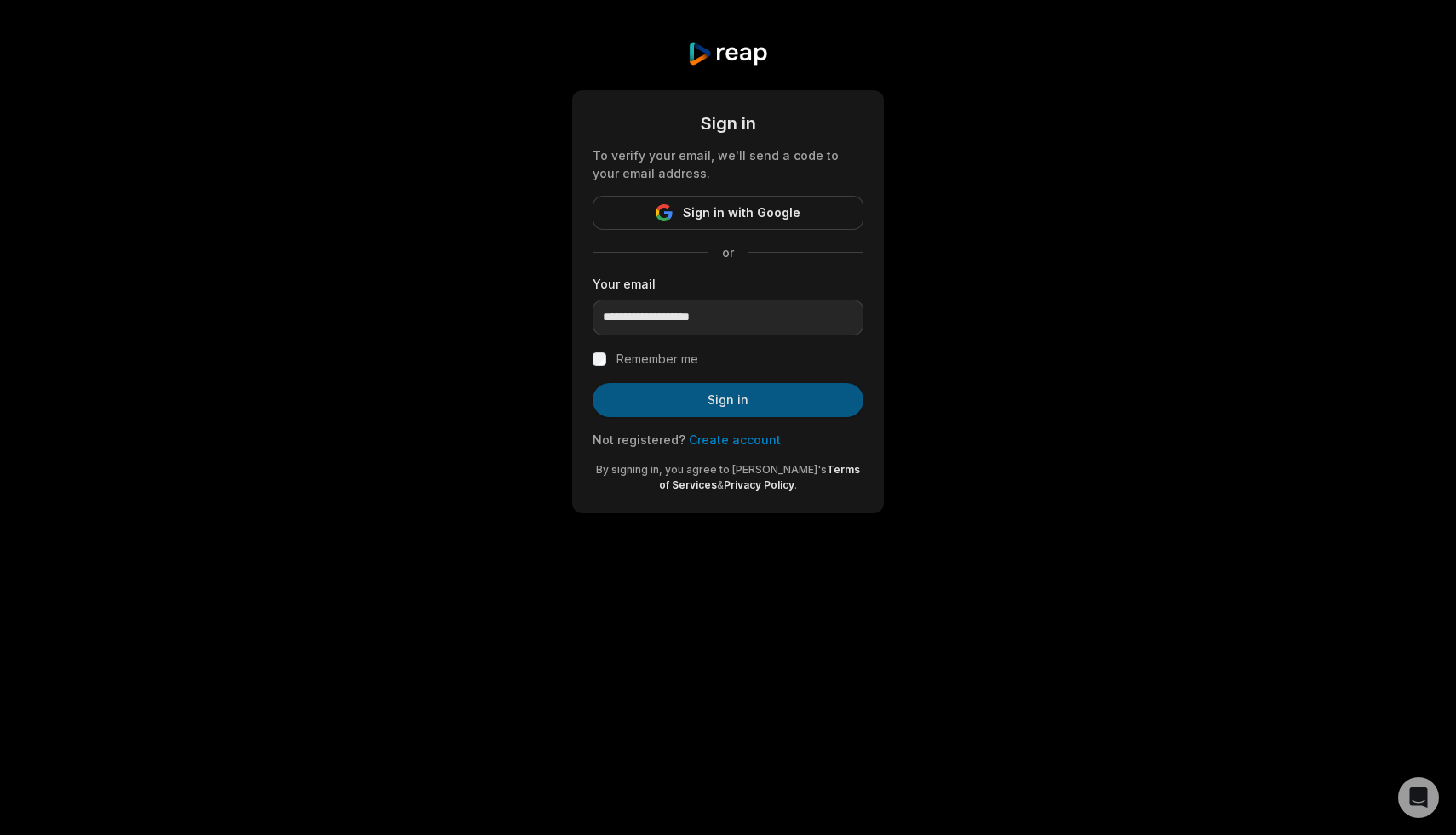
click at [734, 391] on button "Sign in" at bounding box center [728, 400] width 271 height 34
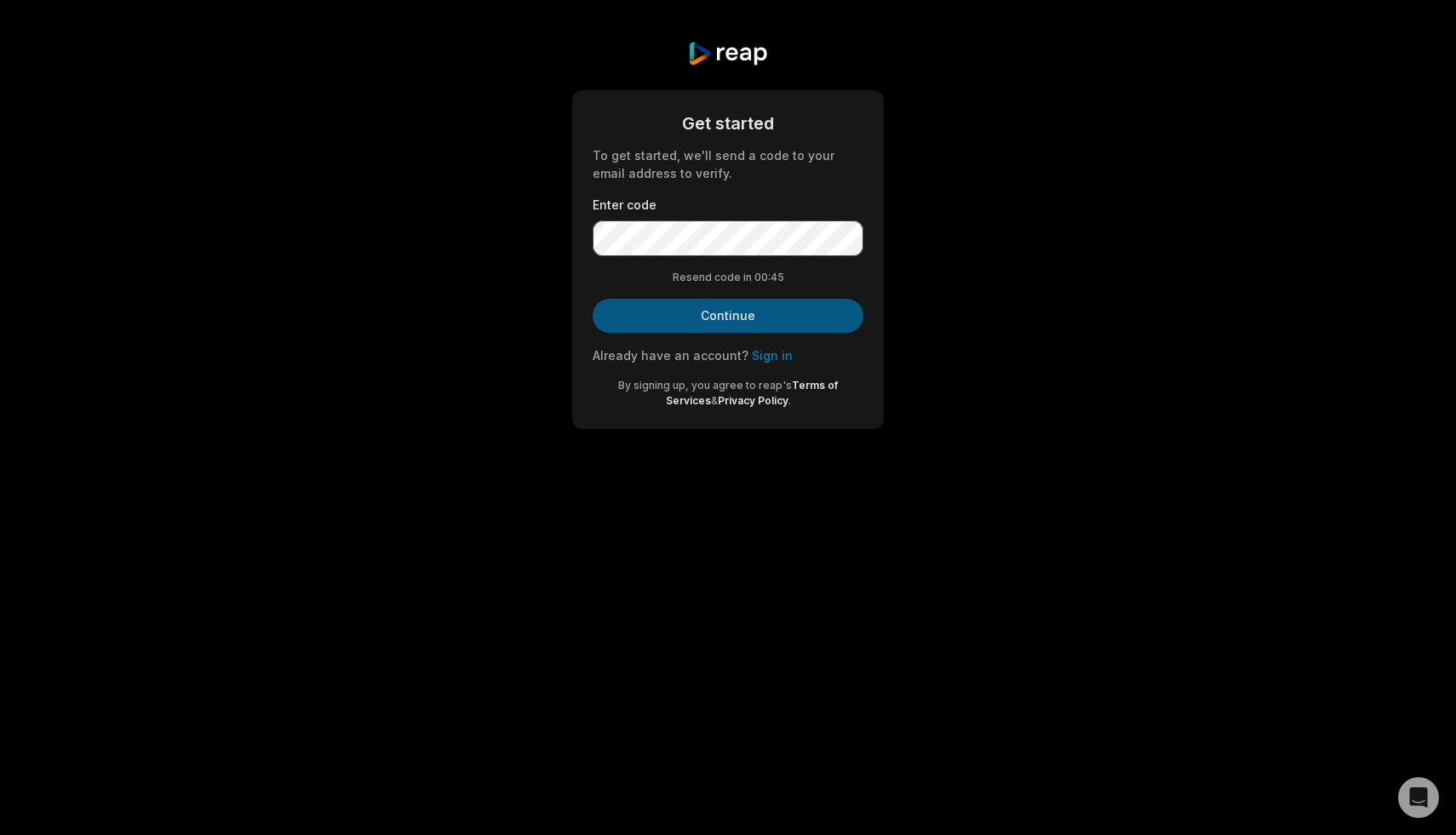
click at [720, 307] on button "Continue" at bounding box center [728, 316] width 271 height 34
